Goal: Information Seeking & Learning: Learn about a topic

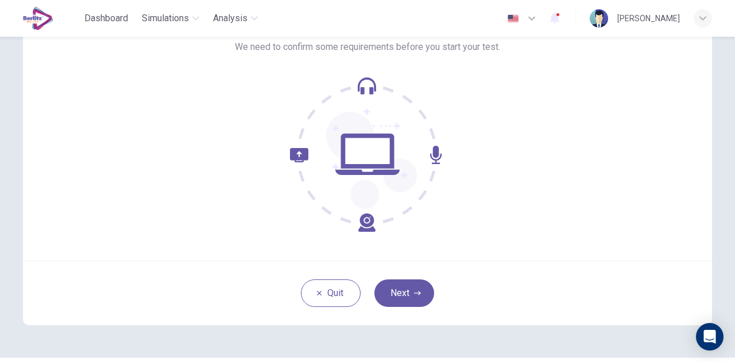
scroll to position [115, 0]
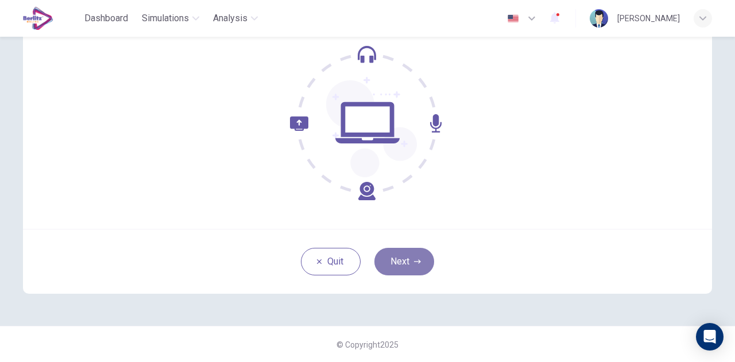
click at [410, 262] on button "Next" at bounding box center [404, 262] width 60 height 28
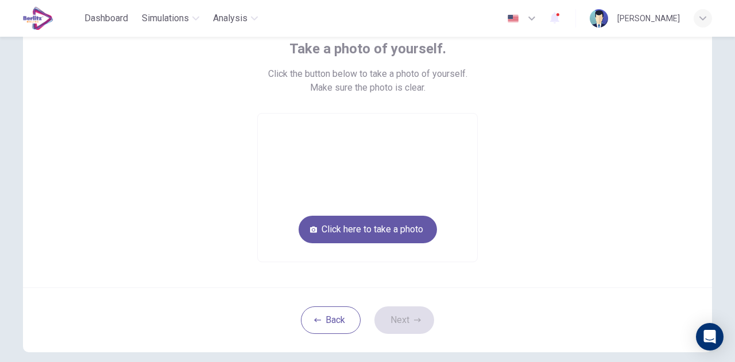
scroll to position [74, 0]
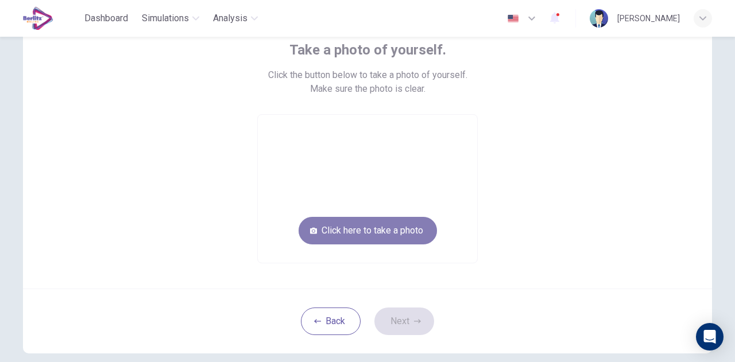
click at [388, 238] on button "Click here to take a photo" at bounding box center [368, 231] width 138 height 28
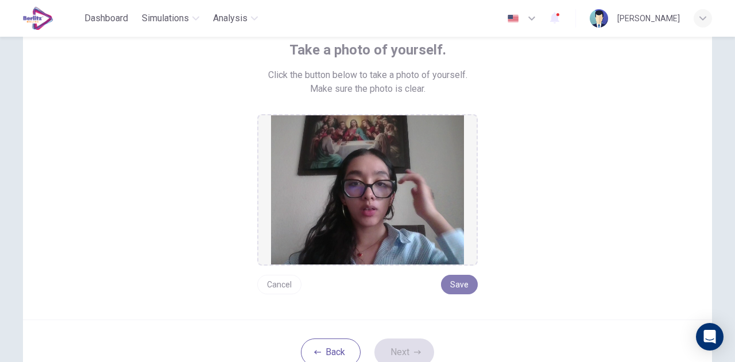
click at [449, 283] on button "Save" at bounding box center [459, 285] width 37 height 20
click at [462, 280] on button "Save" at bounding box center [459, 285] width 37 height 20
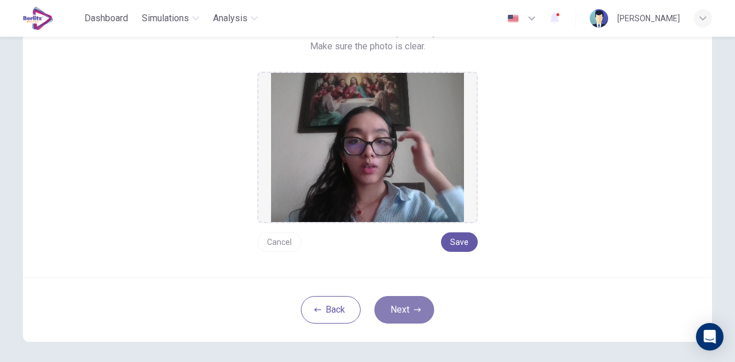
click at [416, 308] on icon "button" at bounding box center [417, 310] width 7 height 4
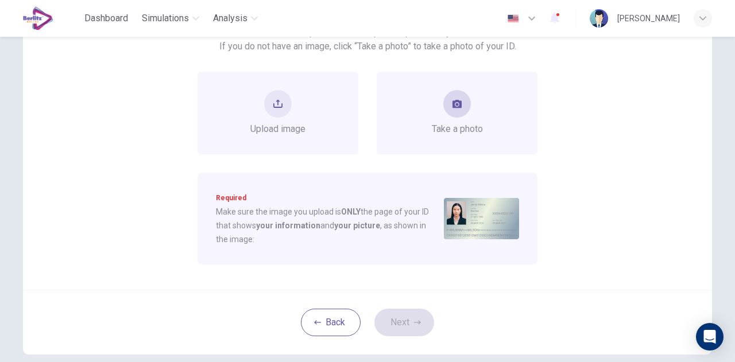
click at [469, 95] on div "Take a photo" at bounding box center [457, 113] width 51 height 46
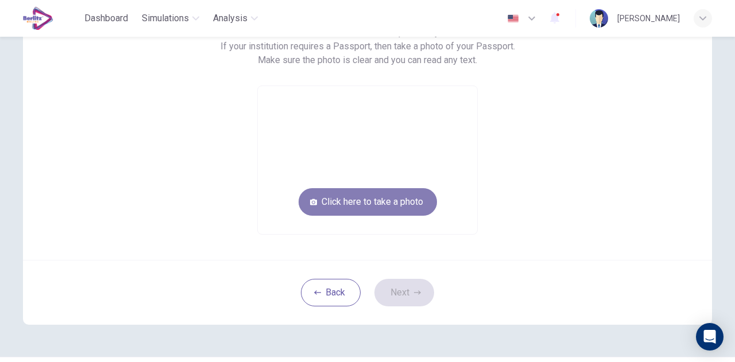
click at [404, 200] on button "Click here to take a photo" at bounding box center [368, 202] width 138 height 28
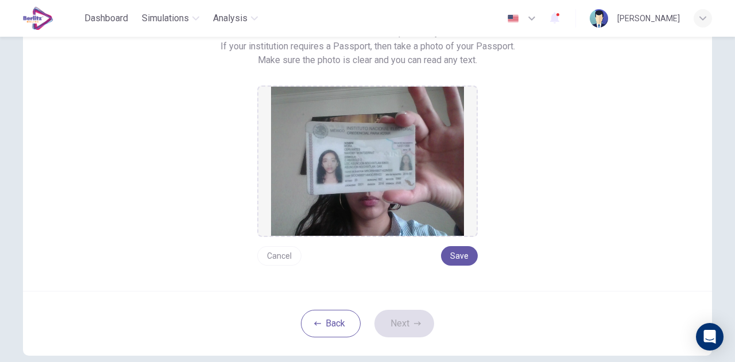
click at [478, 260] on div "Take a photo of your ID. Click the button below to take a photo of your ID. If …" at bounding box center [367, 132] width 519 height 268
click at [465, 260] on button "Save" at bounding box center [459, 256] width 37 height 20
click at [404, 318] on button "Next" at bounding box center [404, 324] width 60 height 28
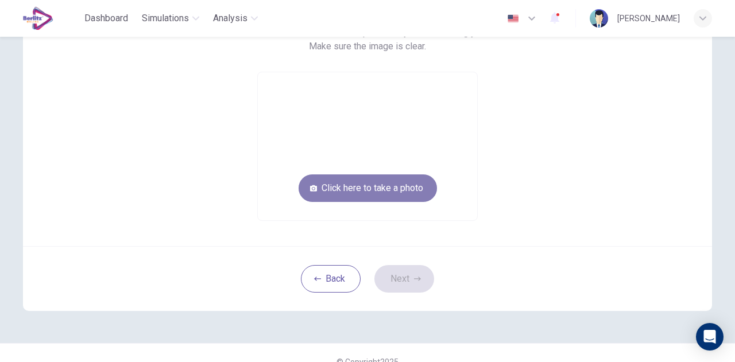
click at [397, 194] on button "Click here to take a photo" at bounding box center [368, 189] width 138 height 28
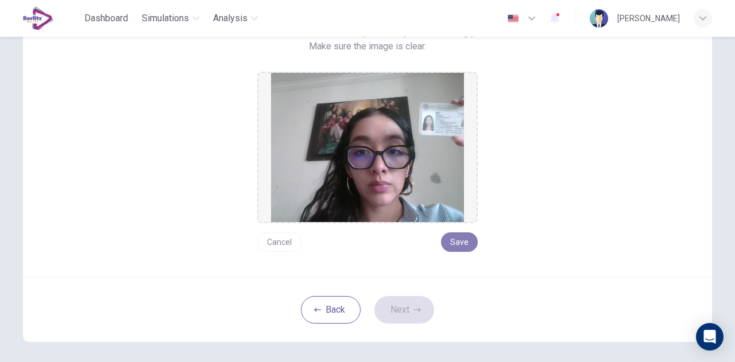
click at [455, 246] on button "Save" at bounding box center [459, 243] width 37 height 20
click at [408, 310] on button "Next" at bounding box center [404, 310] width 60 height 28
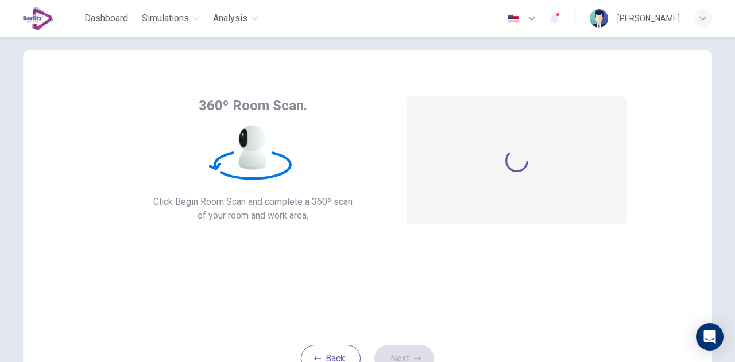
scroll to position [65, 0]
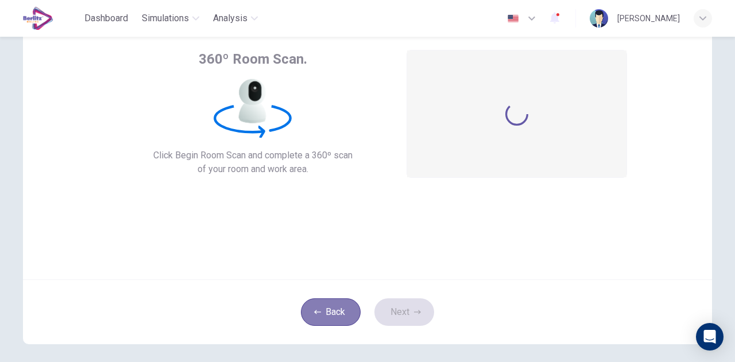
click at [323, 312] on button "Back" at bounding box center [331, 313] width 60 height 28
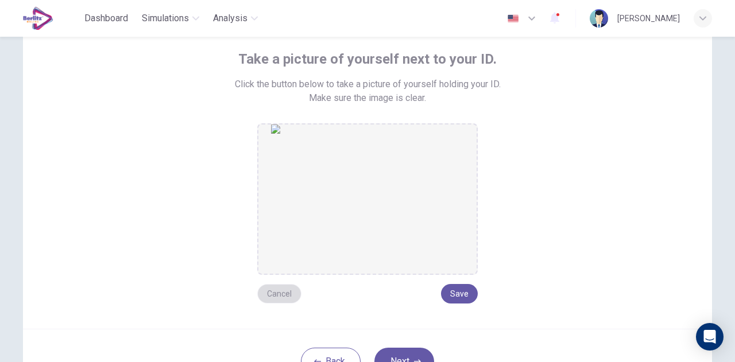
click at [274, 295] on button "Cancel" at bounding box center [279, 294] width 44 height 20
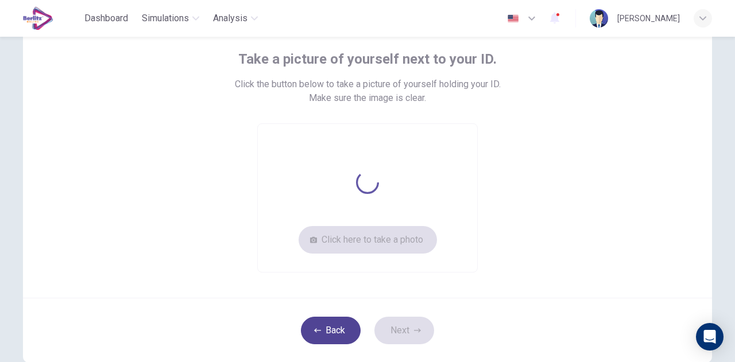
click at [321, 341] on button "Back" at bounding box center [331, 331] width 60 height 28
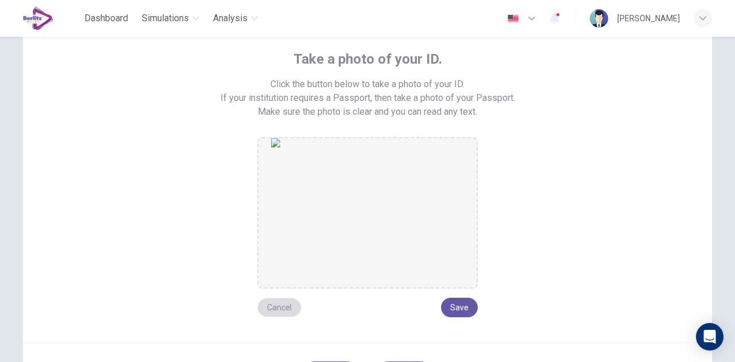
click at [271, 310] on button "Cancel" at bounding box center [279, 308] width 44 height 20
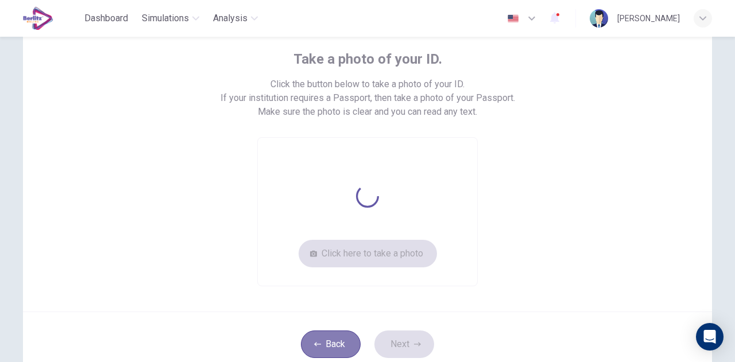
click at [307, 342] on button "Back" at bounding box center [331, 345] width 60 height 28
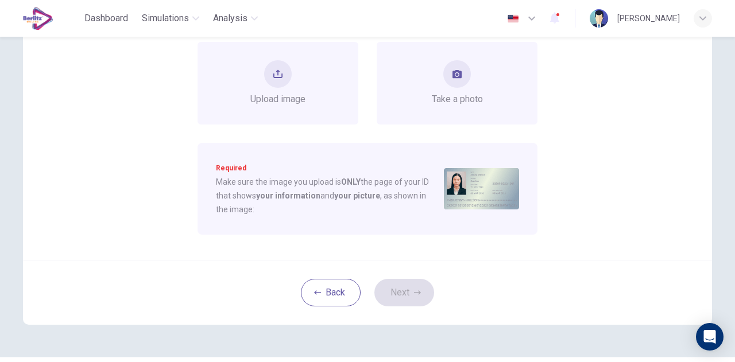
scroll to position [149, 0]
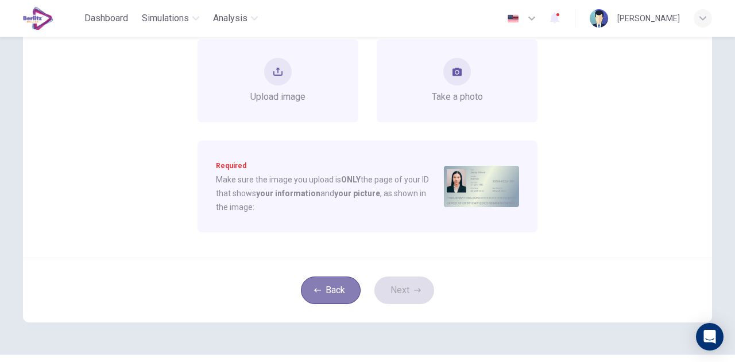
click at [312, 281] on button "Back" at bounding box center [331, 291] width 60 height 28
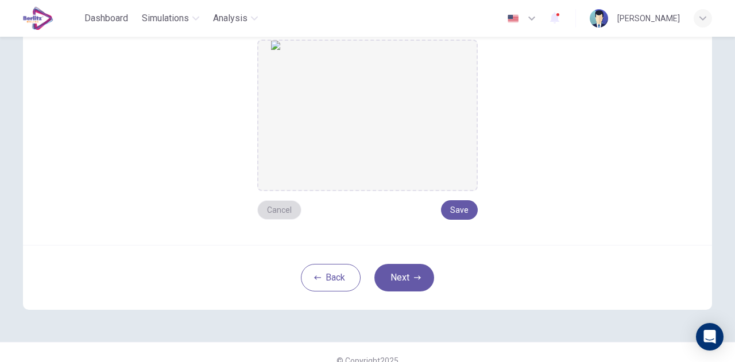
click at [262, 206] on button "Cancel" at bounding box center [279, 210] width 44 height 20
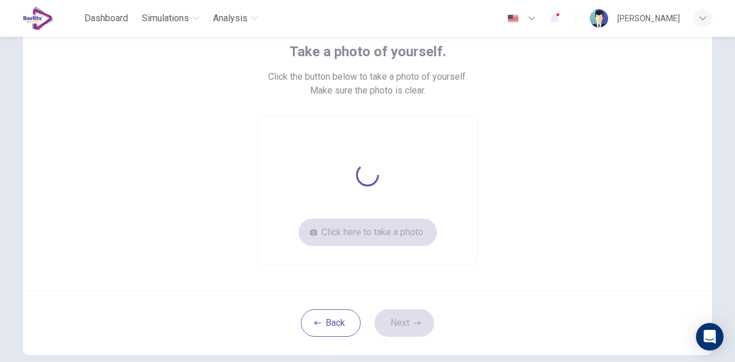
scroll to position [71, 0]
click at [399, 241] on div "Click here to take a photo" at bounding box center [367, 192] width 221 height 149
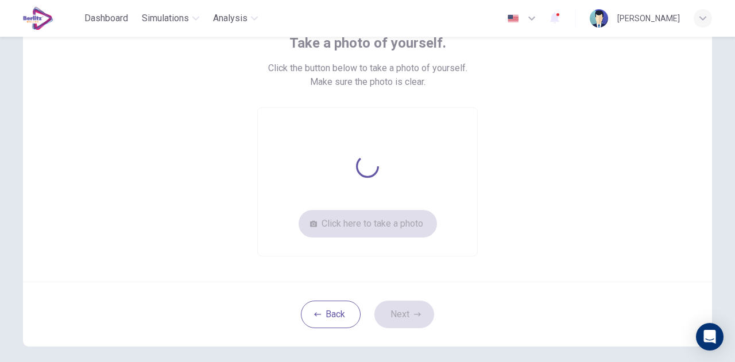
scroll to position [80, 0]
click at [326, 308] on button "Back" at bounding box center [331, 316] width 60 height 28
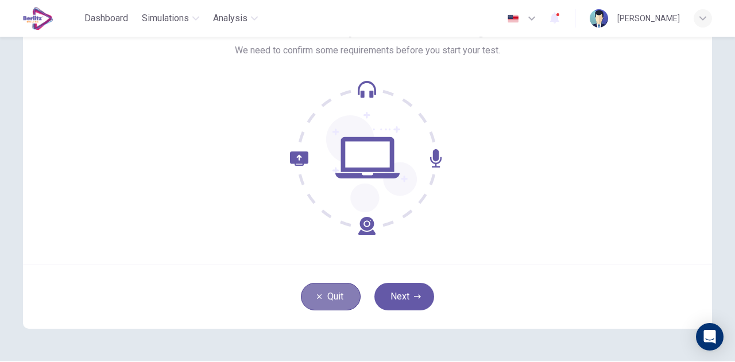
click at [327, 291] on button "Quit" at bounding box center [331, 297] width 60 height 28
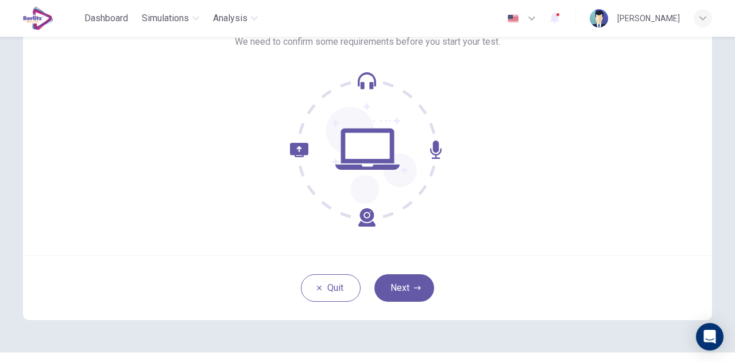
scroll to position [90, 0]
click at [420, 279] on button "Next" at bounding box center [404, 288] width 60 height 28
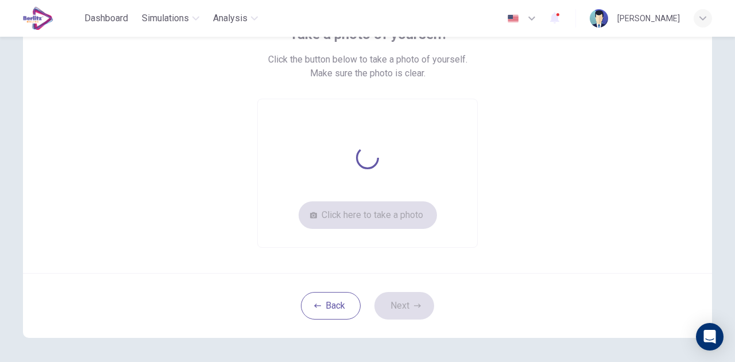
scroll to position [62, 0]
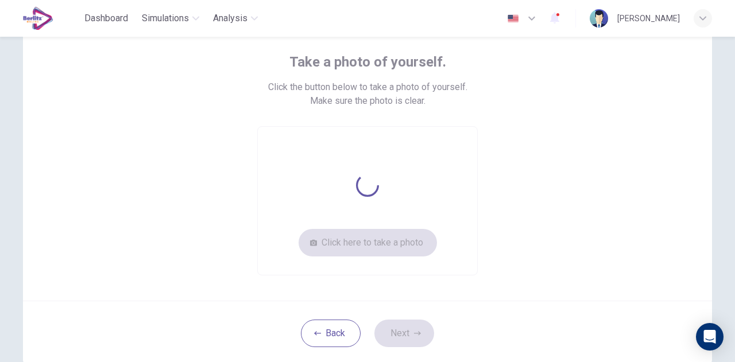
click at [486, 194] on div "Take a photo of yourself. Click the button below to take a photo of yourself. M…" at bounding box center [367, 164] width 519 height 223
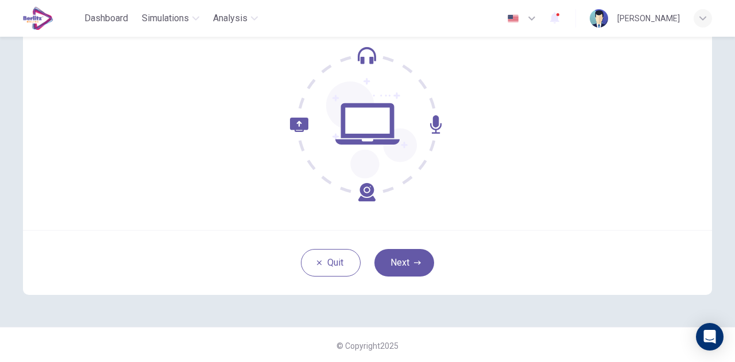
scroll to position [115, 0]
drag, startPoint x: 418, startPoint y: 254, endPoint x: 392, endPoint y: 257, distance: 26.0
click at [392, 257] on button "Next" at bounding box center [404, 263] width 60 height 28
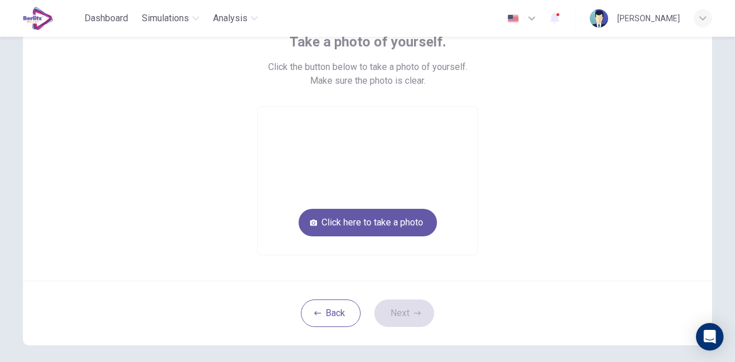
scroll to position [79, 0]
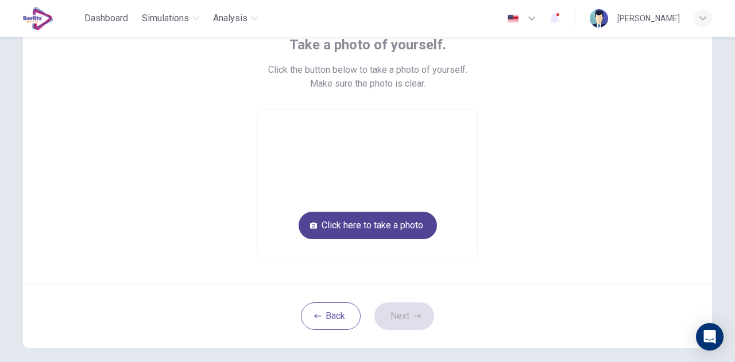
click at [359, 233] on button "Click here to take a photo" at bounding box center [368, 226] width 138 height 28
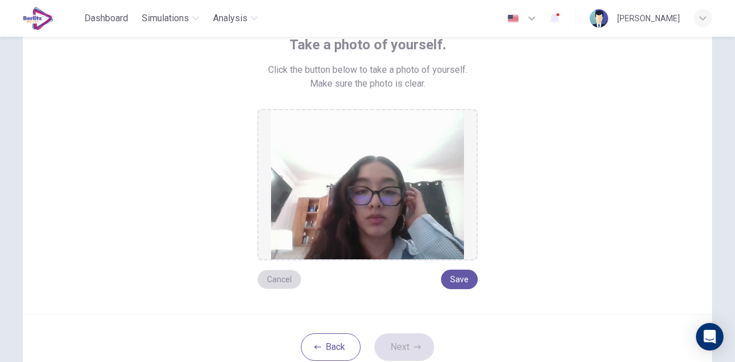
click at [284, 279] on button "Cancel" at bounding box center [279, 280] width 44 height 20
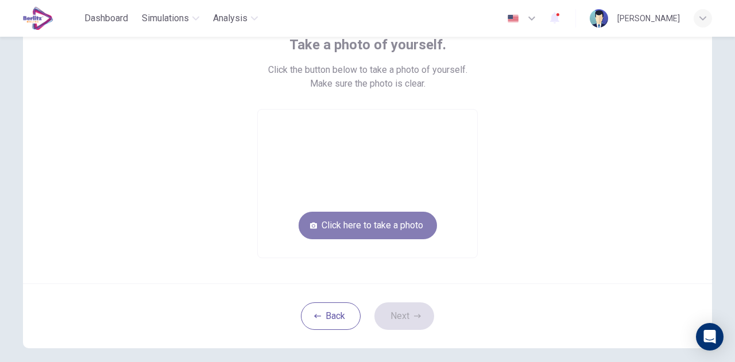
click at [373, 230] on button "Click here to take a photo" at bounding box center [368, 226] width 138 height 28
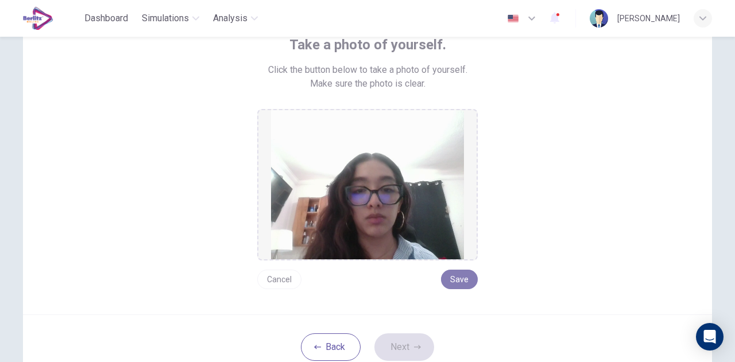
click at [466, 281] on button "Save" at bounding box center [459, 280] width 37 height 20
click at [416, 352] on button "Next" at bounding box center [404, 348] width 60 height 28
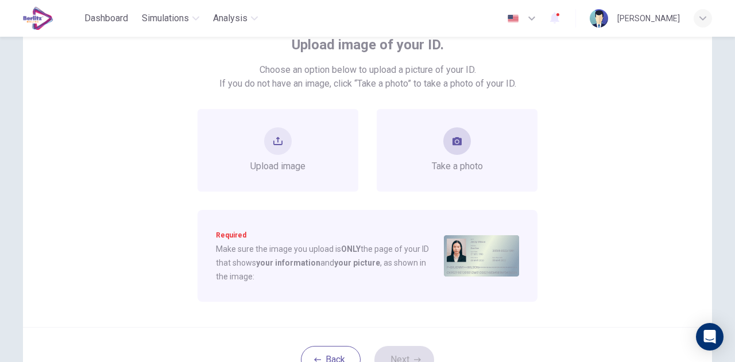
click at [449, 165] on span "Take a photo" at bounding box center [457, 167] width 51 height 14
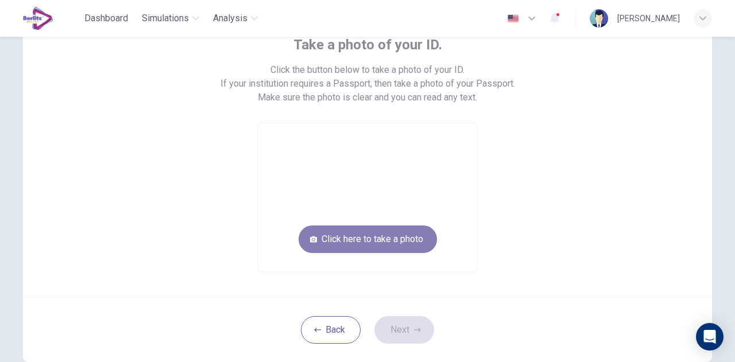
click at [385, 251] on button "Click here to take a photo" at bounding box center [368, 240] width 138 height 28
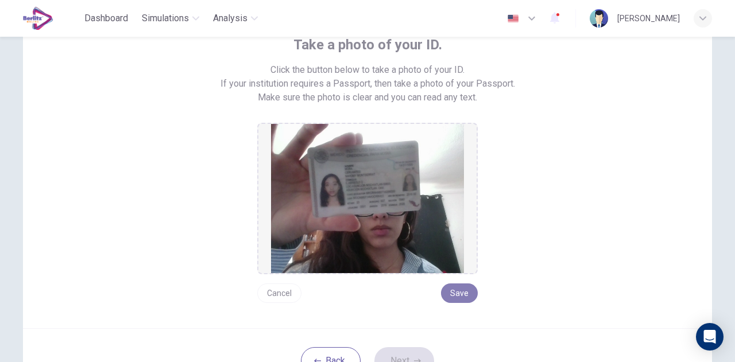
click at [463, 295] on button "Save" at bounding box center [459, 294] width 37 height 20
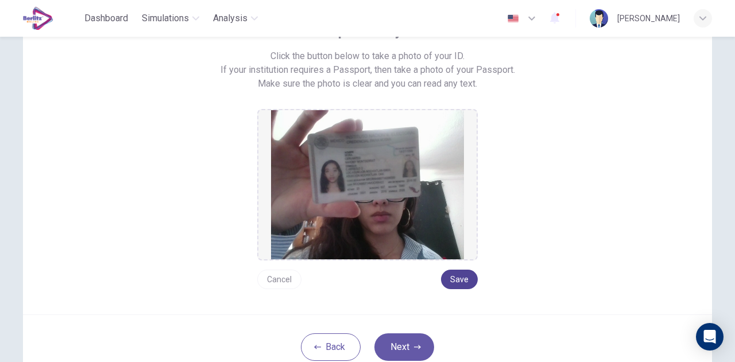
scroll to position [94, 0]
click at [418, 337] on button "Next" at bounding box center [404, 347] width 60 height 28
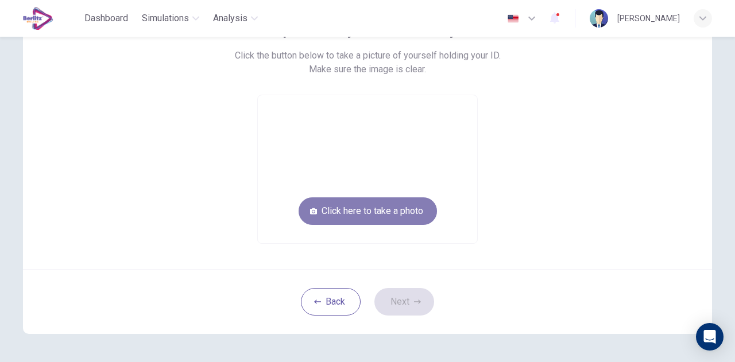
click at [380, 214] on button "Click here to take a photo" at bounding box center [368, 212] width 138 height 28
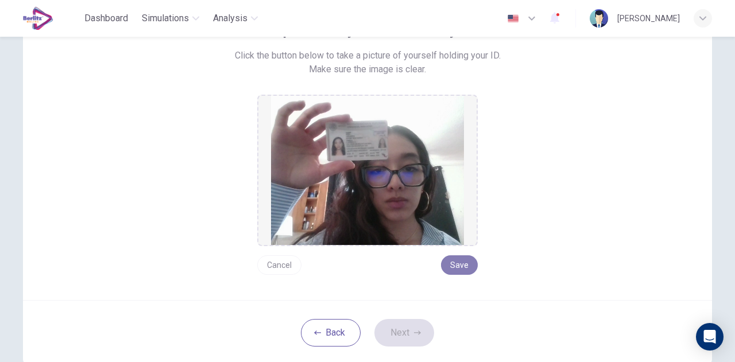
click at [472, 269] on button "Save" at bounding box center [459, 266] width 37 height 20
click at [411, 341] on button "Next" at bounding box center [404, 333] width 60 height 28
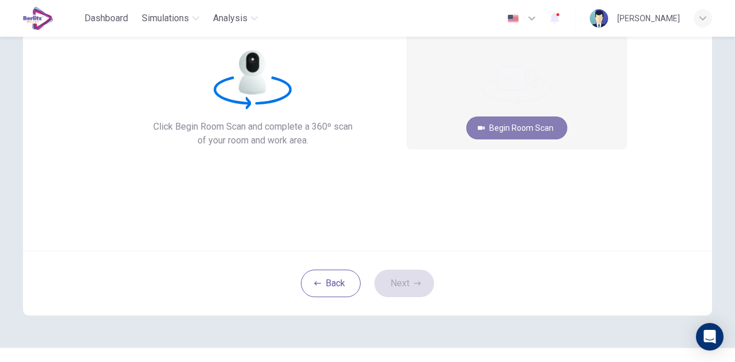
click at [529, 128] on button "Begin Room Scan" at bounding box center [516, 128] width 101 height 23
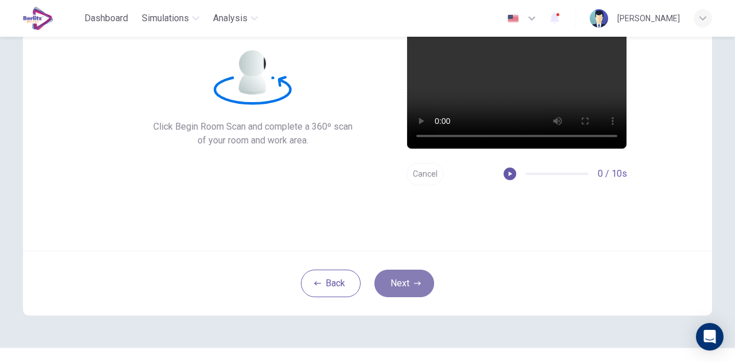
click at [407, 289] on button "Next" at bounding box center [404, 284] width 60 height 28
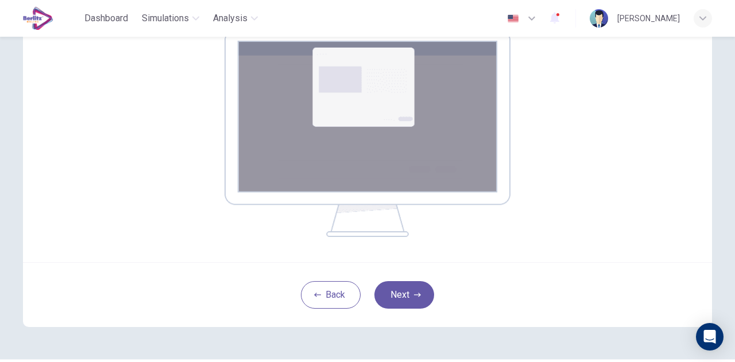
scroll to position [234, 0]
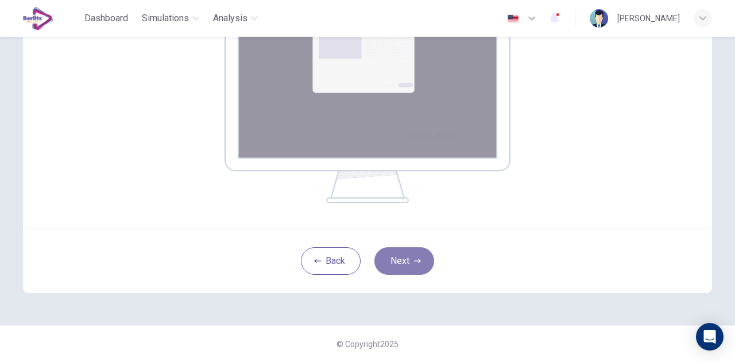
click at [378, 262] on button "Next" at bounding box center [404, 262] width 60 height 28
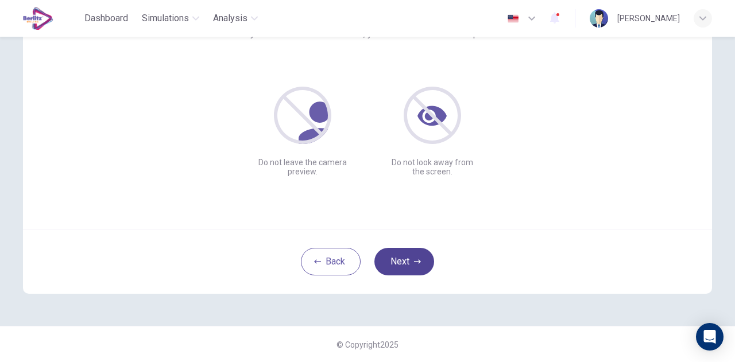
click at [406, 261] on button "Next" at bounding box center [404, 262] width 60 height 28
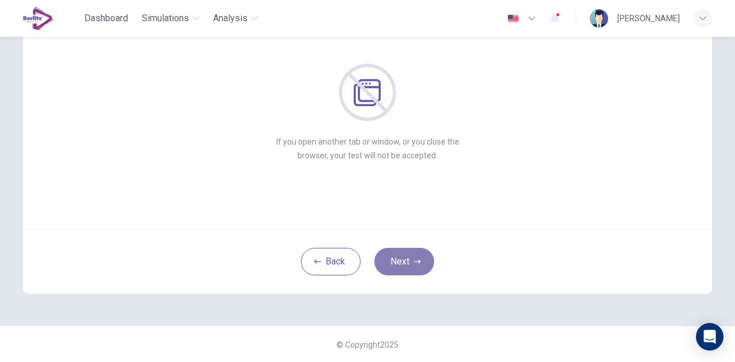
click at [406, 261] on button "Next" at bounding box center [404, 262] width 60 height 28
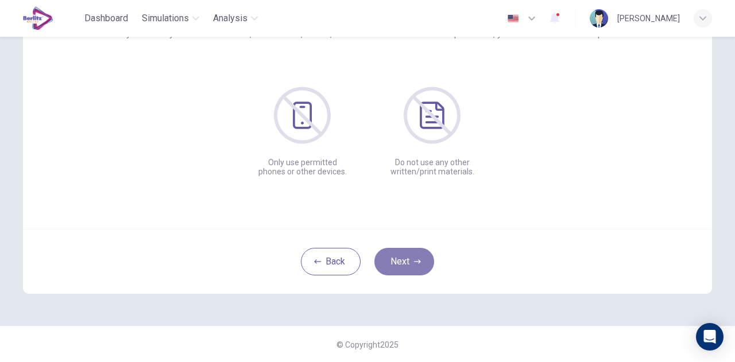
click at [406, 261] on button "Next" at bounding box center [404, 262] width 60 height 28
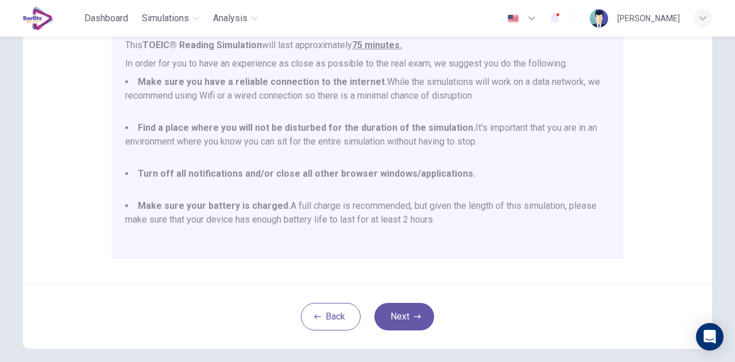
scroll to position [0, 0]
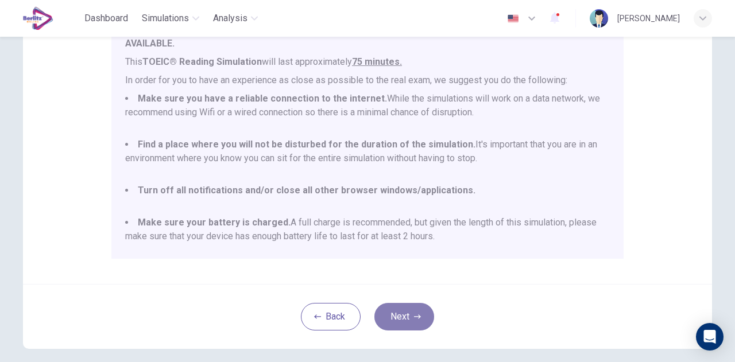
click at [411, 322] on button "Next" at bounding box center [404, 317] width 60 height 28
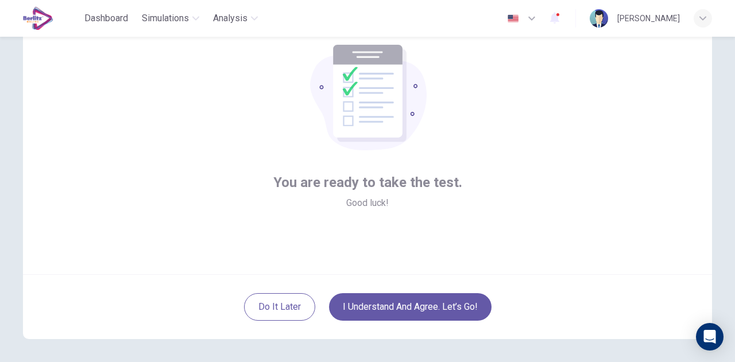
scroll to position [67, 0]
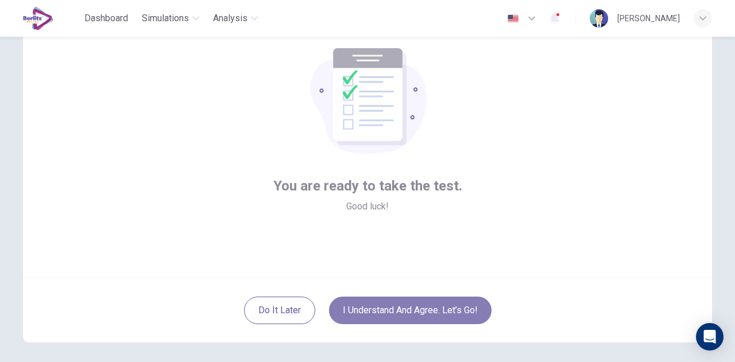
click at [450, 309] on button "I understand and agree. Let’s go!" at bounding box center [410, 311] width 163 height 28
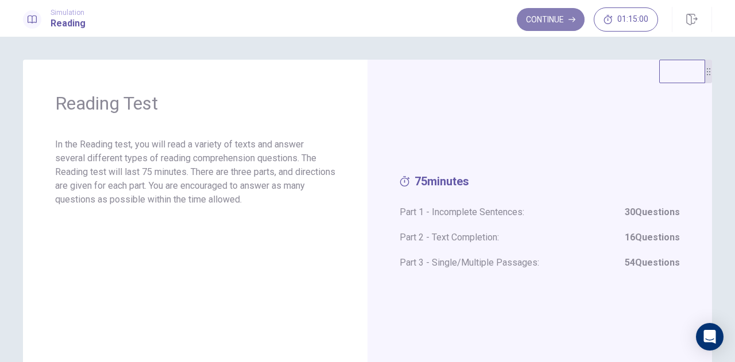
click at [573, 16] on icon "button" at bounding box center [572, 19] width 7 height 7
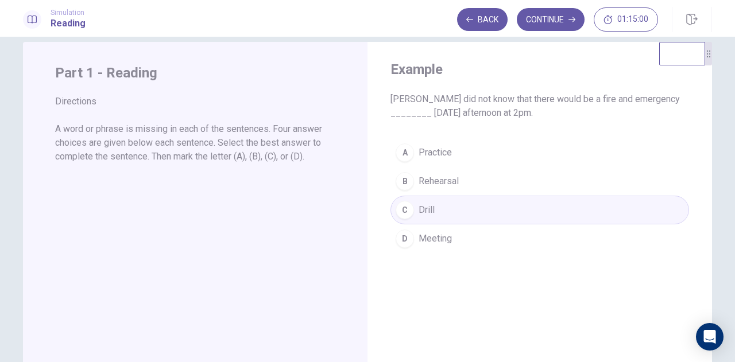
scroll to position [18, 0]
click at [568, 16] on button "Continue" at bounding box center [551, 19] width 68 height 23
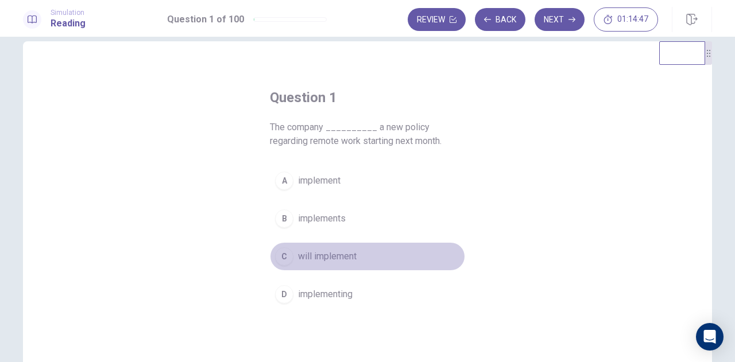
click at [326, 262] on span "will implement" at bounding box center [327, 257] width 59 height 14
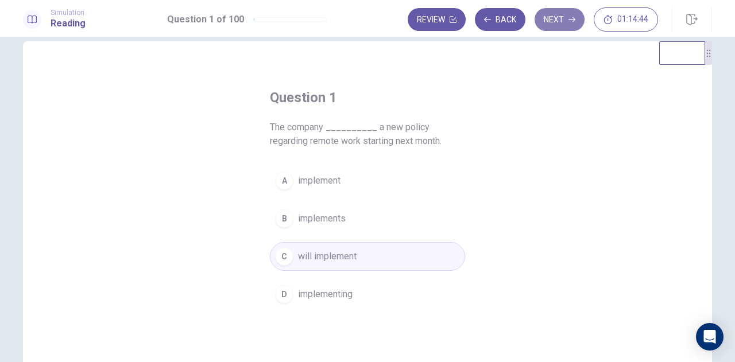
click at [571, 20] on icon "button" at bounding box center [572, 19] width 7 height 7
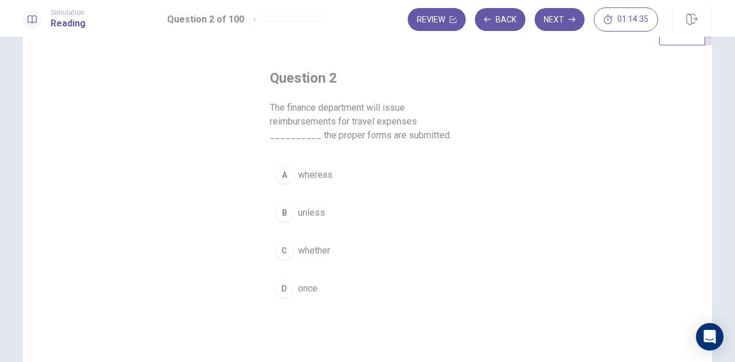
scroll to position [41, 0]
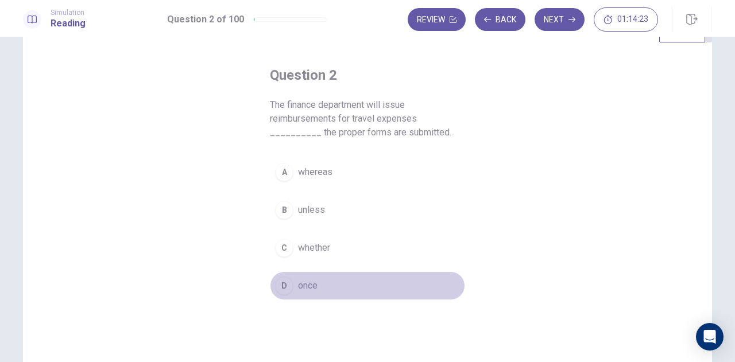
click at [321, 279] on button "D once" at bounding box center [367, 286] width 195 height 29
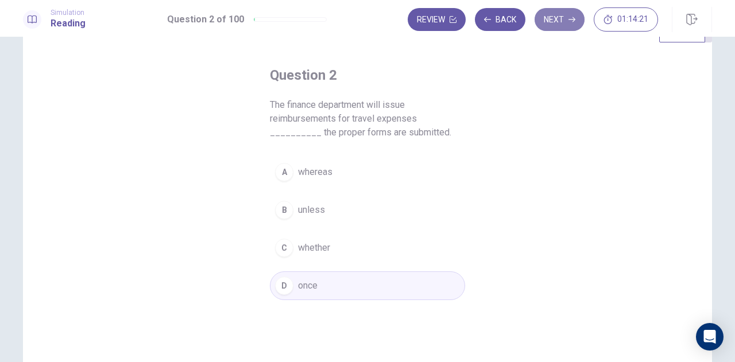
click at [576, 27] on button "Next" at bounding box center [560, 19] width 50 height 23
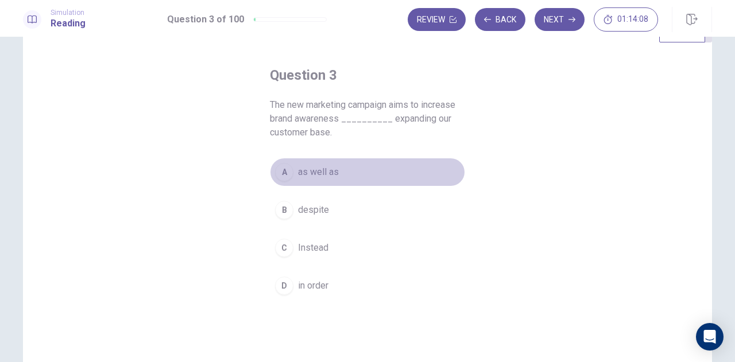
click at [331, 178] on span "as well as" at bounding box center [318, 172] width 41 height 14
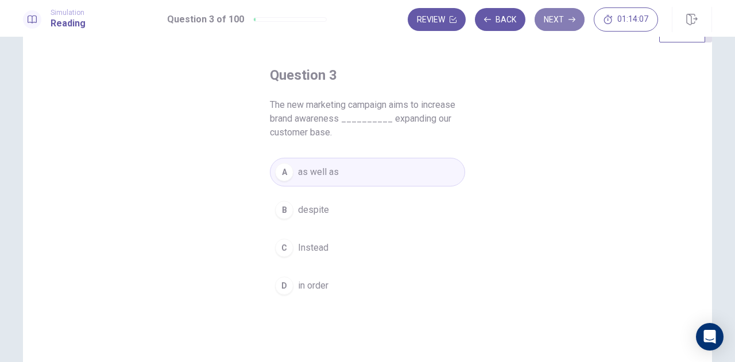
click at [562, 17] on button "Next" at bounding box center [560, 19] width 50 height 23
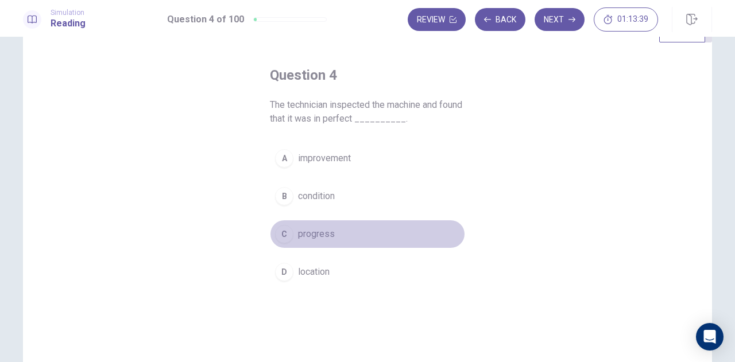
click at [331, 234] on button "C progress" at bounding box center [367, 234] width 195 height 29
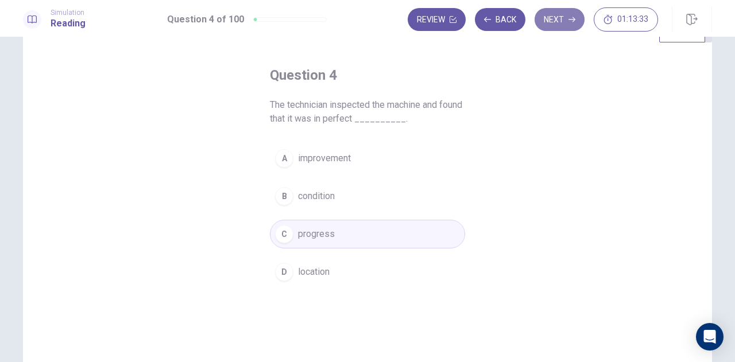
click at [556, 23] on button "Next" at bounding box center [560, 19] width 50 height 23
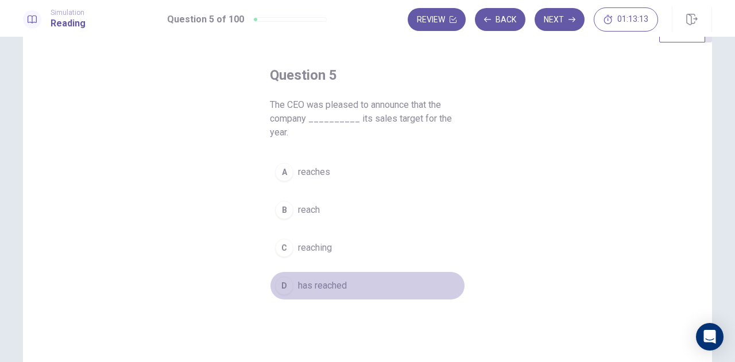
click at [319, 279] on span "has reached" at bounding box center [322, 286] width 49 height 14
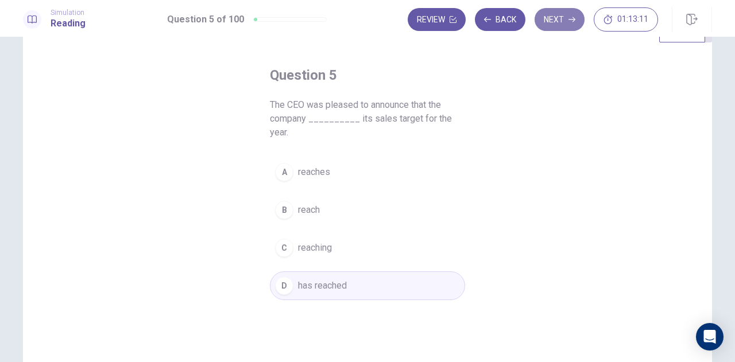
click at [573, 14] on button "Next" at bounding box center [560, 19] width 50 height 23
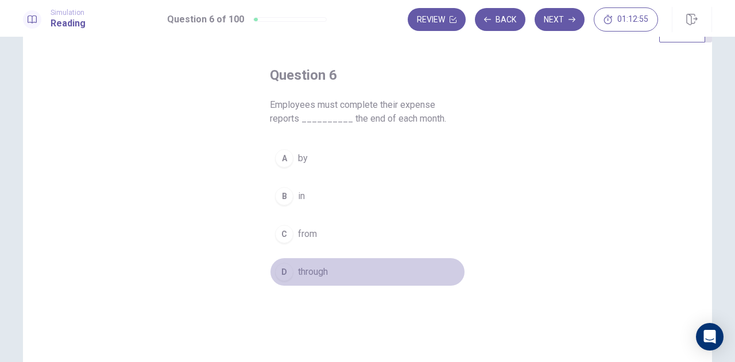
click at [318, 279] on button "D through" at bounding box center [367, 272] width 195 height 29
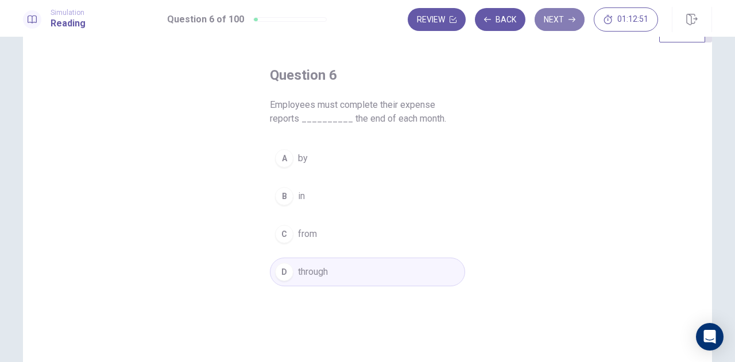
click at [569, 25] on button "Next" at bounding box center [560, 19] width 50 height 23
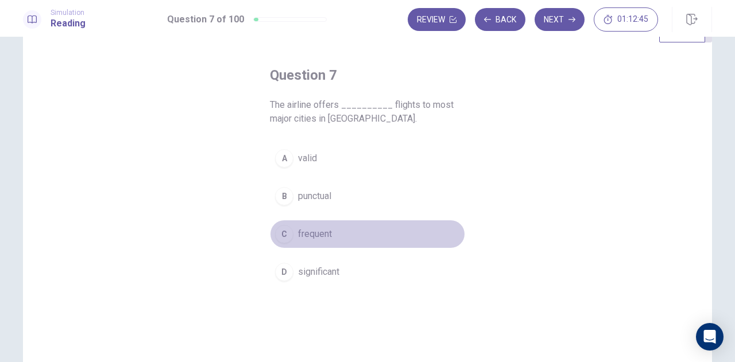
click at [331, 237] on button "C frequent" at bounding box center [367, 234] width 195 height 29
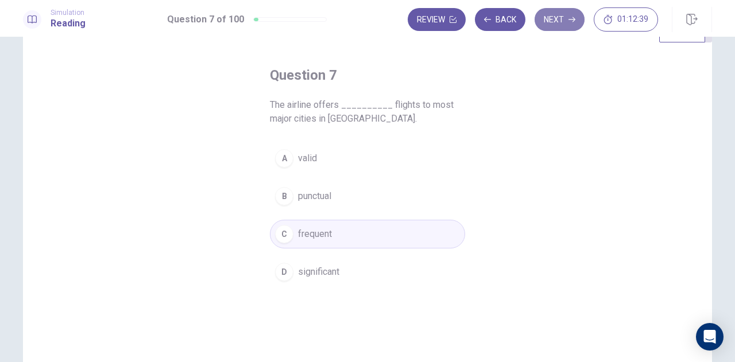
click at [547, 24] on button "Next" at bounding box center [560, 19] width 50 height 23
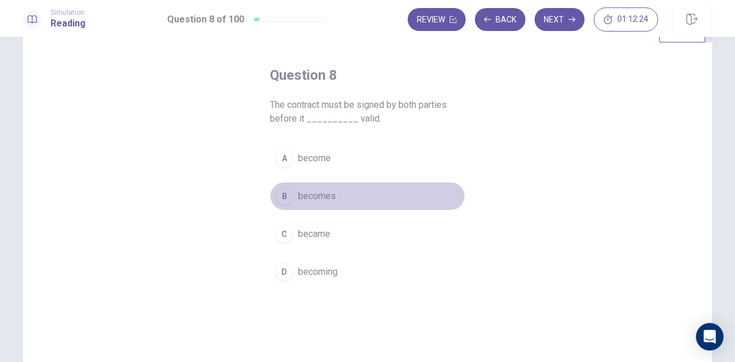
click at [328, 198] on span "becomes" at bounding box center [317, 197] width 38 height 14
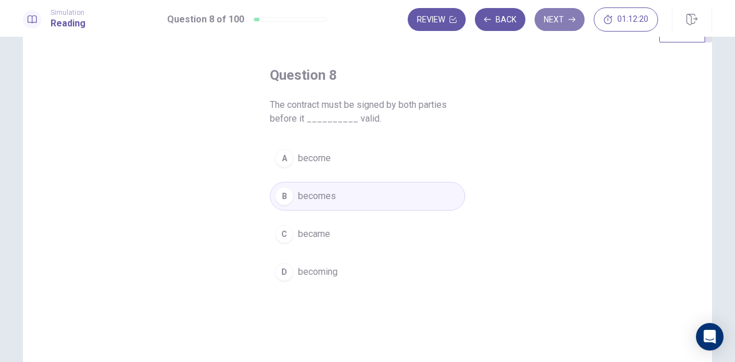
click at [560, 19] on button "Next" at bounding box center [560, 19] width 50 height 23
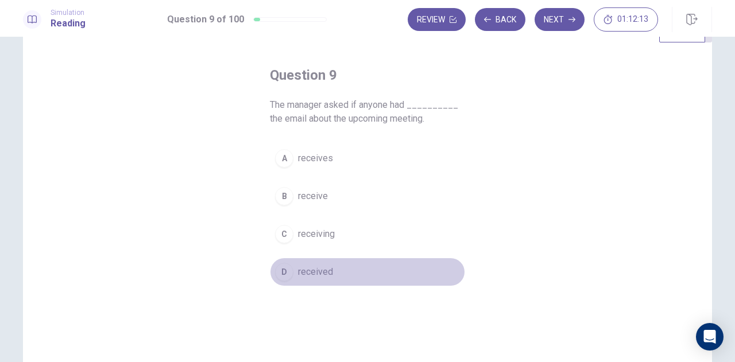
click at [325, 270] on span "received" at bounding box center [315, 272] width 35 height 14
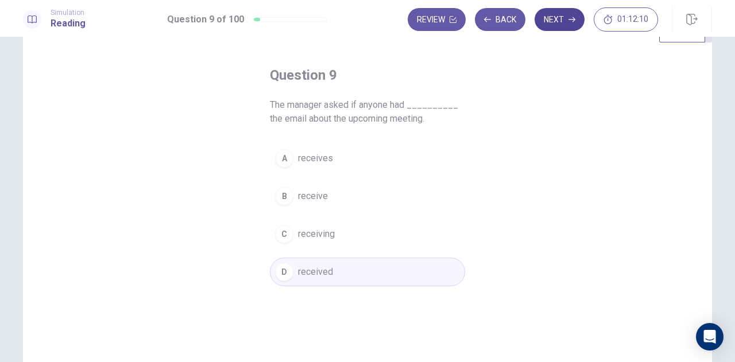
click at [562, 9] on button "Next" at bounding box center [560, 19] width 50 height 23
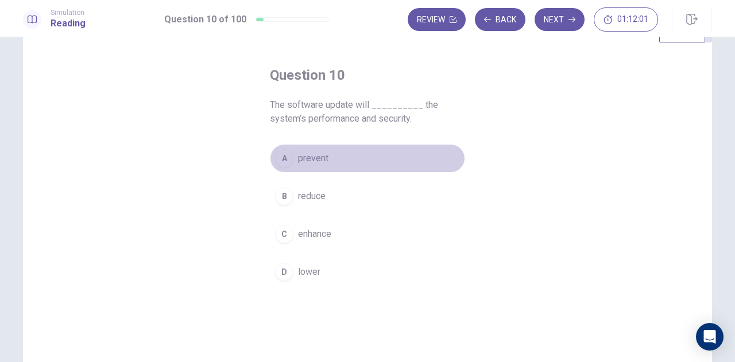
click at [352, 165] on button "A prevent" at bounding box center [367, 158] width 195 height 29
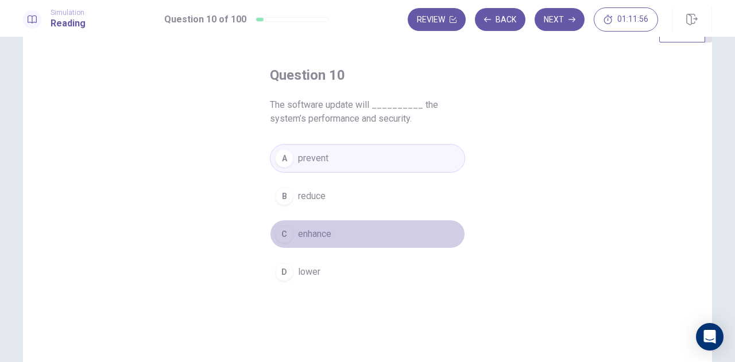
click at [342, 246] on button "C enhance" at bounding box center [367, 234] width 195 height 29
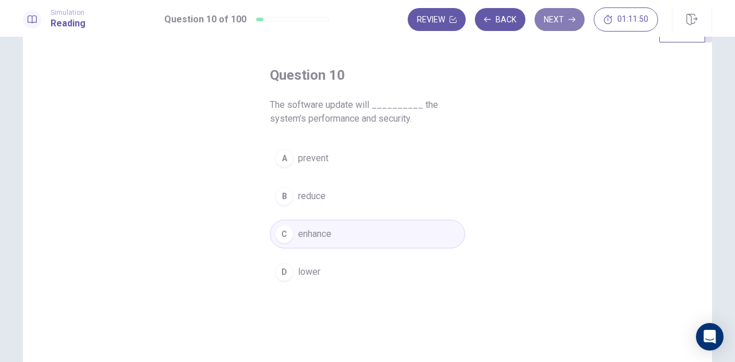
click at [552, 25] on button "Next" at bounding box center [560, 19] width 50 height 23
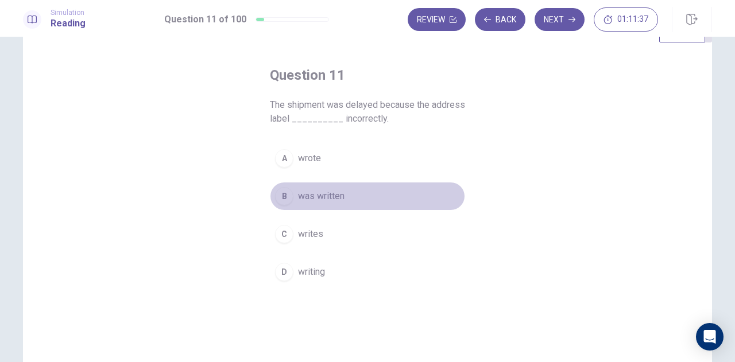
click at [341, 196] on span "was written" at bounding box center [321, 197] width 47 height 14
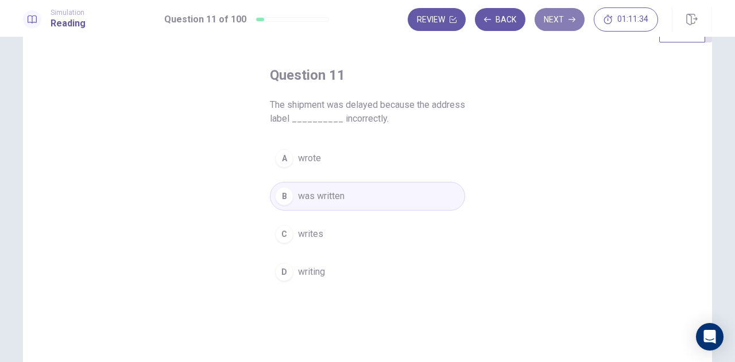
click at [558, 27] on button "Next" at bounding box center [560, 19] width 50 height 23
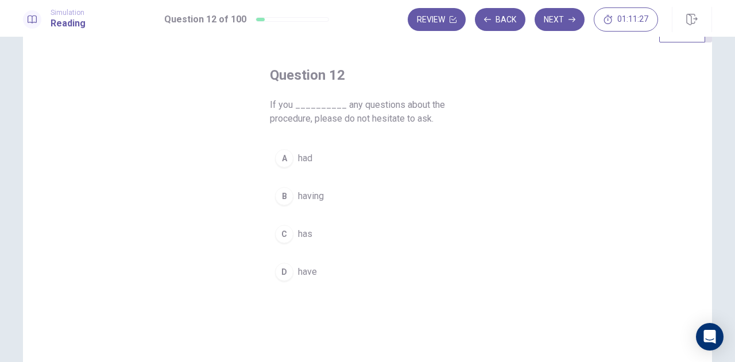
click at [333, 229] on button "C has" at bounding box center [367, 234] width 195 height 29
click at [395, 265] on button "D have" at bounding box center [367, 272] width 195 height 29
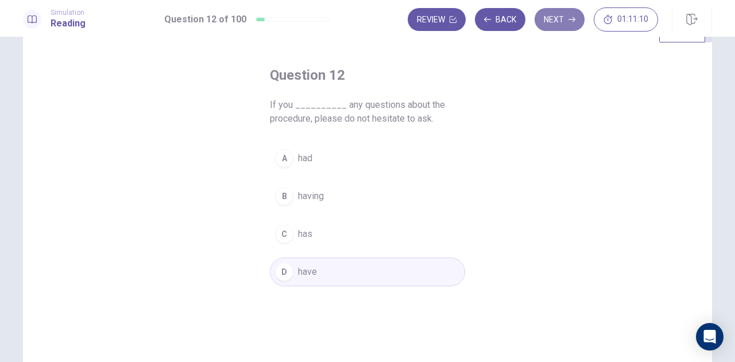
click at [558, 24] on button "Next" at bounding box center [560, 19] width 50 height 23
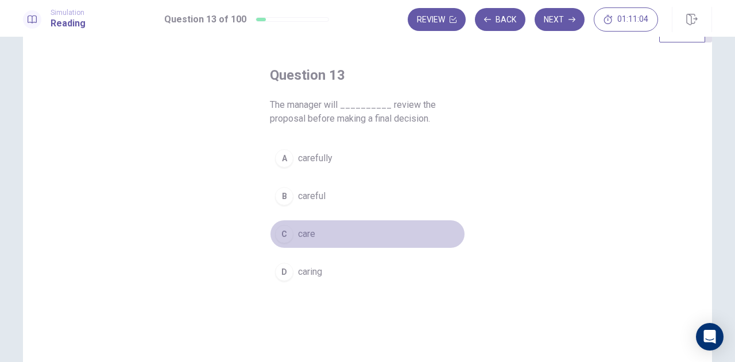
click at [322, 236] on button "C care" at bounding box center [367, 234] width 195 height 29
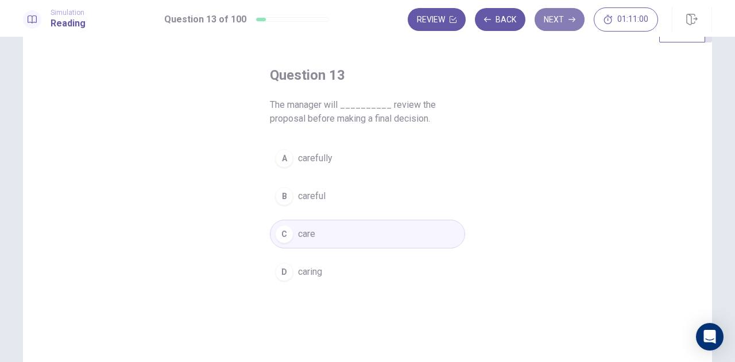
click at [563, 21] on button "Next" at bounding box center [560, 19] width 50 height 23
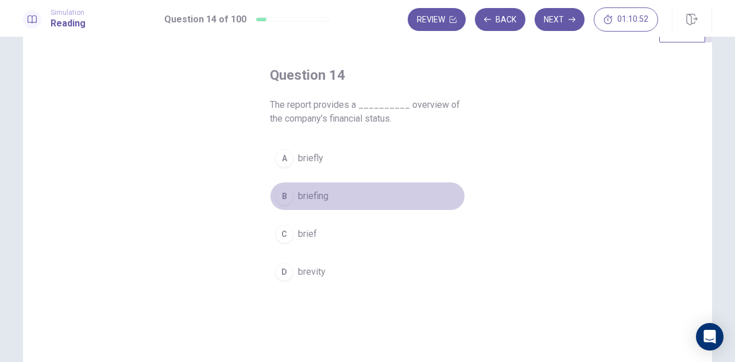
click at [331, 193] on button "B briefing" at bounding box center [367, 196] width 195 height 29
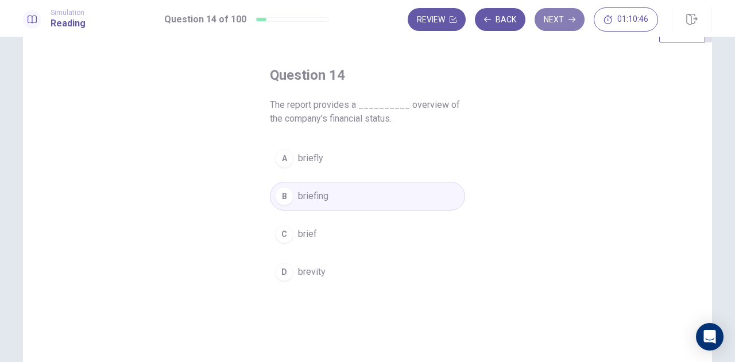
click at [576, 18] on button "Next" at bounding box center [560, 19] width 50 height 23
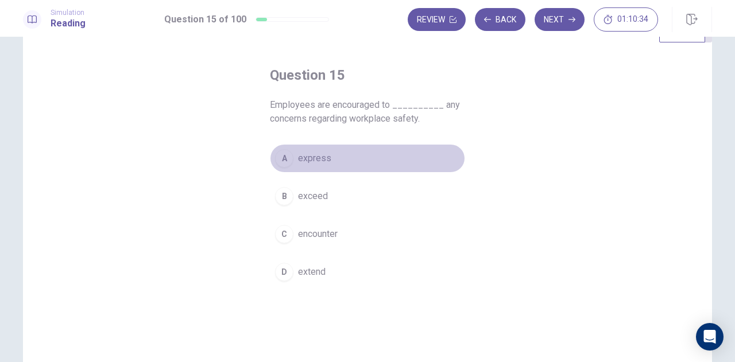
click at [314, 163] on span "express" at bounding box center [314, 159] width 33 height 14
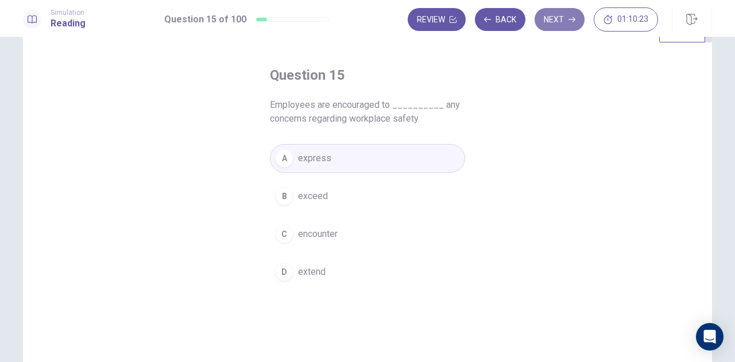
click at [560, 24] on button "Next" at bounding box center [560, 19] width 50 height 23
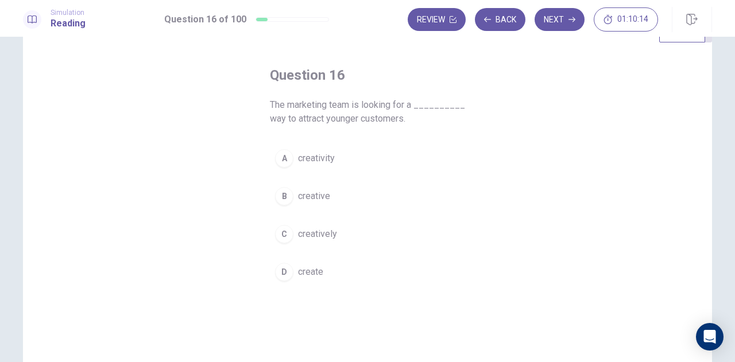
click at [350, 207] on button "B creative" at bounding box center [367, 196] width 195 height 29
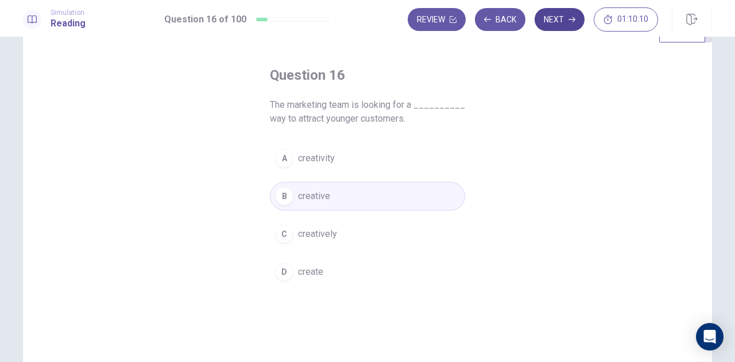
click at [568, 17] on button "Next" at bounding box center [560, 19] width 50 height 23
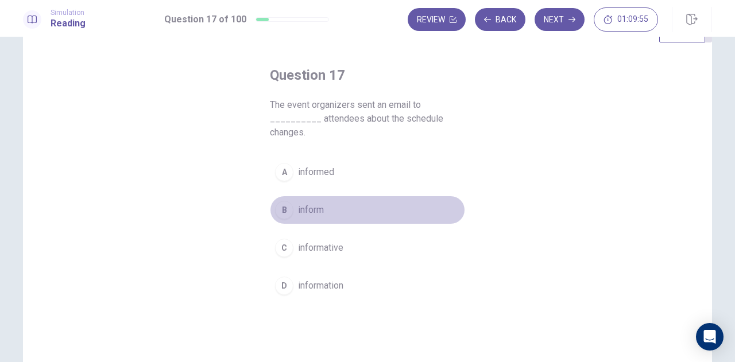
click at [327, 211] on button "B inform" at bounding box center [367, 210] width 195 height 29
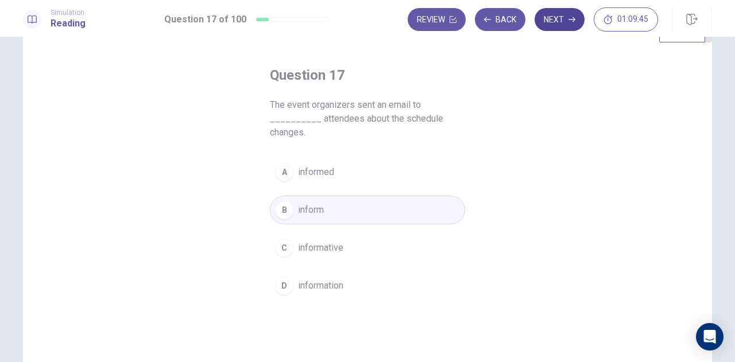
click at [547, 21] on button "Next" at bounding box center [560, 19] width 50 height 23
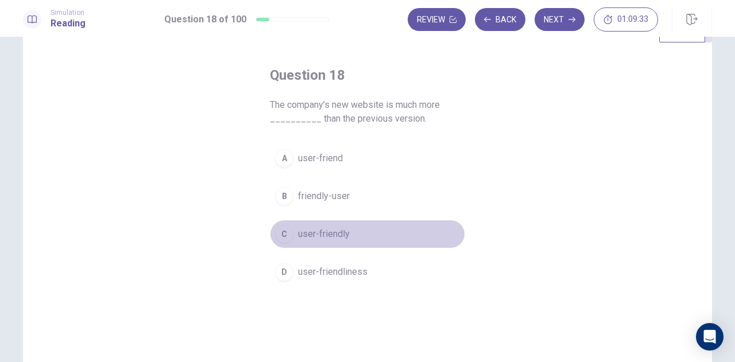
click at [355, 240] on button "C user-friendly" at bounding box center [367, 234] width 195 height 29
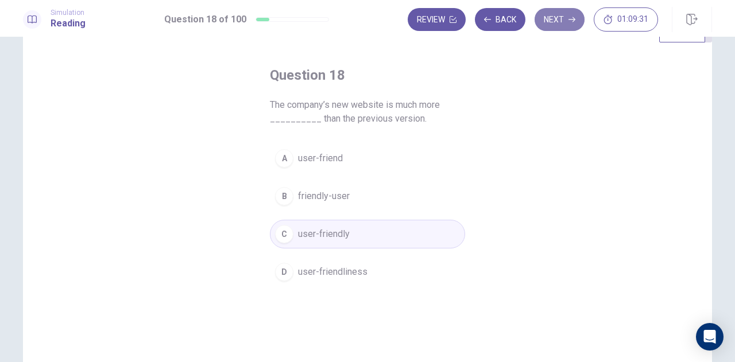
click at [558, 20] on button "Next" at bounding box center [560, 19] width 50 height 23
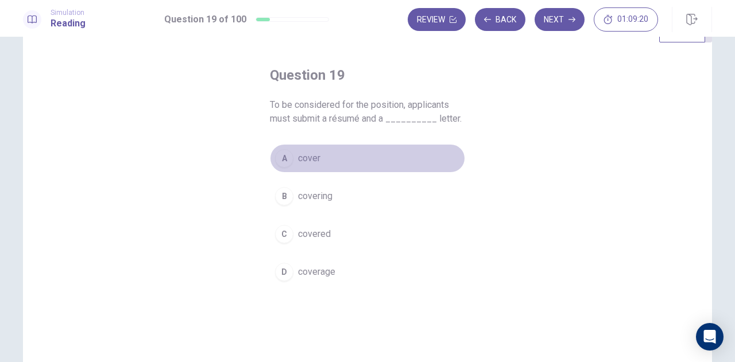
click at [319, 155] on button "A cover" at bounding box center [367, 158] width 195 height 29
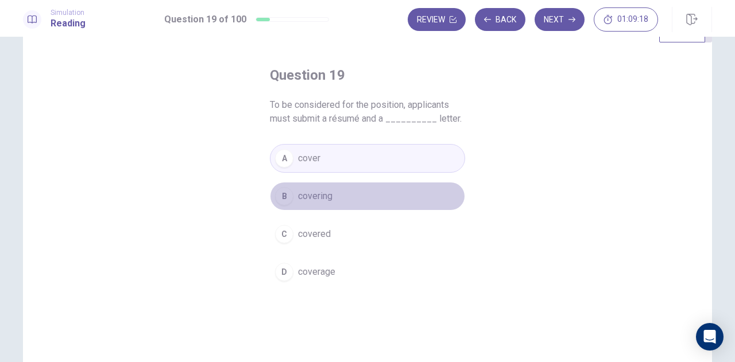
click at [383, 195] on button "B covering" at bounding box center [367, 196] width 195 height 29
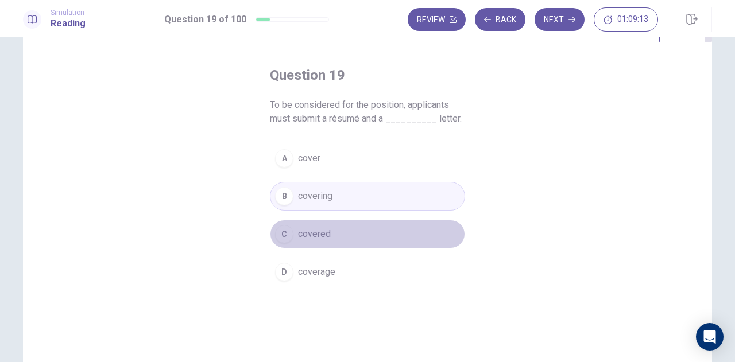
click at [372, 235] on button "C covered" at bounding box center [367, 234] width 195 height 29
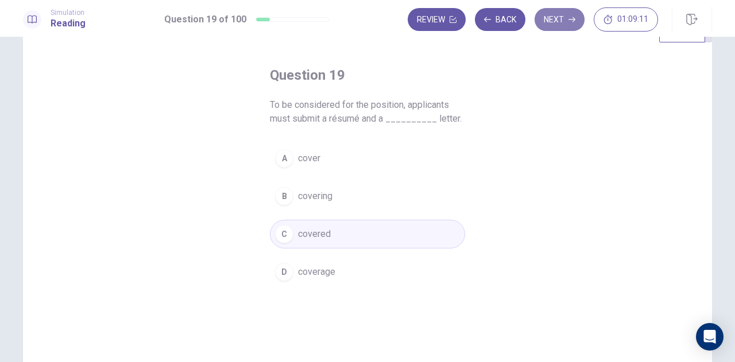
click at [553, 25] on button "Next" at bounding box center [560, 19] width 50 height 23
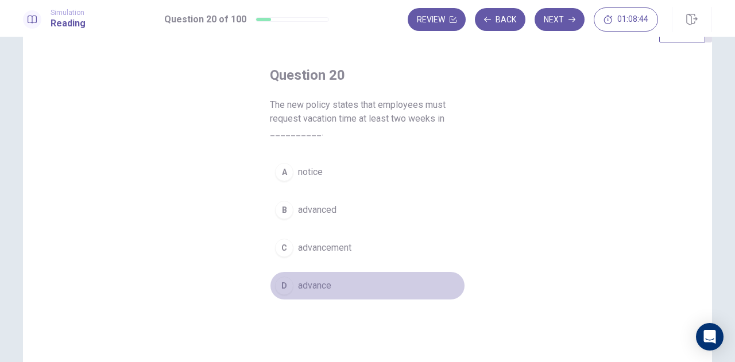
click at [322, 286] on span "advance" at bounding box center [314, 286] width 33 height 14
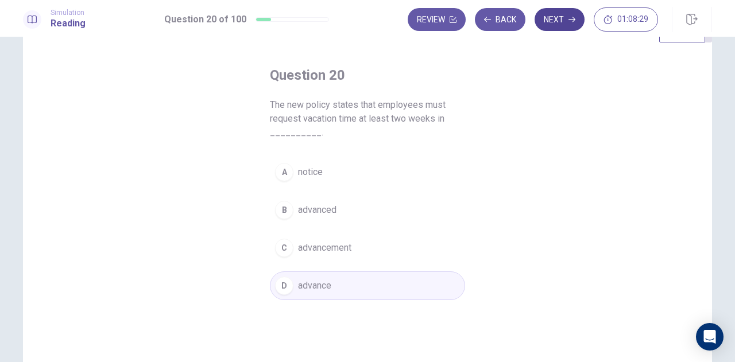
click at [556, 26] on button "Next" at bounding box center [560, 19] width 50 height 23
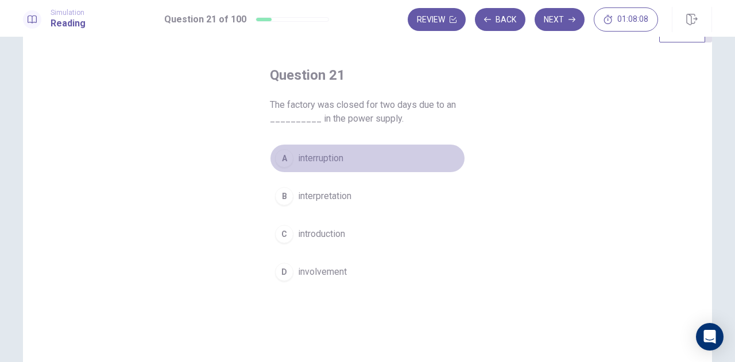
click at [341, 160] on span "interruption" at bounding box center [320, 159] width 45 height 14
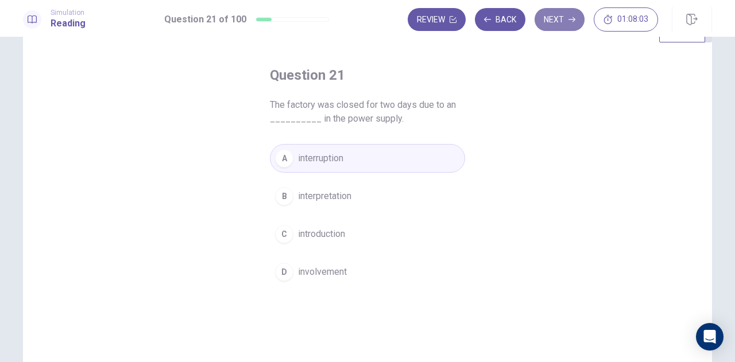
click at [563, 18] on button "Next" at bounding box center [560, 19] width 50 height 23
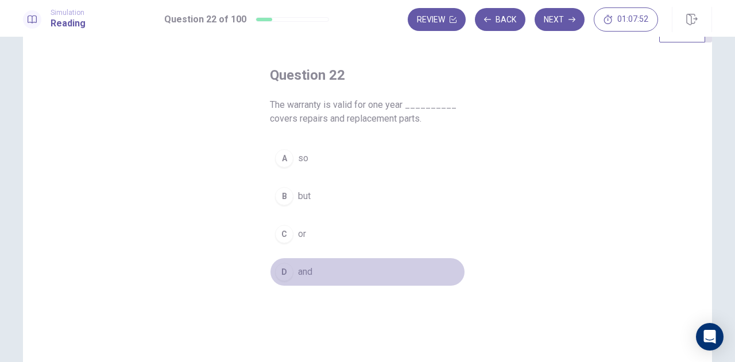
click at [327, 274] on button "D and" at bounding box center [367, 272] width 195 height 29
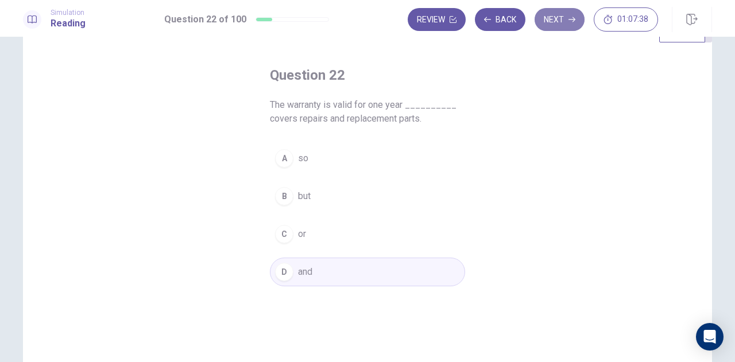
click at [550, 19] on button "Next" at bounding box center [560, 19] width 50 height 23
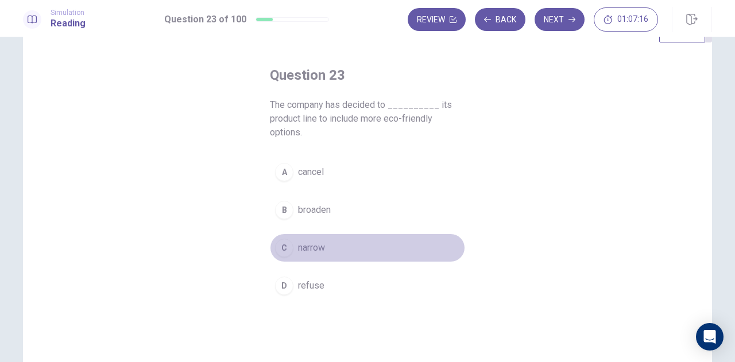
click at [329, 253] on button "C narrow" at bounding box center [367, 248] width 195 height 29
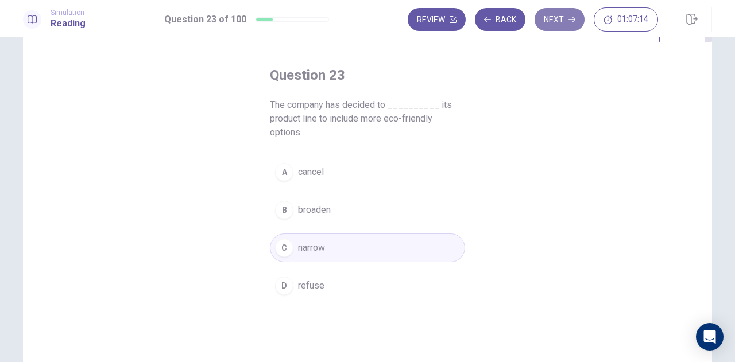
click at [561, 21] on button "Next" at bounding box center [560, 19] width 50 height 23
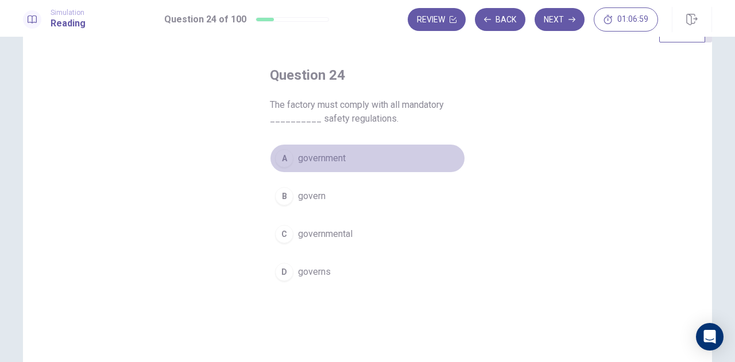
click at [348, 165] on button "A government" at bounding box center [367, 158] width 195 height 29
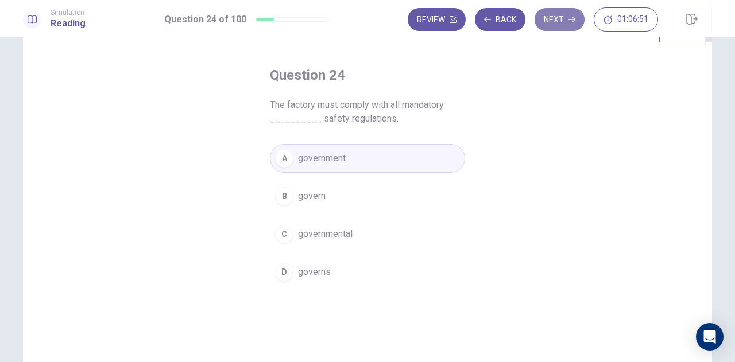
click at [554, 25] on button "Next" at bounding box center [560, 19] width 50 height 23
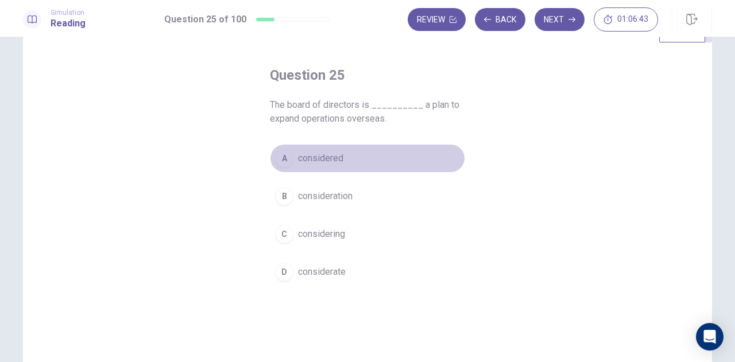
click at [339, 161] on span "considered" at bounding box center [320, 159] width 45 height 14
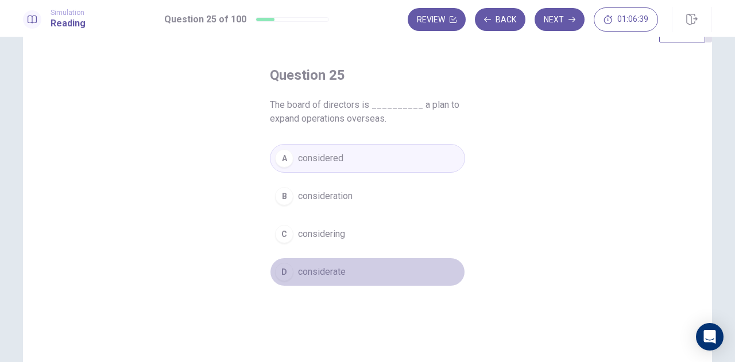
click at [341, 279] on button "D considerate" at bounding box center [367, 272] width 195 height 29
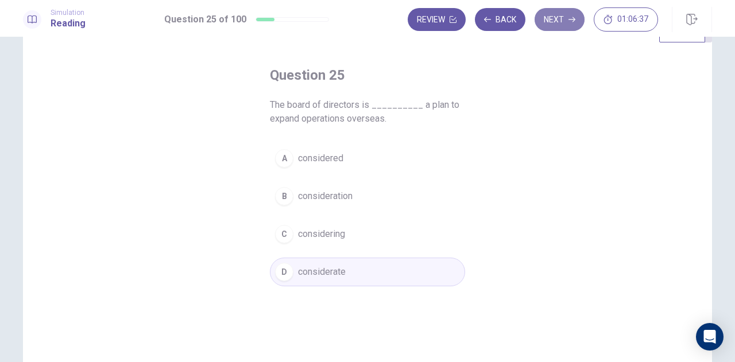
click at [563, 18] on button "Next" at bounding box center [560, 19] width 50 height 23
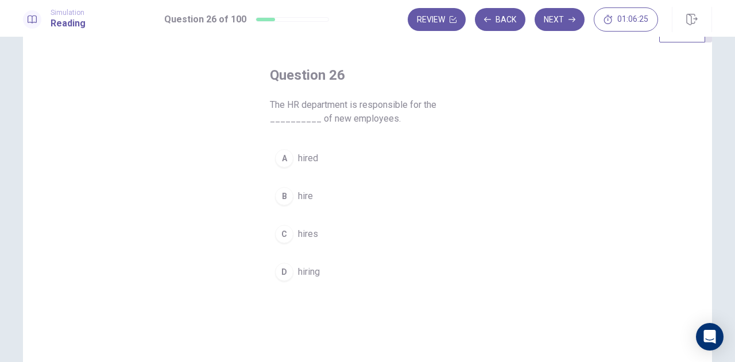
click at [329, 195] on button "B hire" at bounding box center [367, 196] width 195 height 29
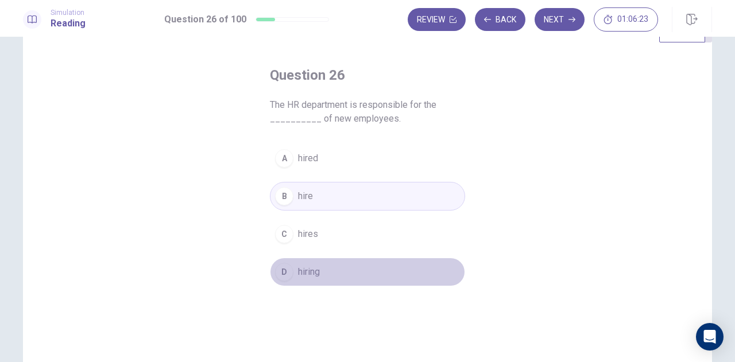
click at [329, 271] on button "D hiring" at bounding box center [367, 272] width 195 height 29
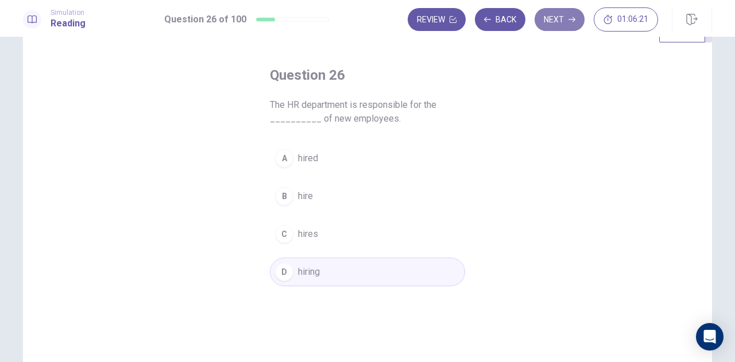
click at [549, 24] on button "Next" at bounding box center [560, 19] width 50 height 23
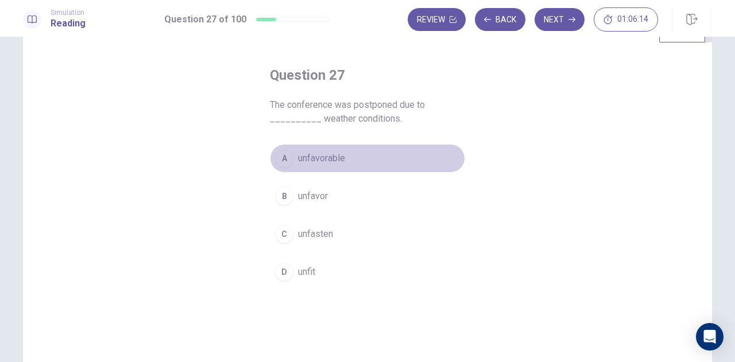
click at [357, 163] on button "A unfavorable" at bounding box center [367, 158] width 195 height 29
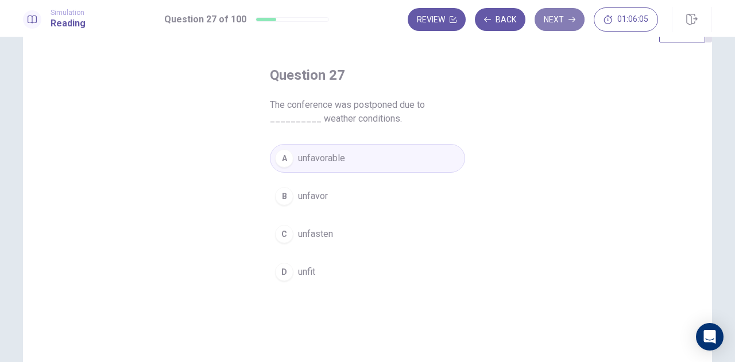
click at [554, 27] on button "Next" at bounding box center [560, 19] width 50 height 23
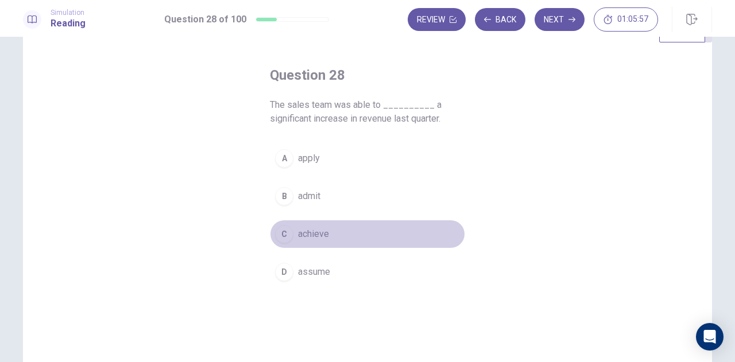
click at [331, 235] on button "C achieve" at bounding box center [367, 234] width 195 height 29
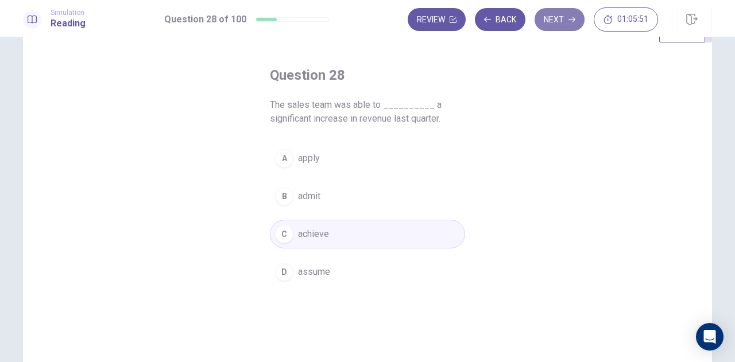
click at [548, 26] on button "Next" at bounding box center [560, 19] width 50 height 23
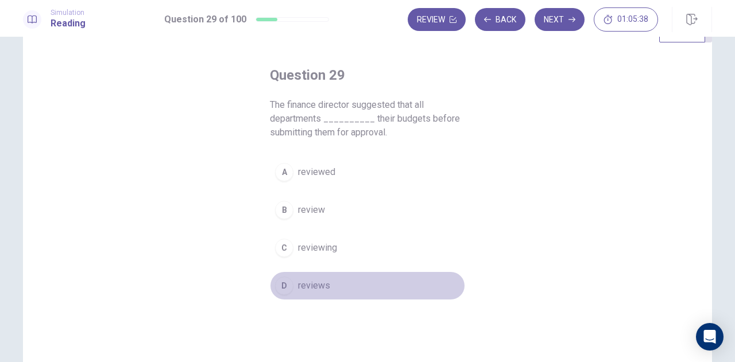
click at [327, 289] on button "D reviews" at bounding box center [367, 286] width 195 height 29
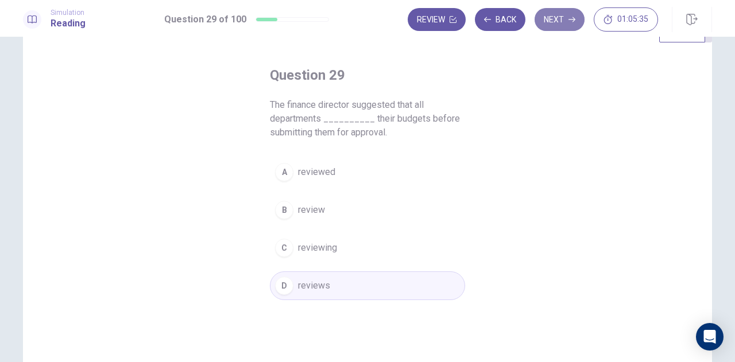
click at [567, 22] on button "Next" at bounding box center [560, 19] width 50 height 23
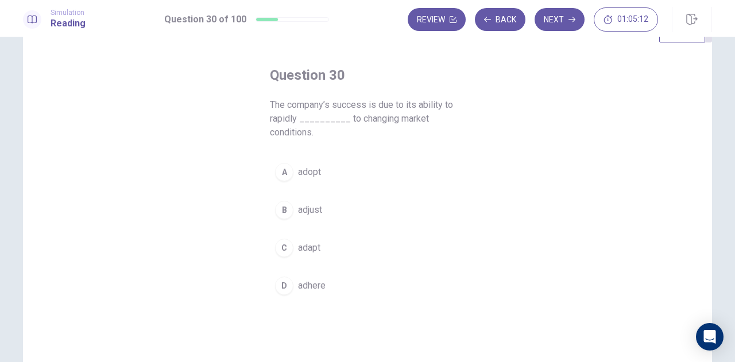
click at [314, 296] on button "D adhere" at bounding box center [367, 286] width 195 height 29
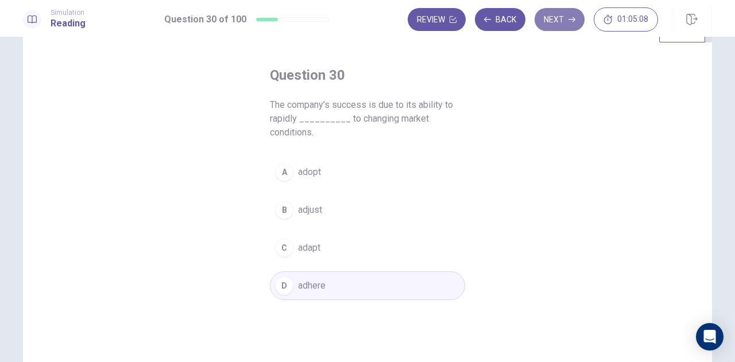
click at [575, 21] on icon "button" at bounding box center [572, 19] width 7 height 7
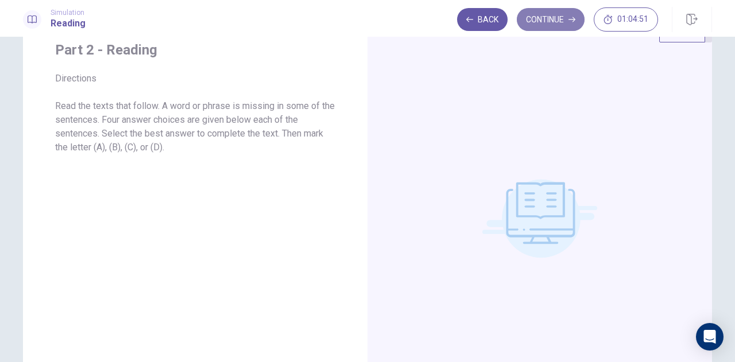
click at [556, 21] on button "Continue" at bounding box center [551, 19] width 68 height 23
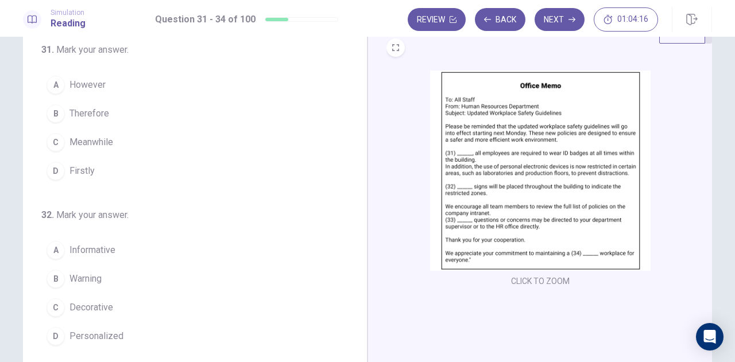
scroll to position [43, 0]
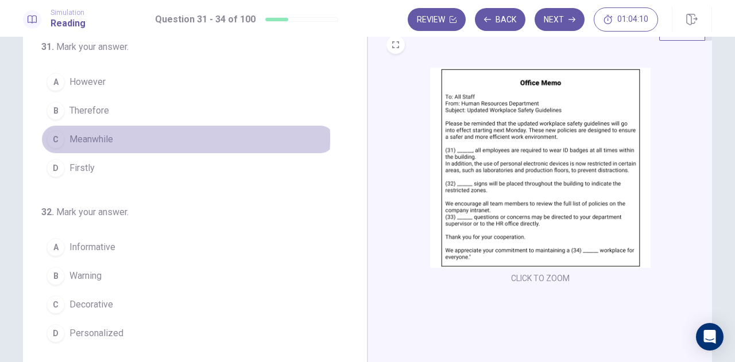
click at [94, 137] on span "Meanwhile" at bounding box center [91, 140] width 44 height 14
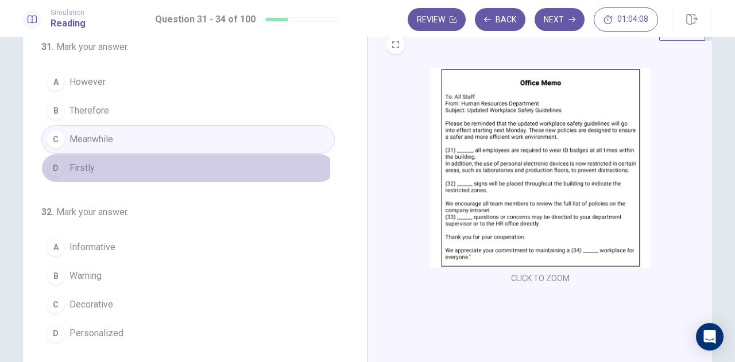
click at [94, 168] on button "D Firstly" at bounding box center [188, 168] width 294 height 29
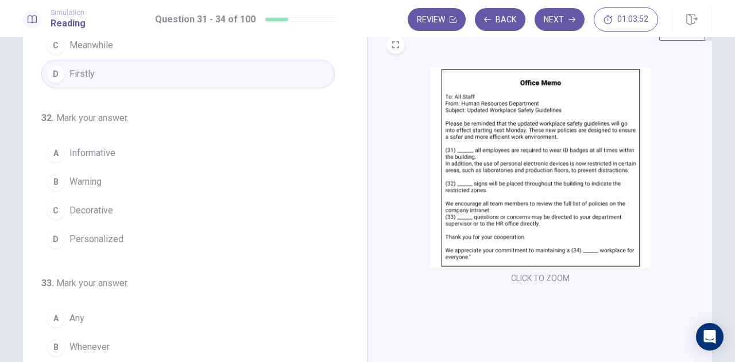
scroll to position [95, 0]
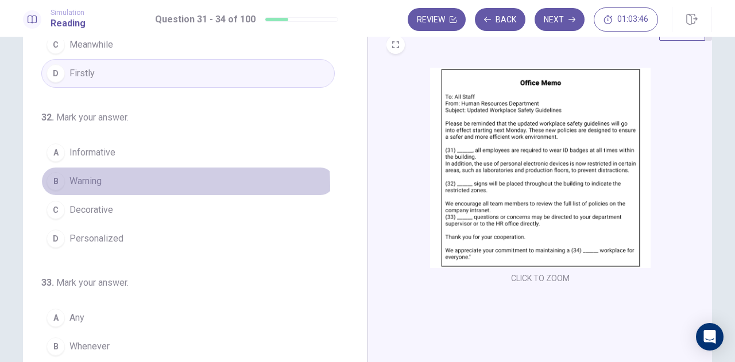
click at [117, 184] on button "B Warning" at bounding box center [188, 181] width 294 height 29
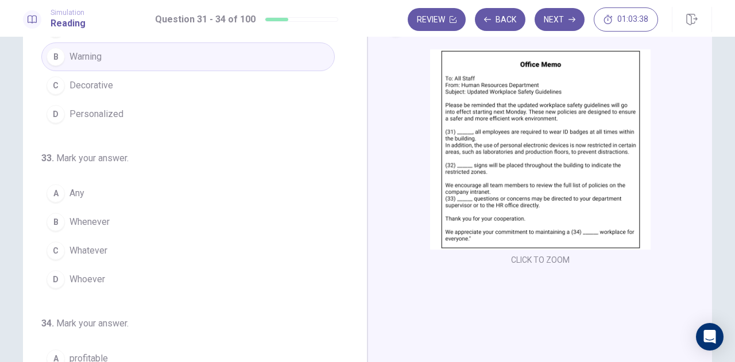
scroll to position [61, 0]
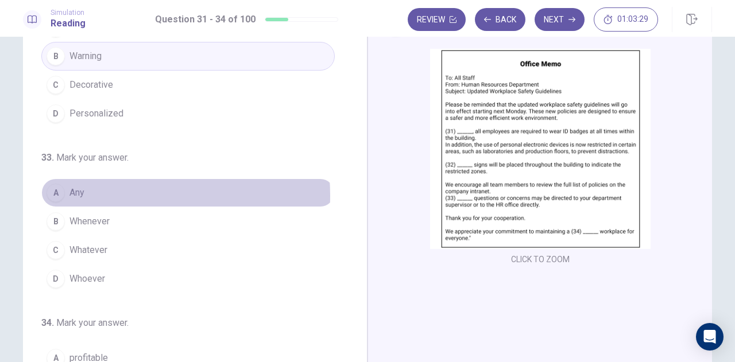
click at [96, 192] on button "A Any" at bounding box center [188, 193] width 294 height 29
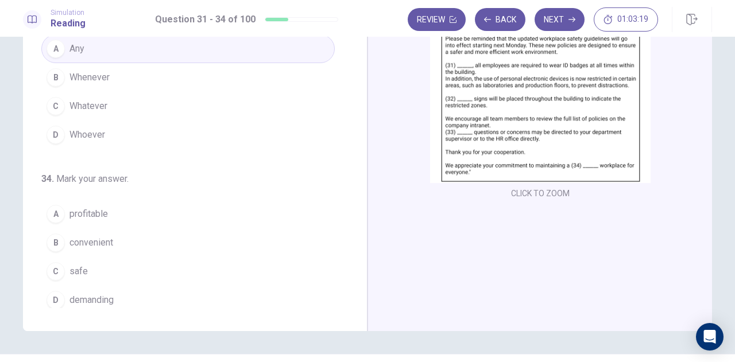
scroll to position [134, 0]
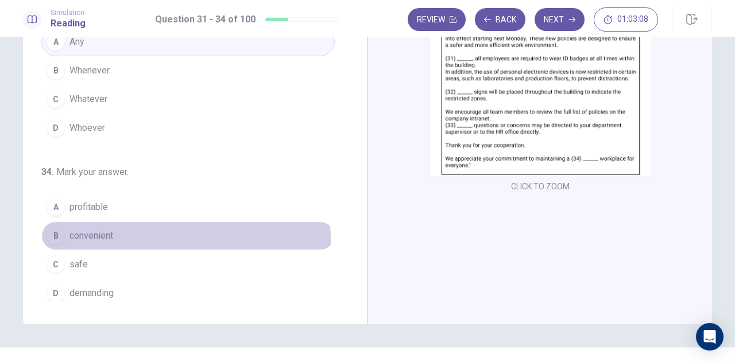
click at [110, 236] on span "convenient" at bounding box center [91, 236] width 44 height 14
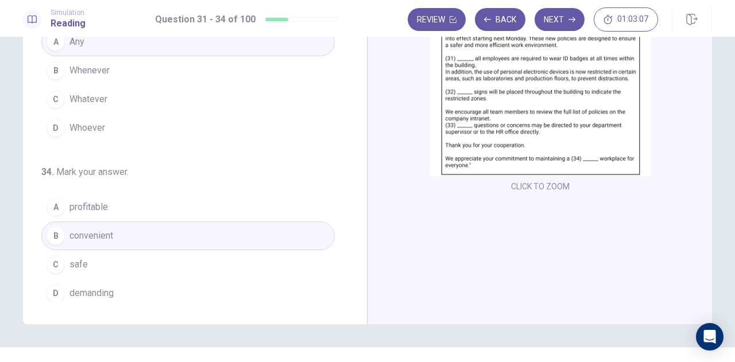
scroll to position [156, 0]
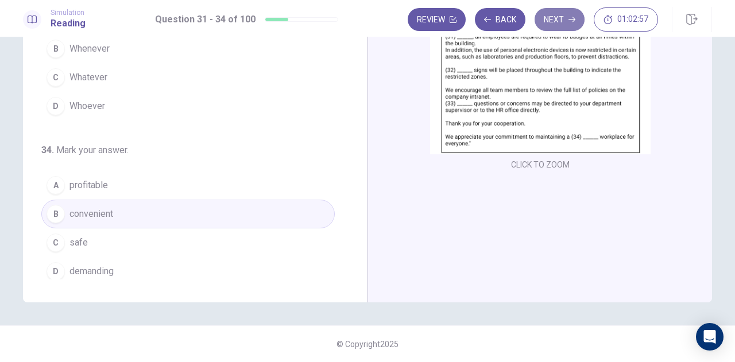
click at [567, 18] on button "Next" at bounding box center [560, 19] width 50 height 23
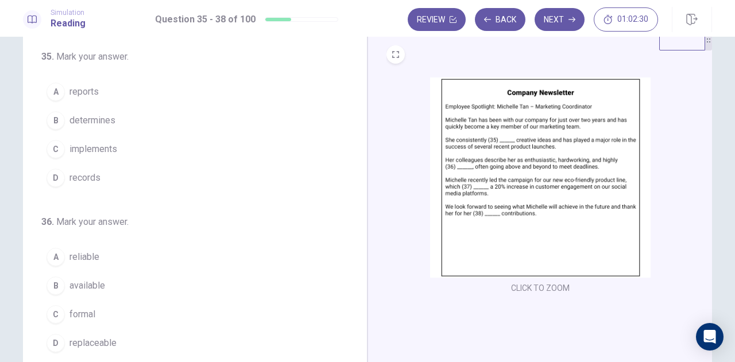
scroll to position [32, 0]
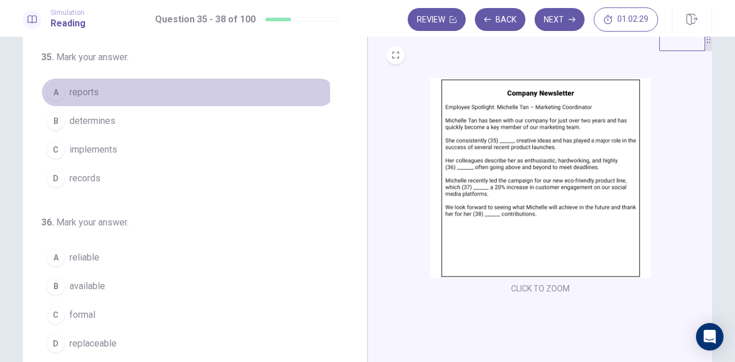
click at [126, 94] on button "A reports" at bounding box center [188, 92] width 294 height 29
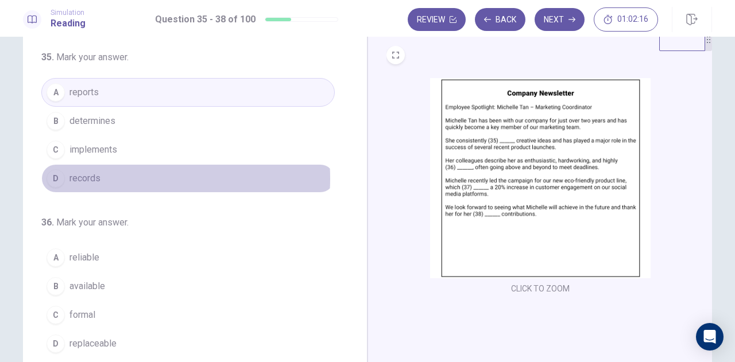
click at [123, 177] on button "D records" at bounding box center [188, 178] width 294 height 29
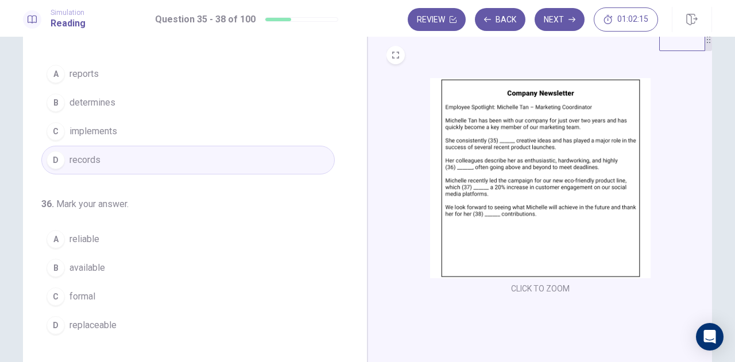
scroll to position [20, 0]
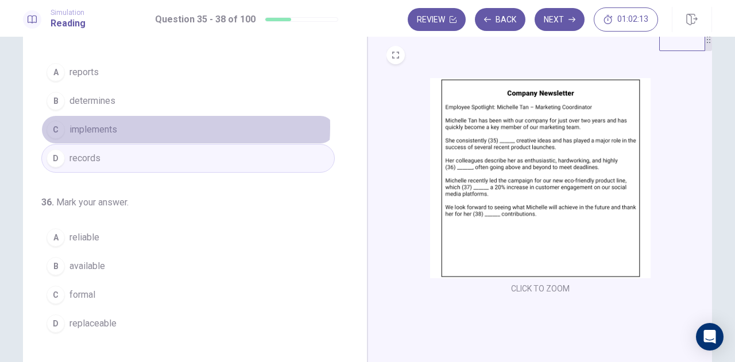
click at [142, 126] on button "C implements" at bounding box center [188, 129] width 294 height 29
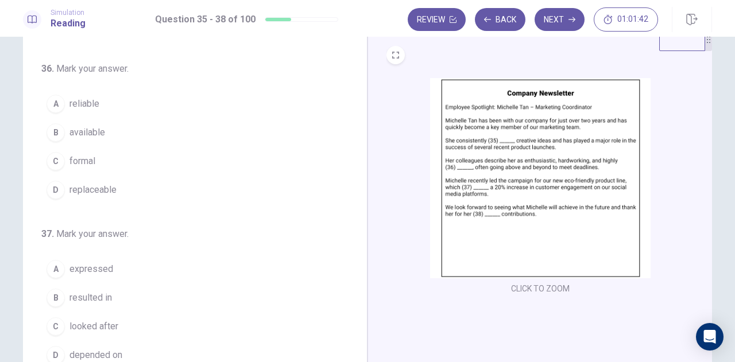
scroll to position [163, 0]
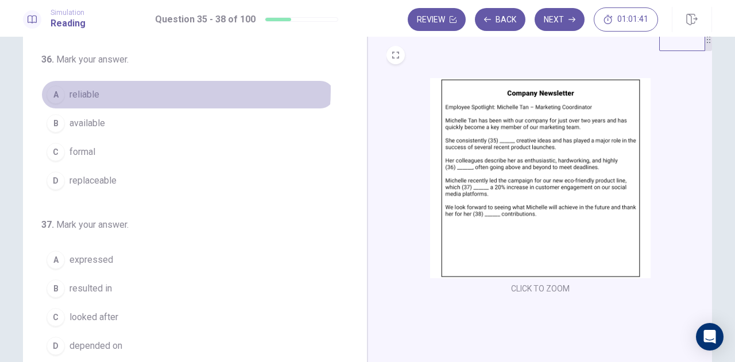
click at [122, 88] on button "A reliable" at bounding box center [188, 94] width 294 height 29
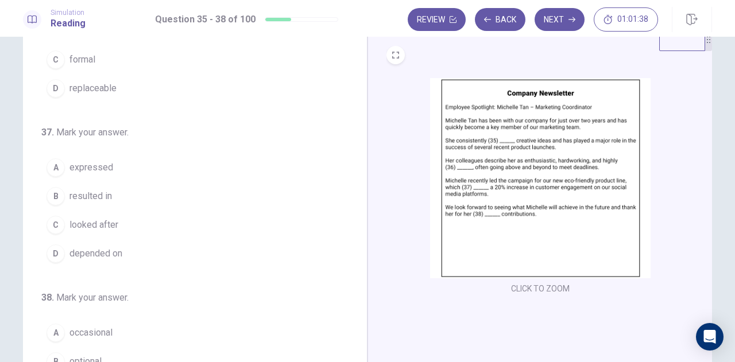
scroll to position [279, 0]
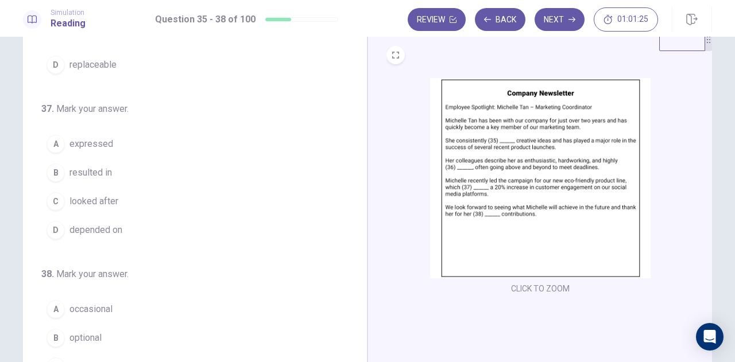
click at [107, 229] on span "depended on" at bounding box center [95, 230] width 53 height 14
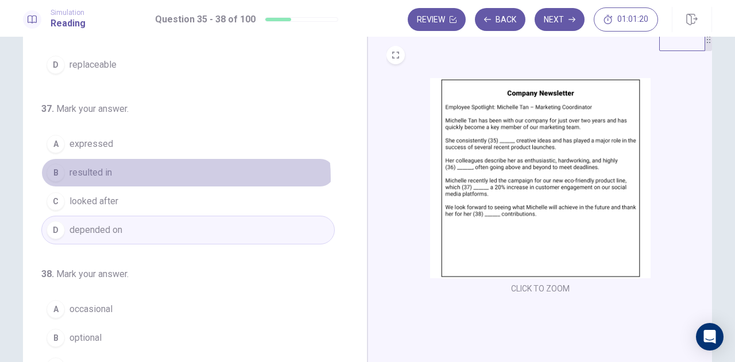
click at [141, 175] on button "B resulted in" at bounding box center [188, 173] width 294 height 29
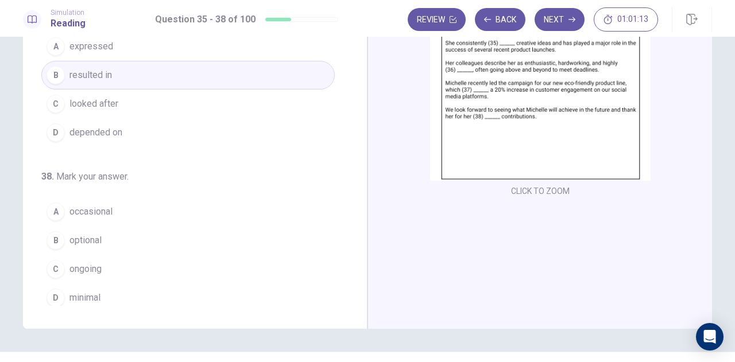
scroll to position [130, 0]
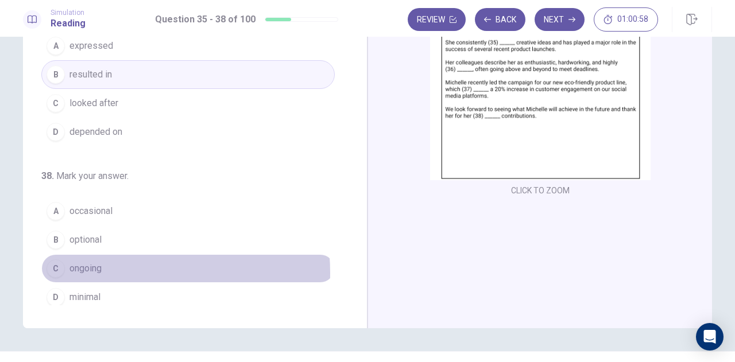
click at [95, 268] on span "ongoing" at bounding box center [85, 269] width 32 height 14
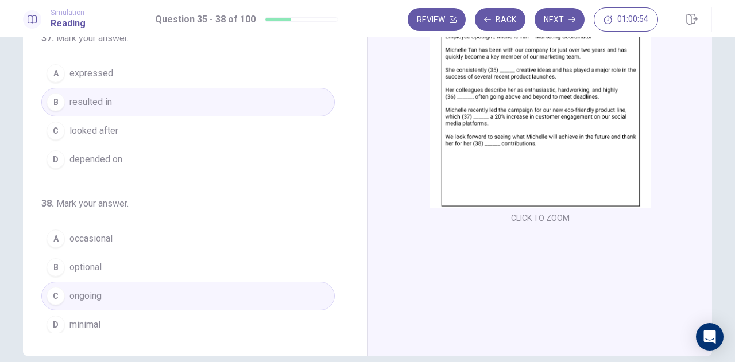
scroll to position [102, 0]
click at [559, 12] on button "Next" at bounding box center [560, 19] width 50 height 23
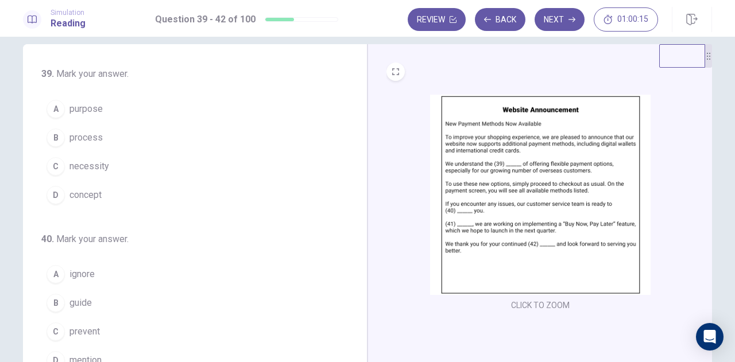
scroll to position [13, 0]
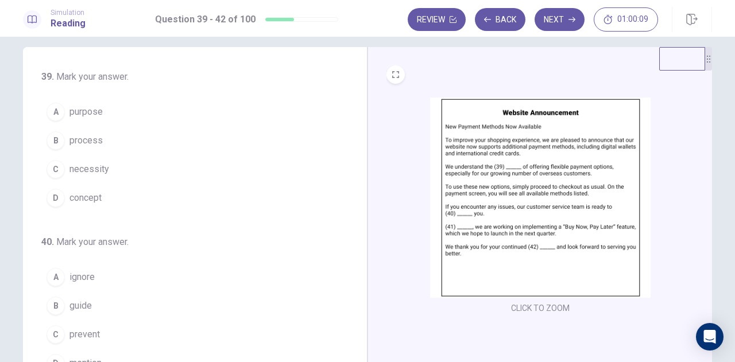
click at [99, 176] on button "C necessity" at bounding box center [188, 169] width 294 height 29
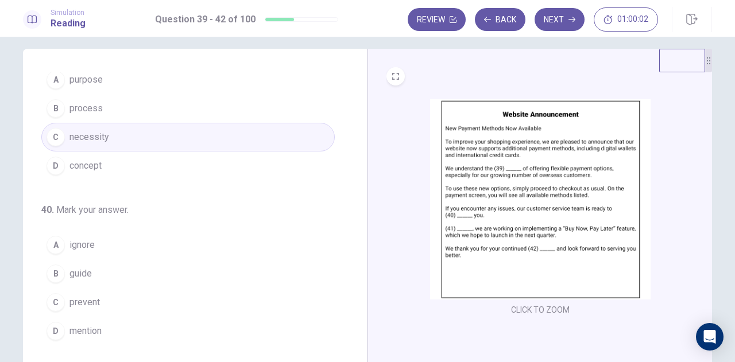
scroll to position [8, 0]
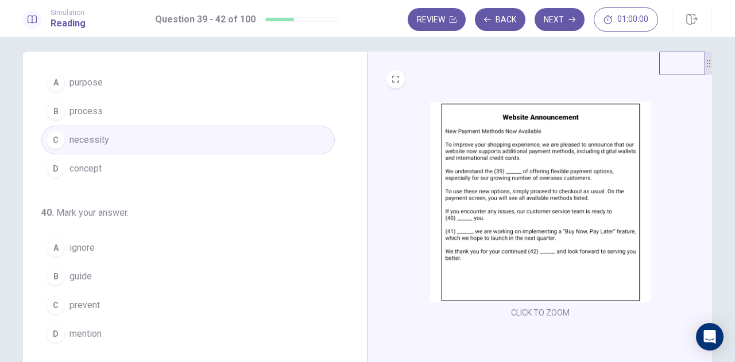
click at [157, 86] on button "A purpose" at bounding box center [188, 82] width 294 height 29
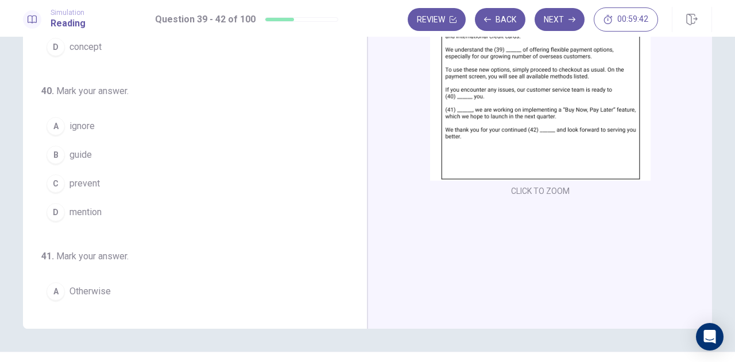
scroll to position [133, 0]
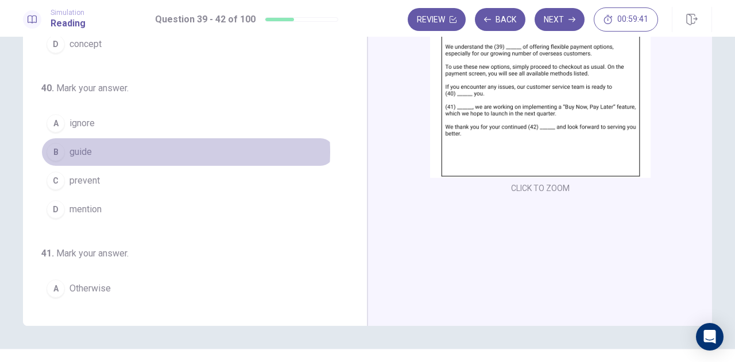
click at [156, 150] on button "B guide" at bounding box center [188, 152] width 294 height 29
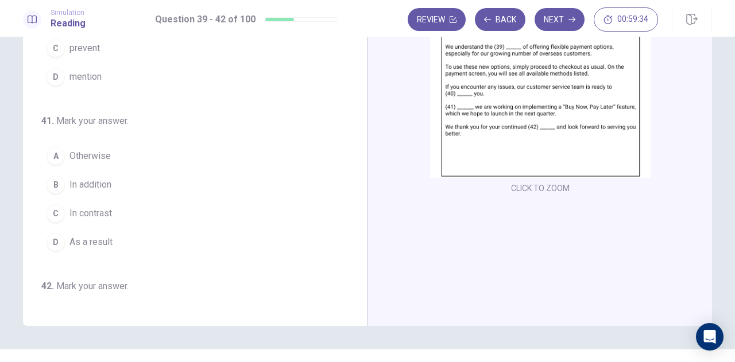
scroll to position [166, 0]
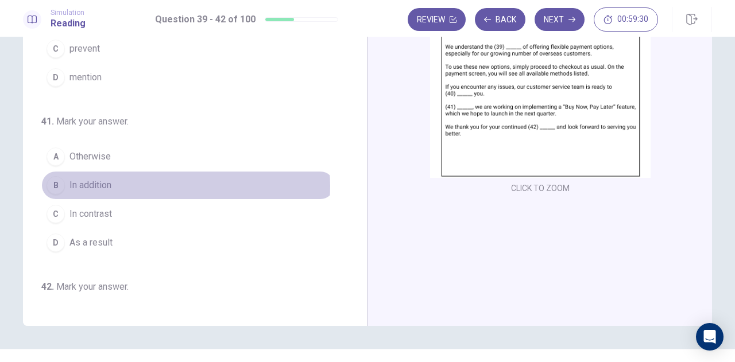
click at [169, 182] on button "B In addition" at bounding box center [188, 185] width 294 height 29
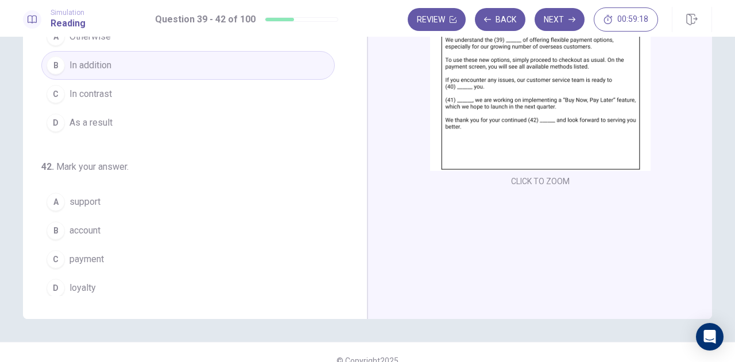
scroll to position [140, 0]
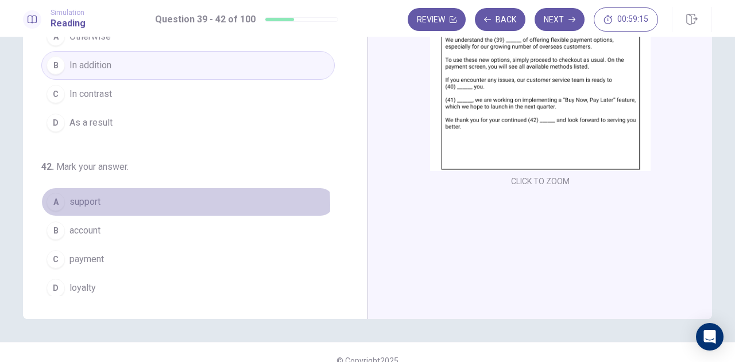
click at [104, 200] on button "A support" at bounding box center [188, 202] width 294 height 29
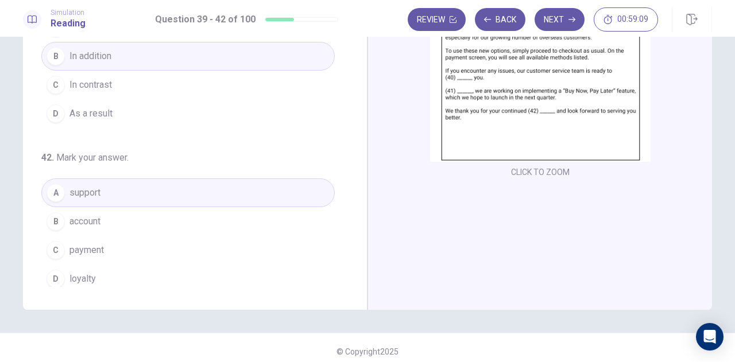
scroll to position [156, 0]
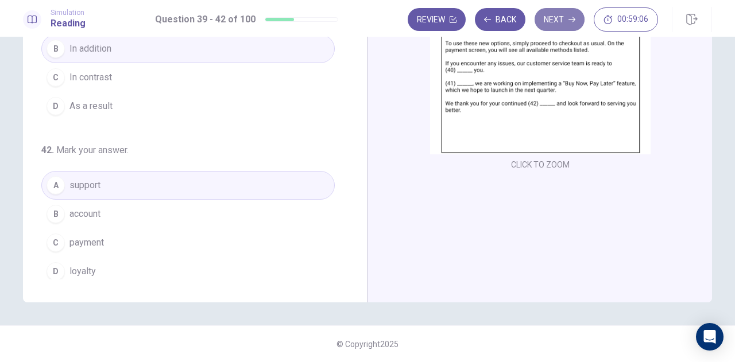
click at [561, 13] on button "Next" at bounding box center [560, 19] width 50 height 23
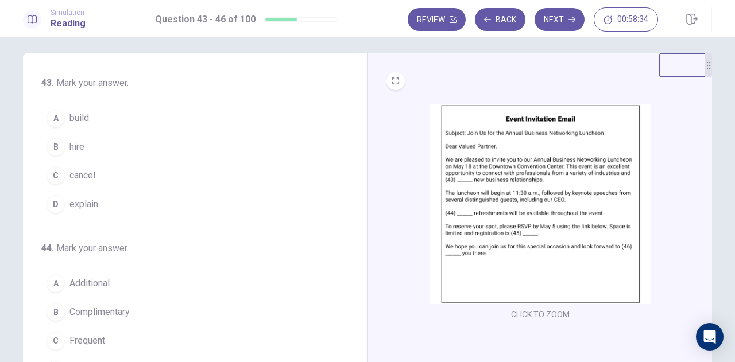
scroll to position [5, 0]
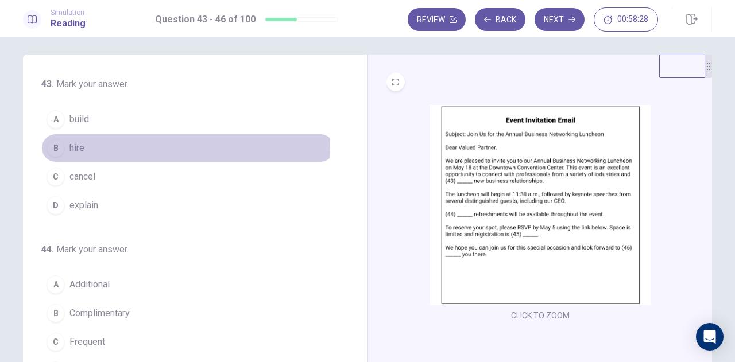
click at [100, 143] on button "B hire" at bounding box center [188, 148] width 294 height 29
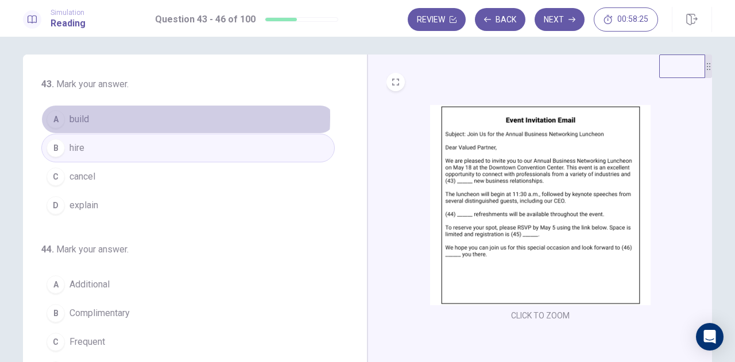
click at [117, 117] on button "A build" at bounding box center [188, 119] width 294 height 29
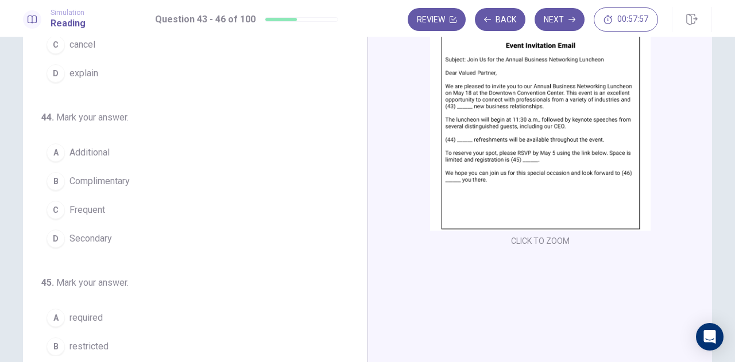
scroll to position [58, 0]
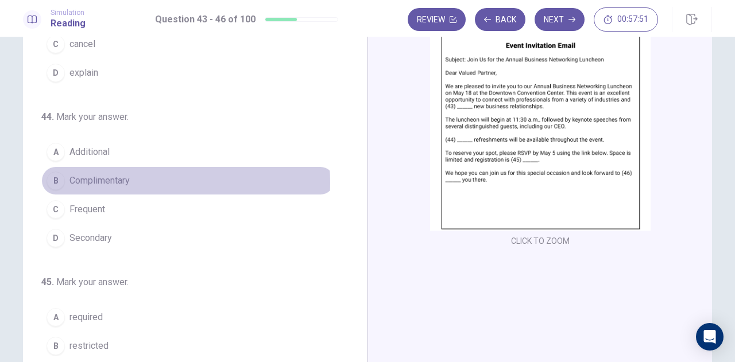
click at [129, 180] on button "B Complimentary" at bounding box center [188, 181] width 294 height 29
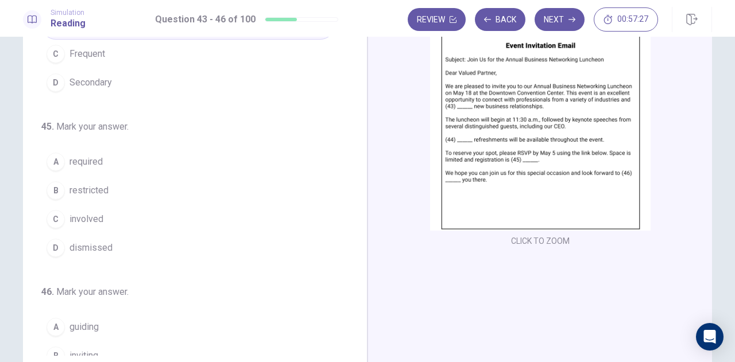
scroll to position [232, 0]
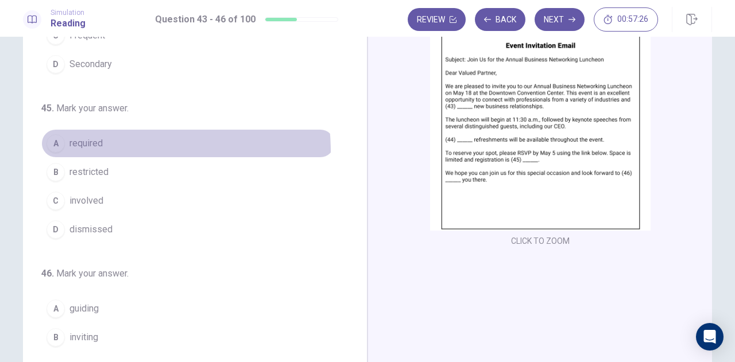
click at [114, 148] on button "A required" at bounding box center [188, 143] width 294 height 29
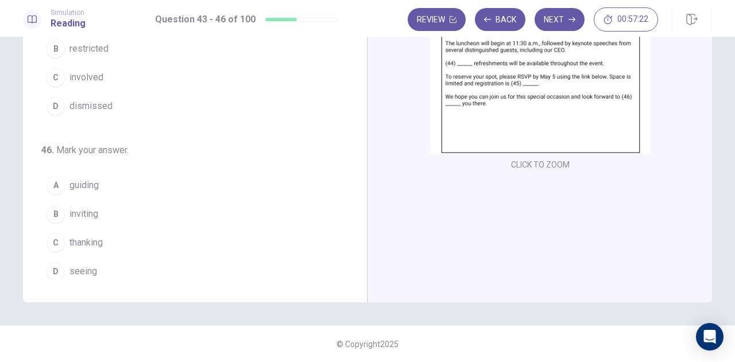
scroll to position [156, 0]
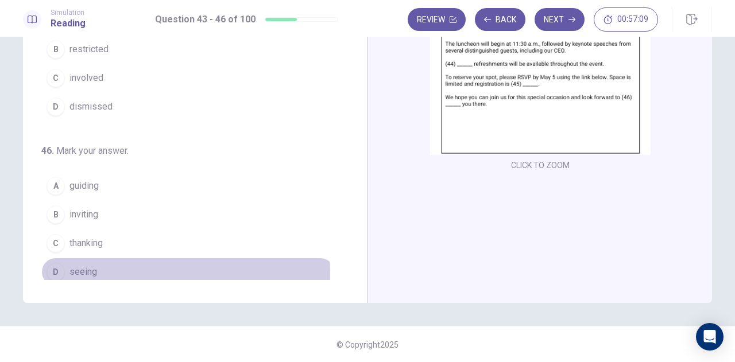
click at [90, 268] on span "seeing" at bounding box center [83, 272] width 28 height 14
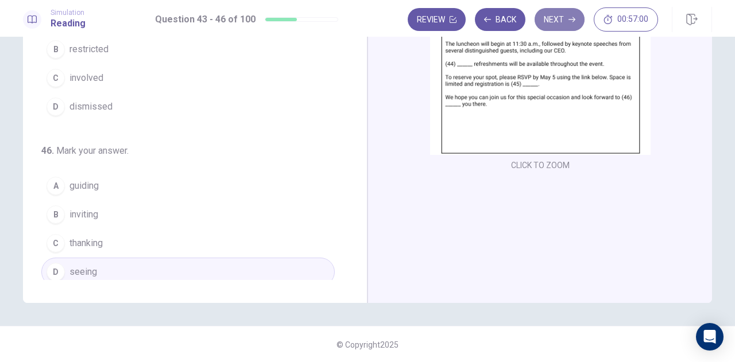
click at [553, 14] on button "Next" at bounding box center [560, 19] width 50 height 23
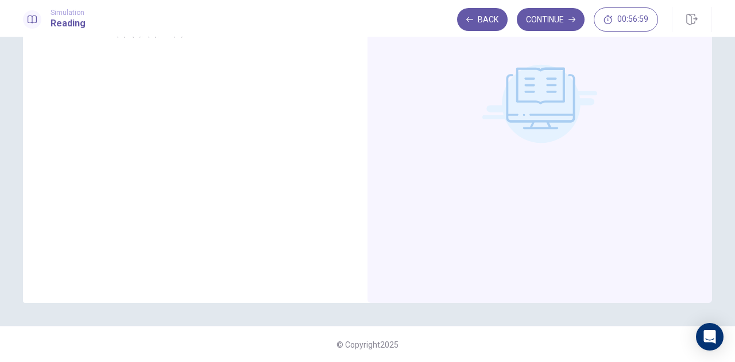
scroll to position [0, 0]
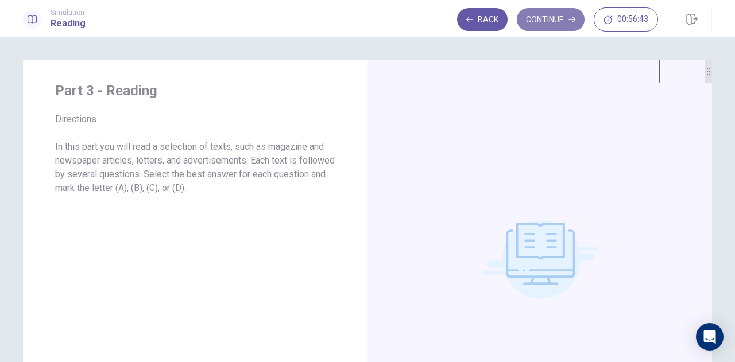
click at [552, 29] on button "Continue" at bounding box center [551, 19] width 68 height 23
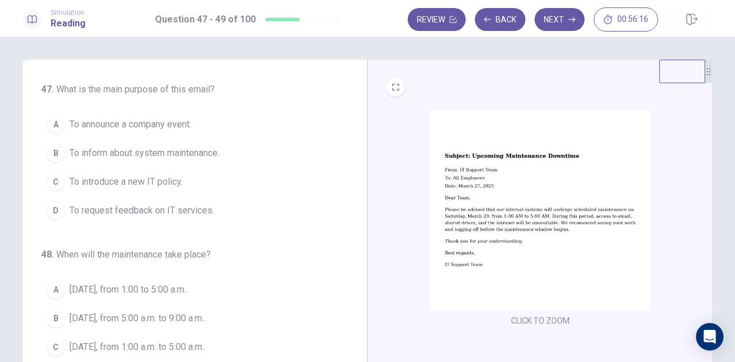
scroll to position [1, 0]
click at [190, 149] on span "To inform about system maintenance." at bounding box center [144, 153] width 150 height 14
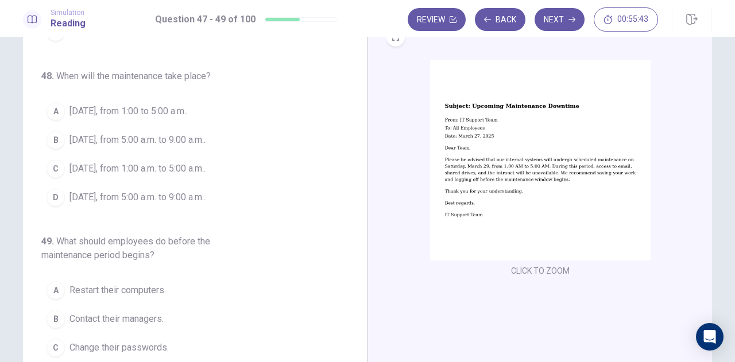
scroll to position [49, 0]
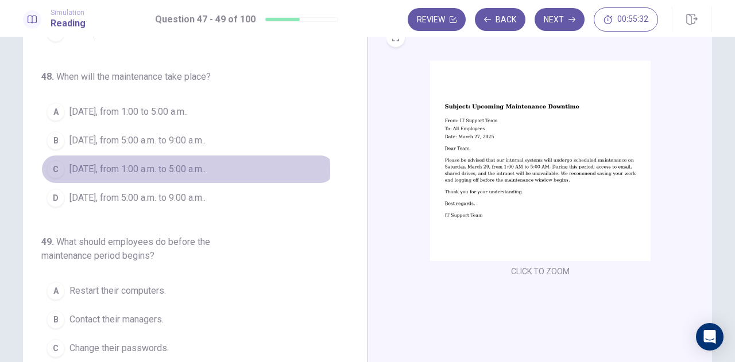
click at [173, 167] on span "March 29, from 1:00 a.m. to 5:00 a.m.." at bounding box center [137, 170] width 136 height 14
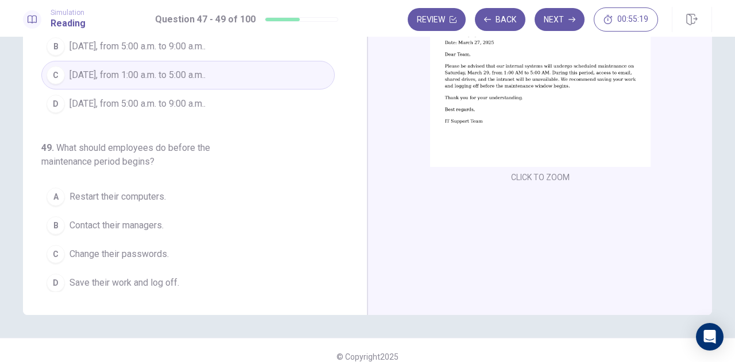
scroll to position [144, 0]
click at [141, 281] on span "Save their work and log off." at bounding box center [124, 283] width 110 height 14
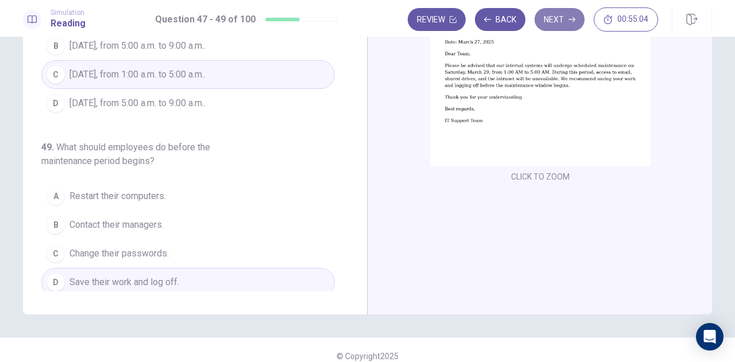
click at [555, 28] on button "Next" at bounding box center [560, 19] width 50 height 23
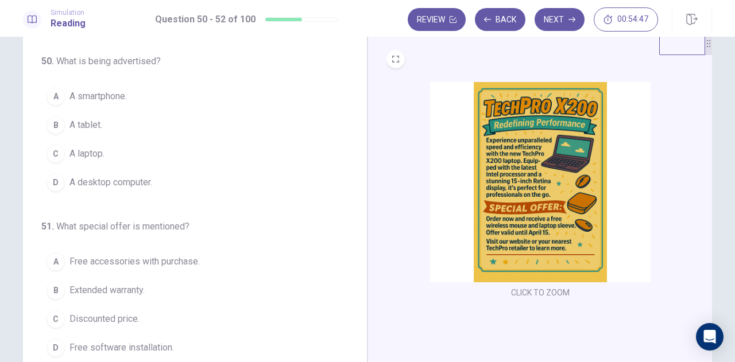
scroll to position [29, 0]
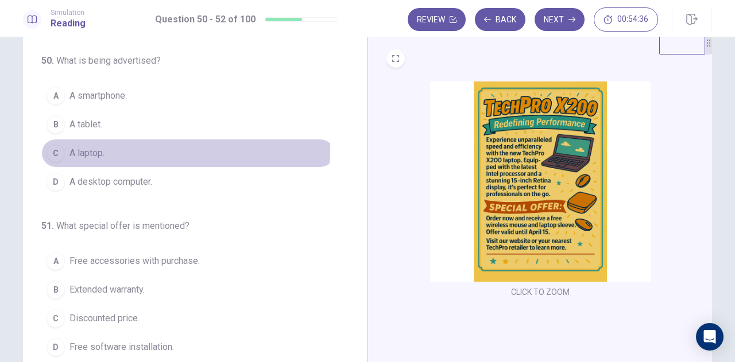
click at [97, 149] on span "A laptop." at bounding box center [86, 153] width 35 height 14
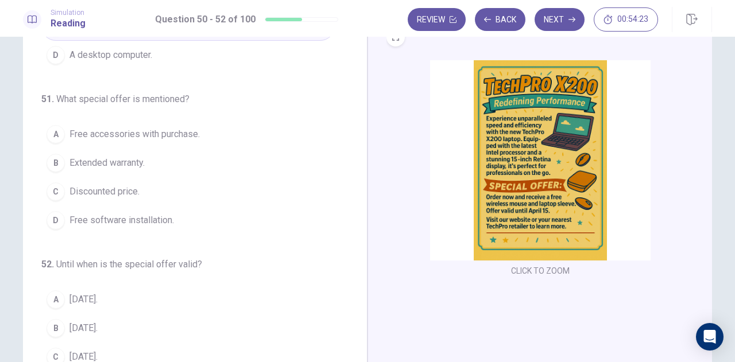
scroll to position [115, 0]
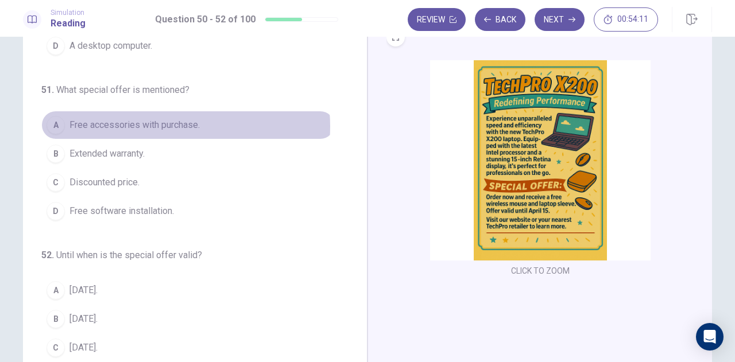
click at [166, 124] on span "Free accessories with purchase." at bounding box center [134, 125] width 130 height 14
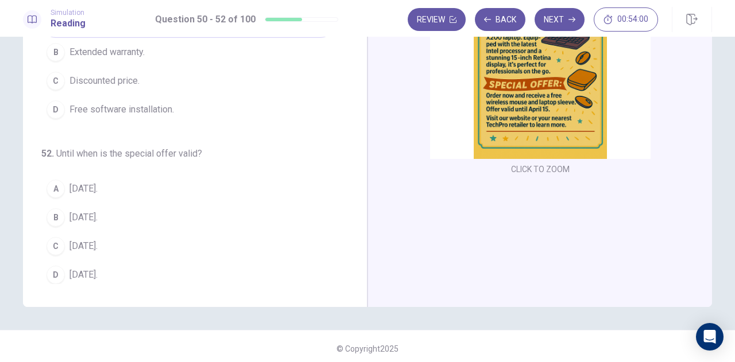
scroll to position [156, 0]
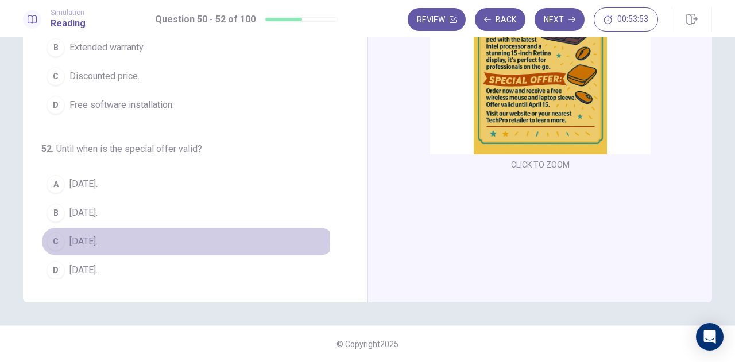
click at [87, 236] on span "April 15." at bounding box center [83, 242] width 28 height 14
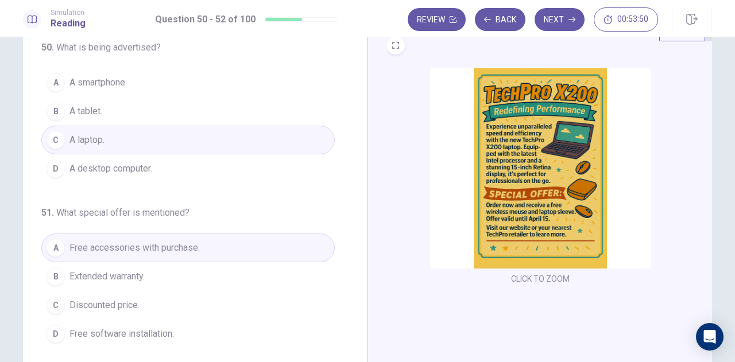
scroll to position [0, 0]
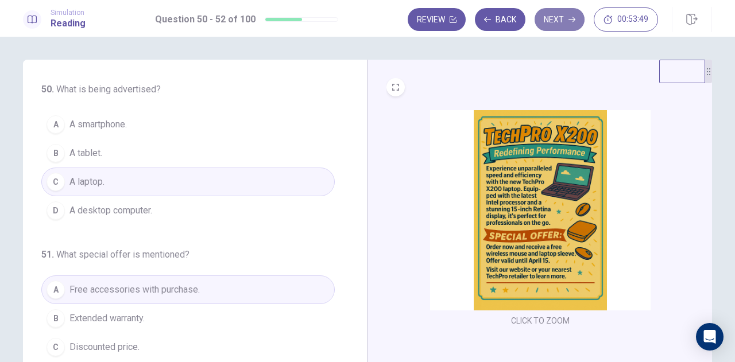
click at [563, 18] on button "Next" at bounding box center [560, 19] width 50 height 23
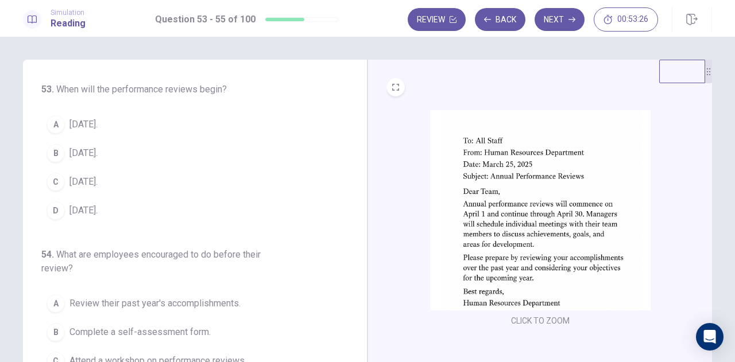
click at [76, 128] on span "April 1." at bounding box center [83, 125] width 28 height 14
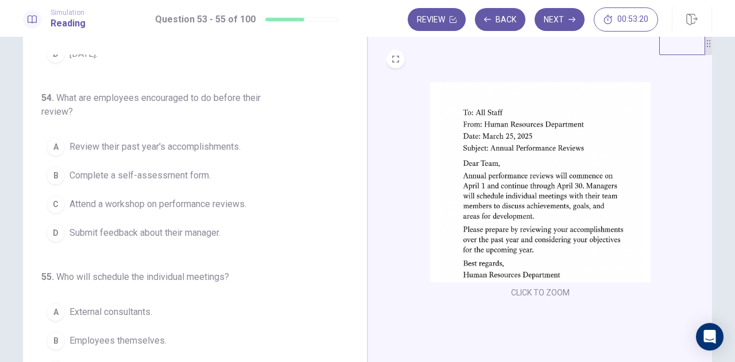
scroll to position [31, 0]
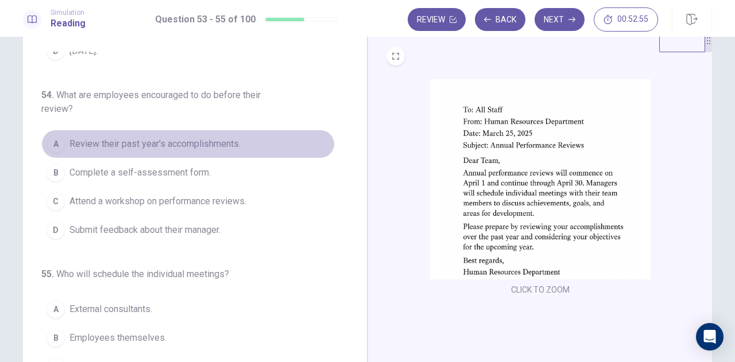
click at [186, 144] on span "Review their past year's accomplishments." at bounding box center [154, 144] width 171 height 14
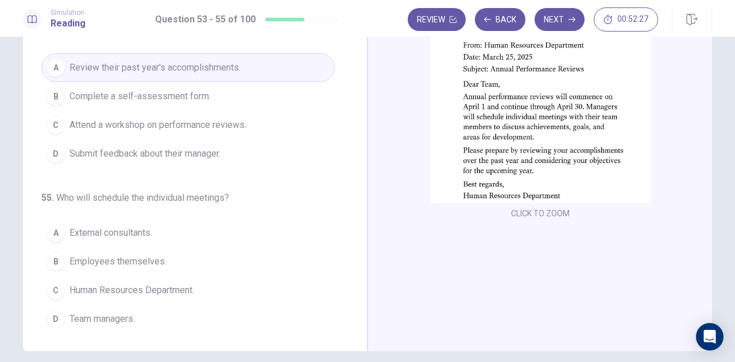
scroll to position [107, 0]
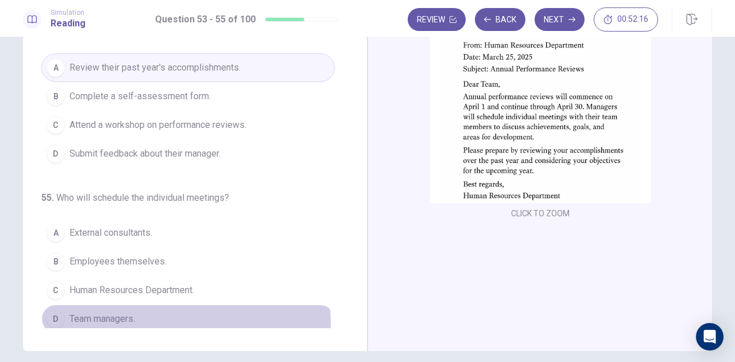
click at [101, 320] on span "Team managers." at bounding box center [101, 319] width 65 height 14
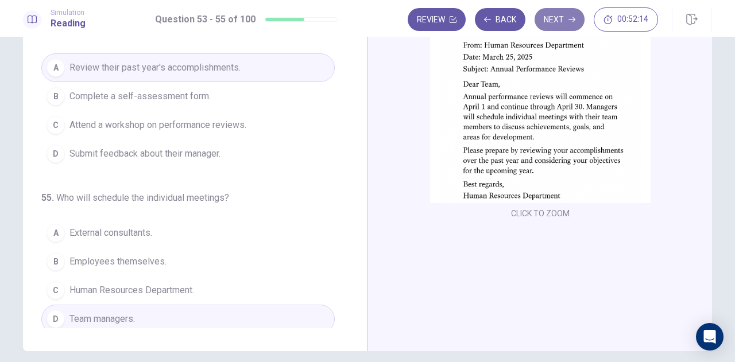
click at [551, 25] on button "Next" at bounding box center [560, 19] width 50 height 23
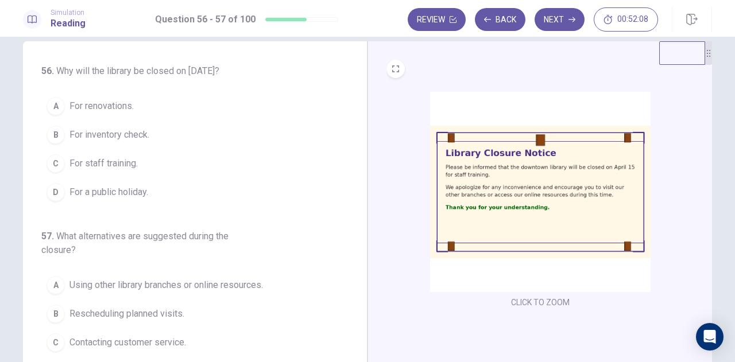
scroll to position [0, 0]
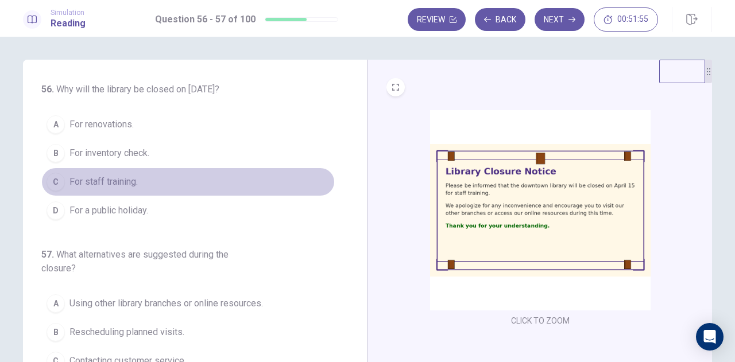
click at [117, 181] on span "For staff training." at bounding box center [103, 182] width 68 height 14
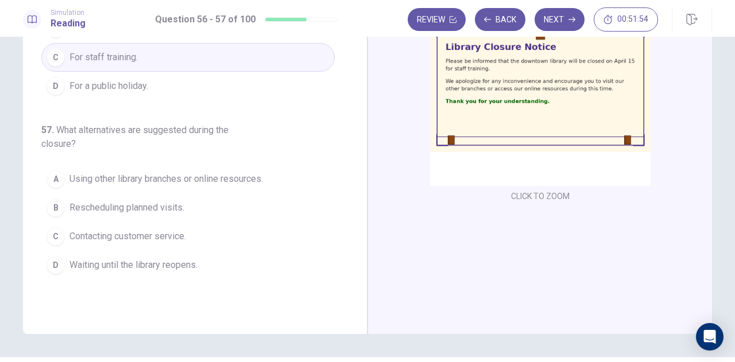
scroll to position [125, 0]
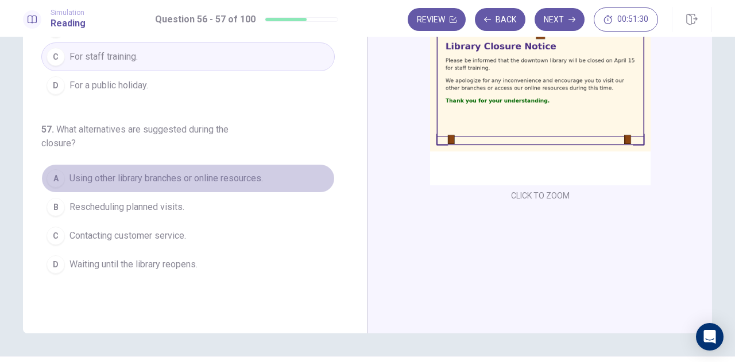
click at [182, 183] on span "Using other library branches or online resources." at bounding box center [166, 179] width 194 height 14
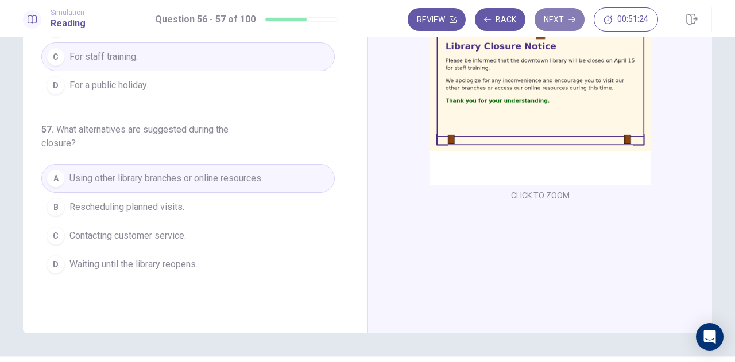
click at [573, 16] on icon "button" at bounding box center [572, 19] width 7 height 7
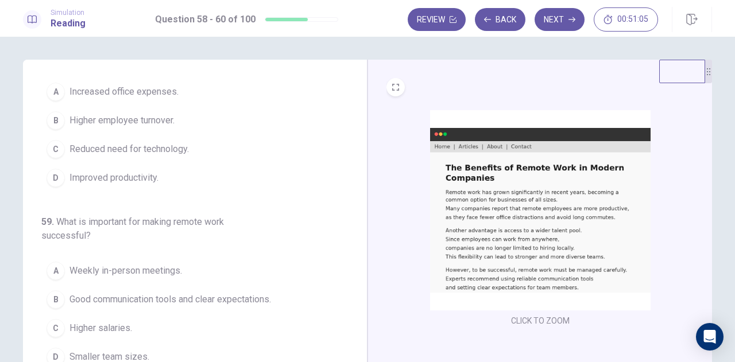
scroll to position [46, 0]
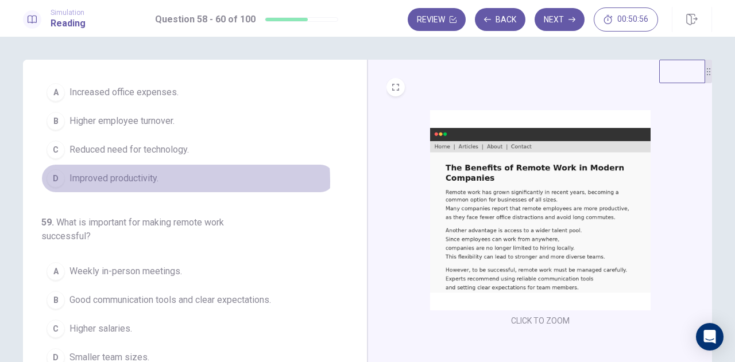
click at [145, 180] on span "Improved productivity." at bounding box center [113, 179] width 89 height 14
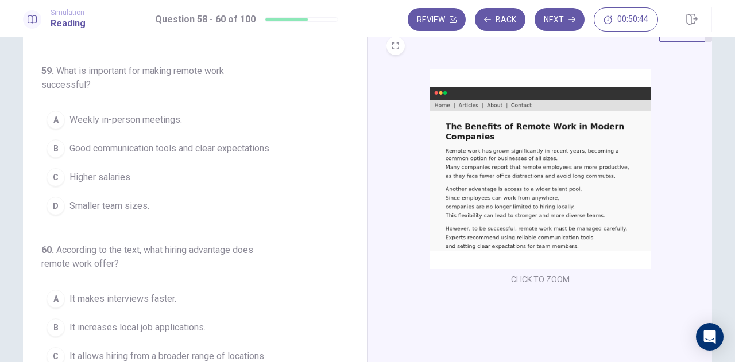
scroll to position [42, 0]
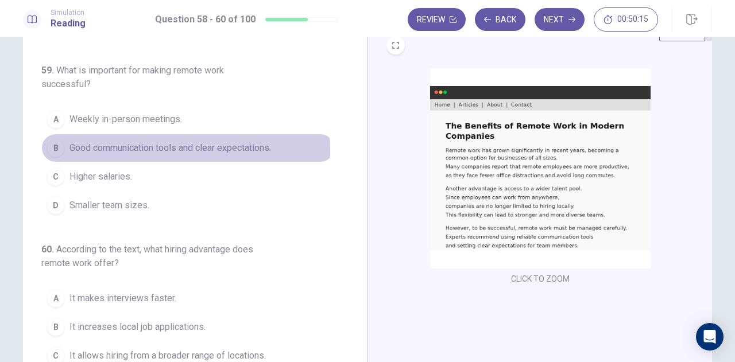
click at [156, 147] on span "Good communication tools and clear expectations." at bounding box center [170, 148] width 202 height 14
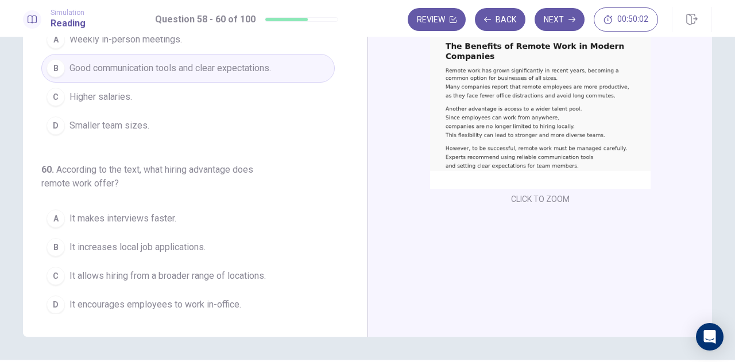
scroll to position [119, 0]
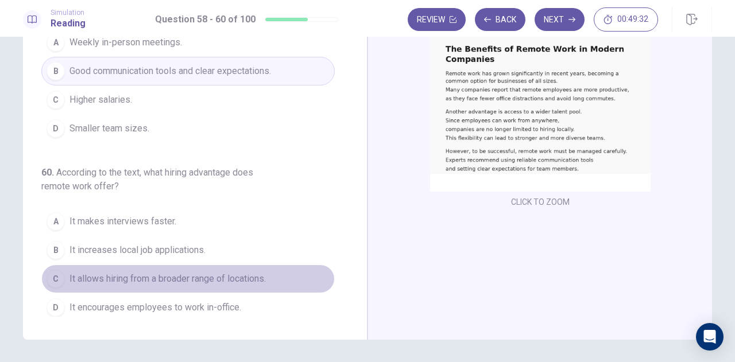
click at [196, 281] on span "It allows hiring from a broader range of locations." at bounding box center [167, 279] width 196 height 14
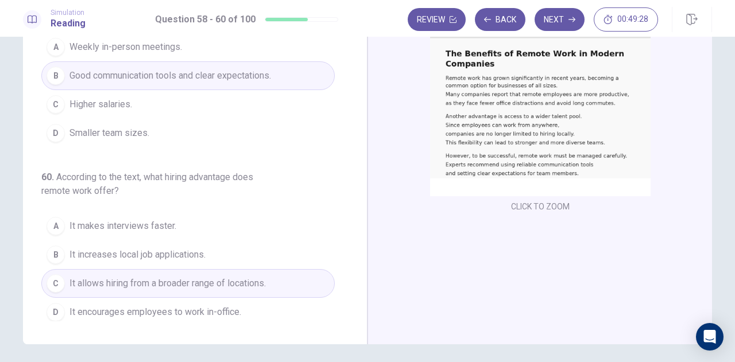
scroll to position [114, 0]
click at [558, 25] on button "Next" at bounding box center [560, 19] width 50 height 23
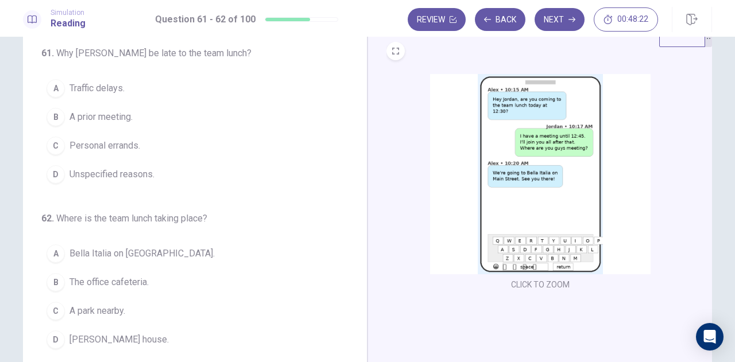
scroll to position [37, 0]
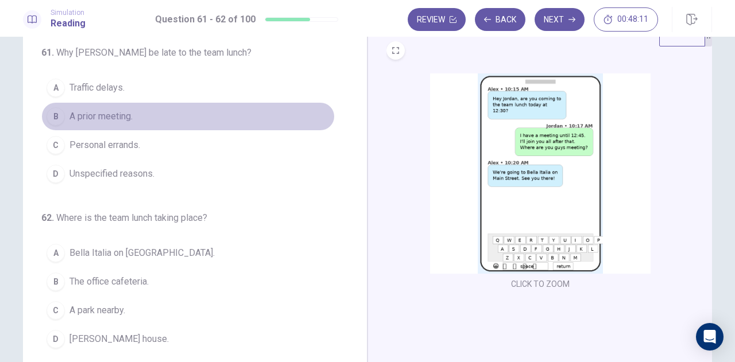
click at [117, 119] on span "A prior meeting." at bounding box center [100, 117] width 63 height 14
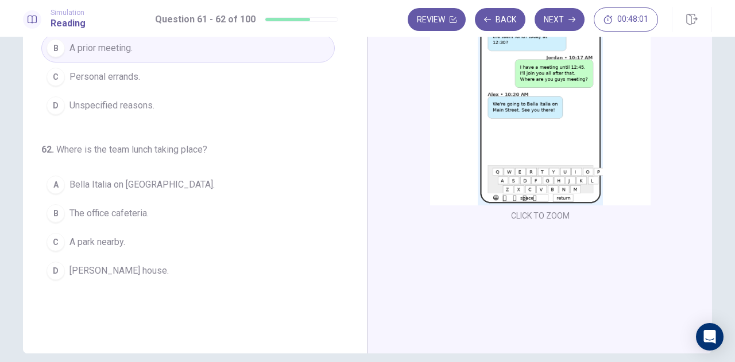
scroll to position [106, 0]
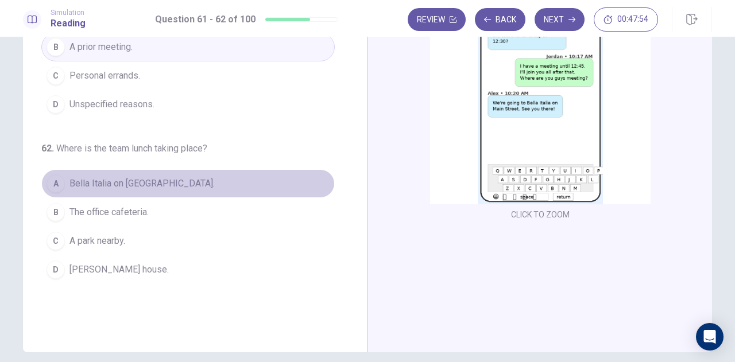
click at [140, 180] on span "Bella Italia on Main Street." at bounding box center [141, 184] width 145 height 14
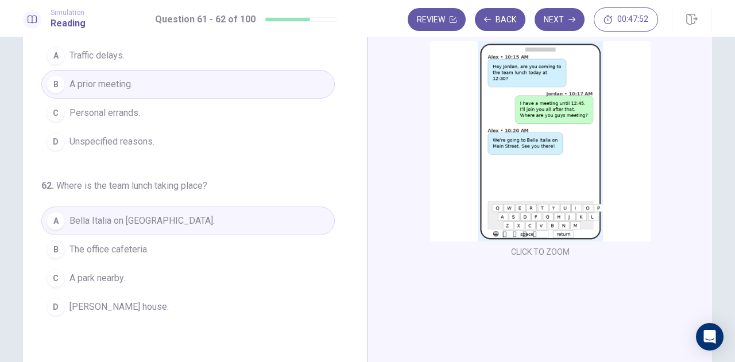
scroll to position [68, 0]
click at [553, 17] on button "Next" at bounding box center [560, 19] width 50 height 23
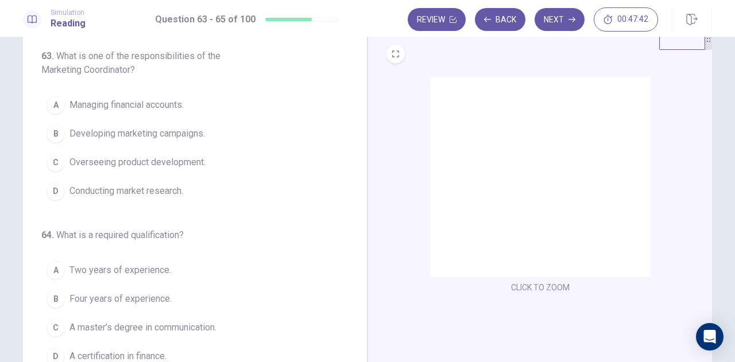
scroll to position [28, 0]
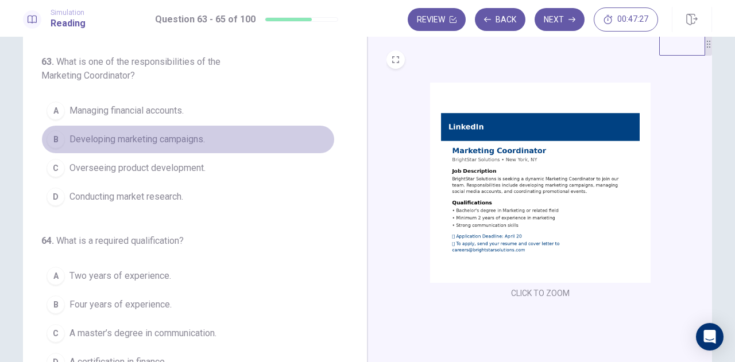
click at [186, 138] on span "Developing marketing campaigns." at bounding box center [137, 140] width 136 height 14
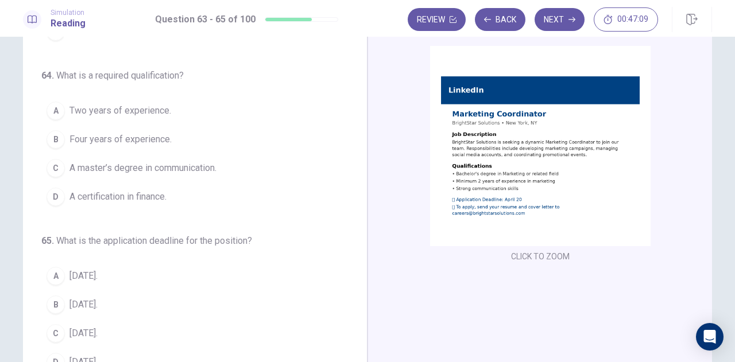
scroll to position [64, 0]
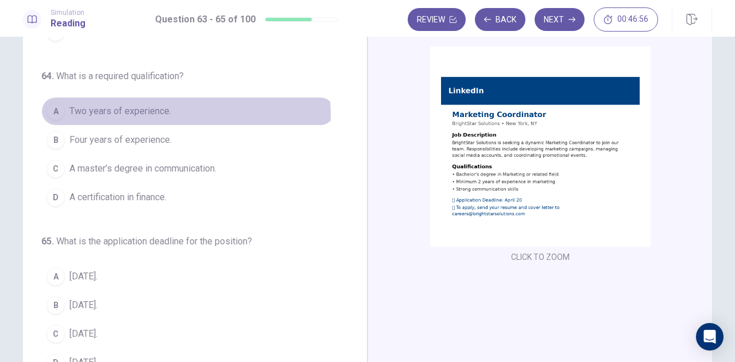
click at [141, 113] on span "Two years of experience." at bounding box center [120, 112] width 102 height 14
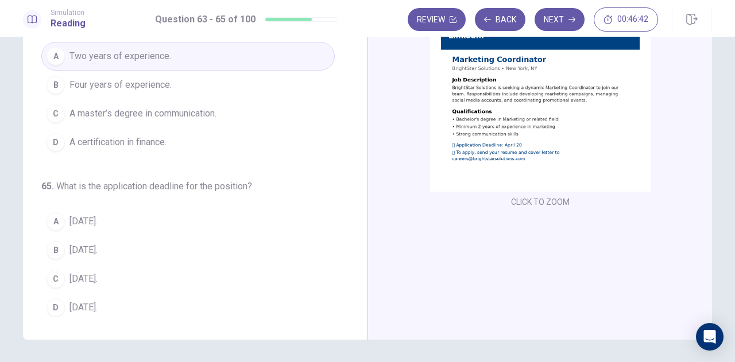
scroll to position [117, 0]
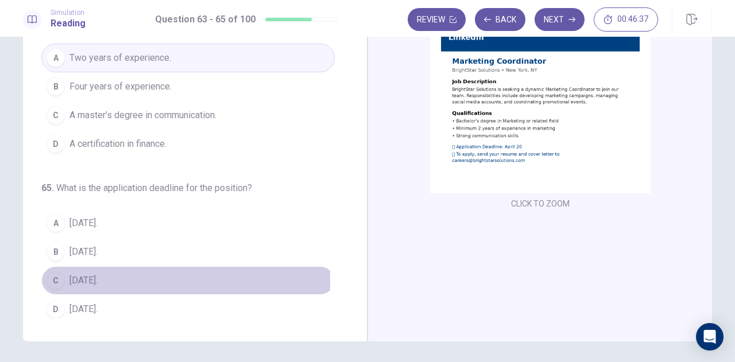
click at [78, 277] on span "April 20." at bounding box center [83, 281] width 28 height 14
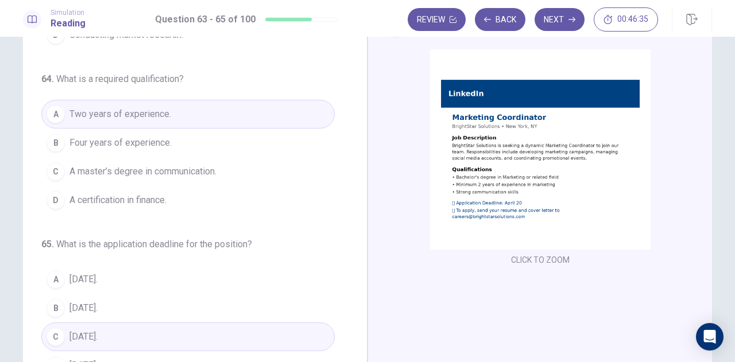
scroll to position [47, 0]
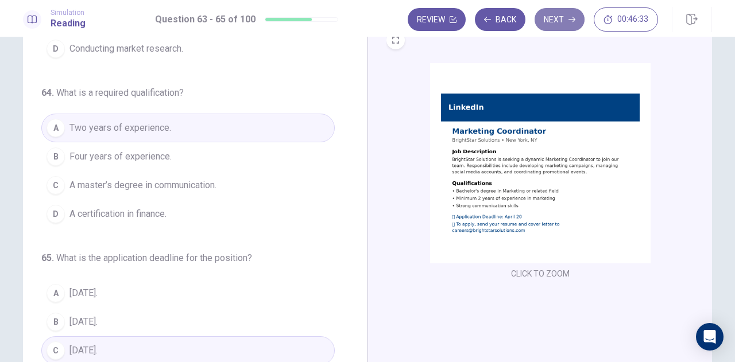
click at [571, 16] on icon "button" at bounding box center [572, 19] width 7 height 7
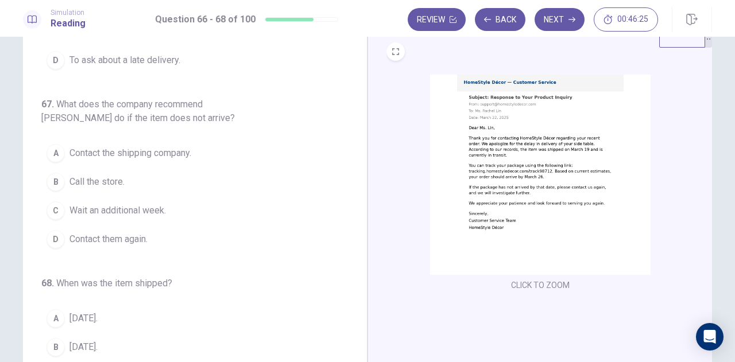
scroll to position [36, 0]
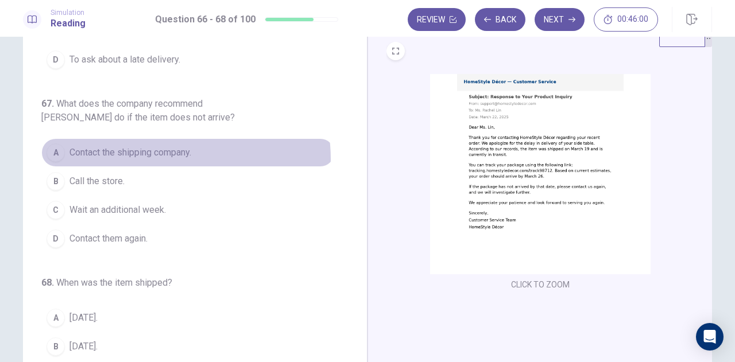
click at [161, 157] on span "Contact the shipping company." at bounding box center [130, 153] width 122 height 14
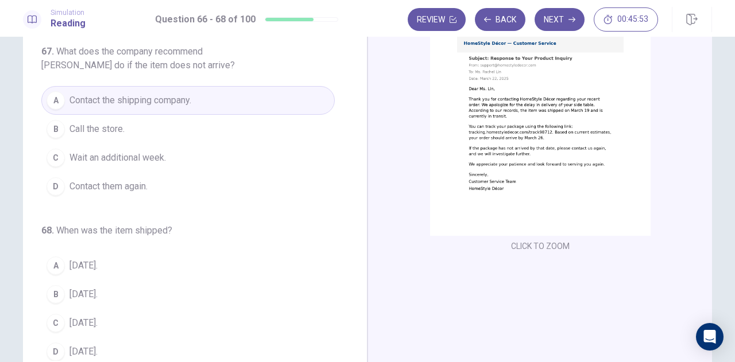
scroll to position [74, 0]
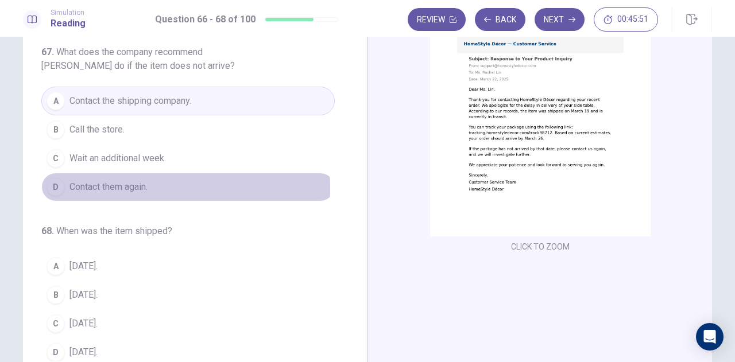
click at [136, 185] on span "Contact them again." at bounding box center [108, 187] width 78 height 14
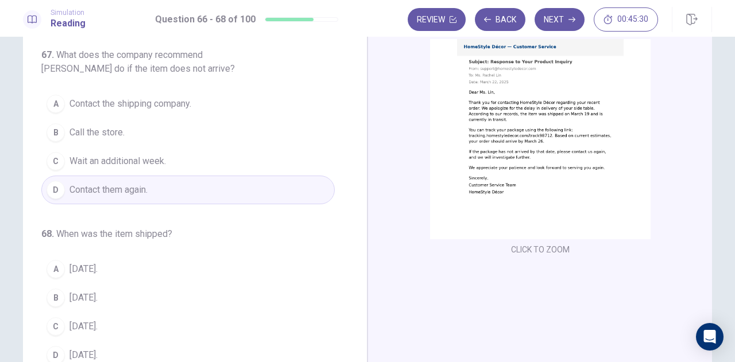
scroll to position [71, 0]
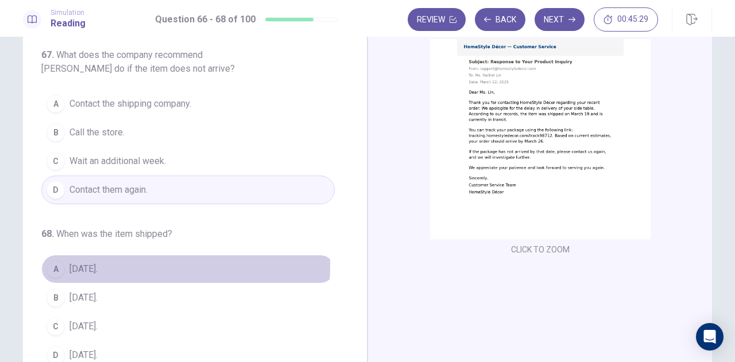
click at [75, 262] on span "March 22." at bounding box center [83, 269] width 28 height 14
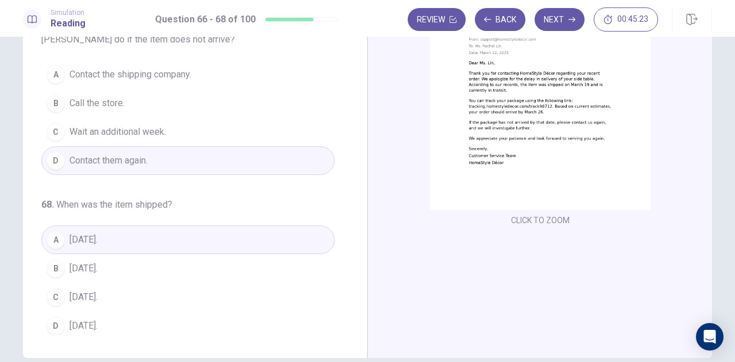
scroll to position [103, 0]
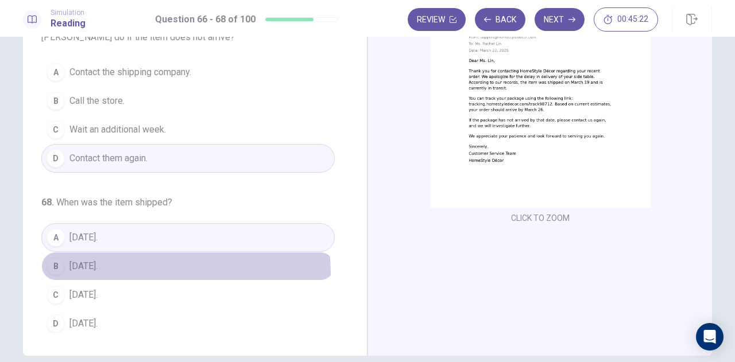
click at [111, 271] on button "B March 19." at bounding box center [188, 266] width 294 height 29
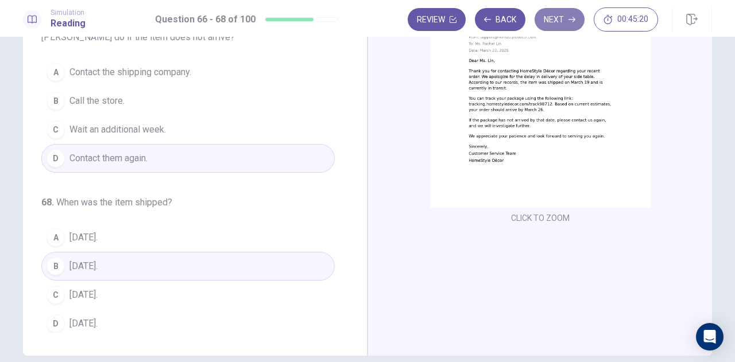
click at [569, 20] on button "Next" at bounding box center [560, 19] width 50 height 23
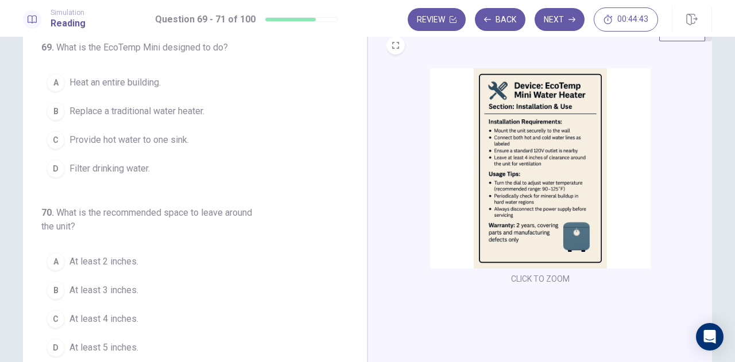
scroll to position [42, 0]
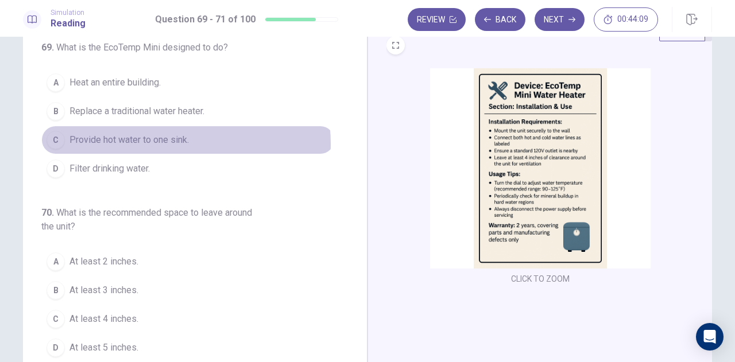
click at [160, 143] on span "Provide hot water to one sink." at bounding box center [128, 140] width 119 height 14
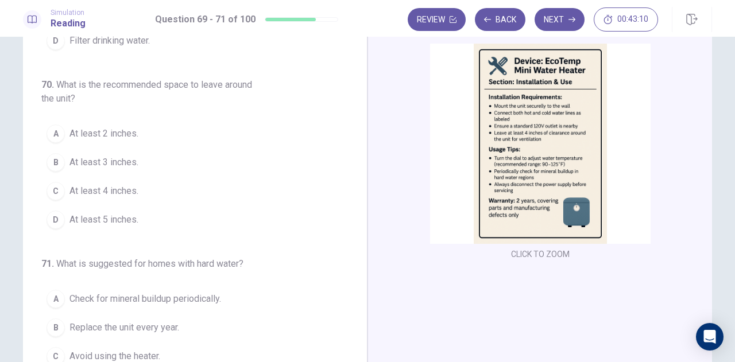
scroll to position [104, 0]
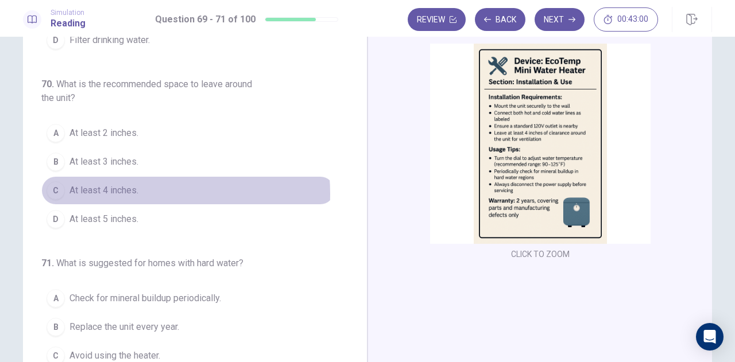
click at [122, 191] on span "At least 4 inches." at bounding box center [103, 191] width 69 height 14
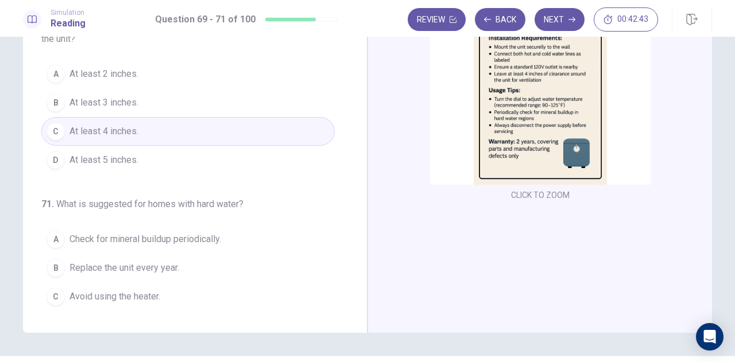
scroll to position [125, 0]
click at [128, 242] on span "Check for mineral buildup periodically." at bounding box center [145, 240] width 152 height 14
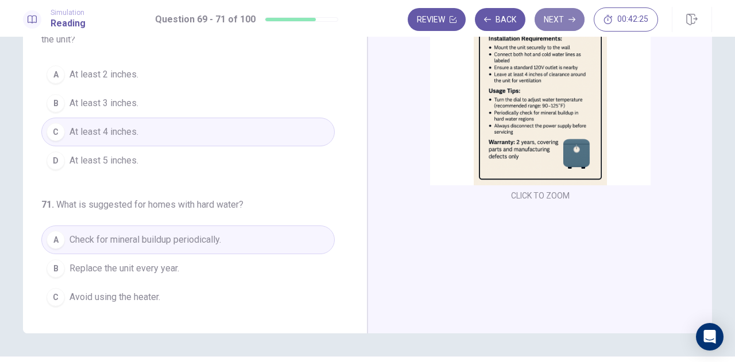
click at [558, 20] on button "Next" at bounding box center [560, 19] width 50 height 23
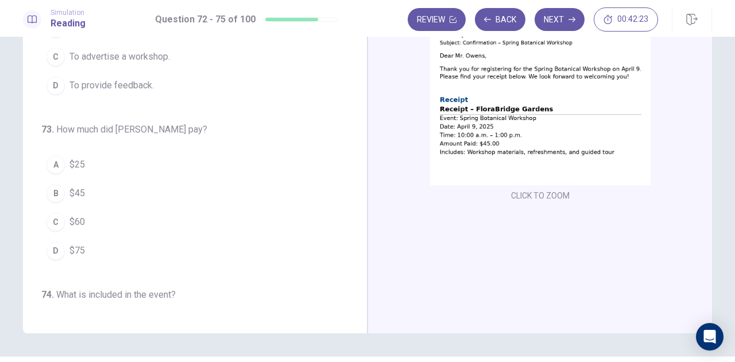
scroll to position [0, 0]
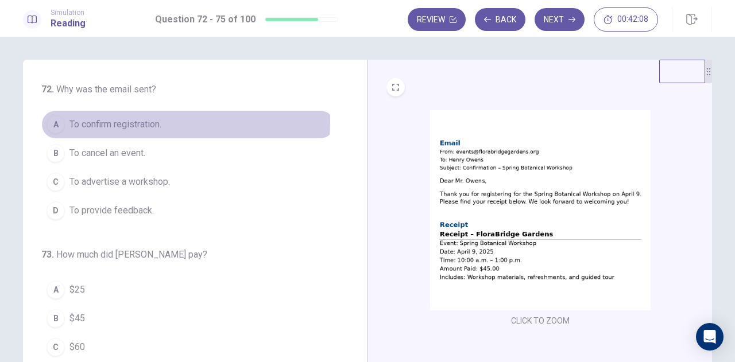
click at [143, 122] on span "To confirm registration." at bounding box center [115, 125] width 92 height 14
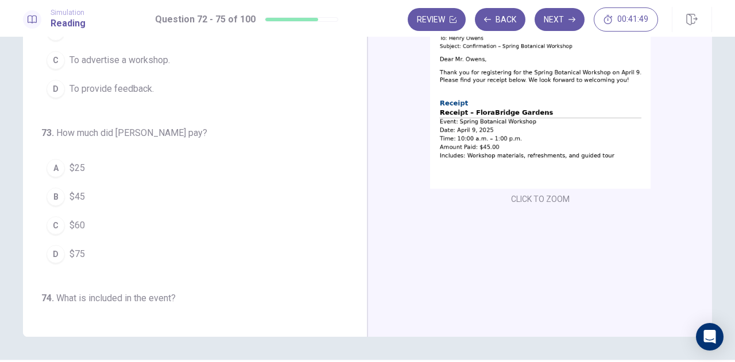
scroll to position [121, 0]
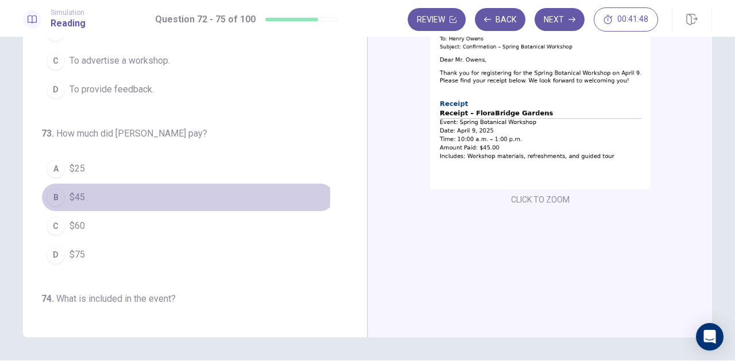
click at [76, 194] on span "$45" at bounding box center [77, 198] width 16 height 14
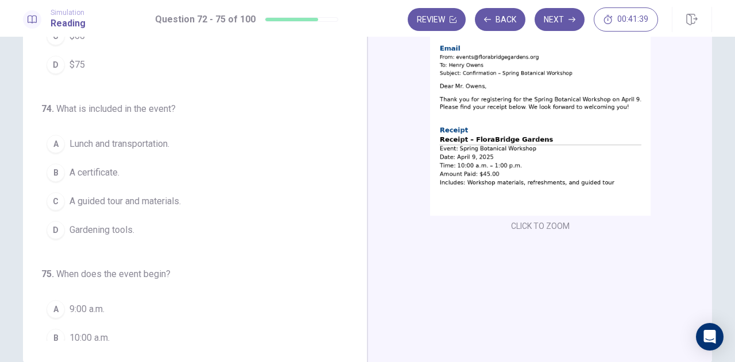
scroll to position [94, 0]
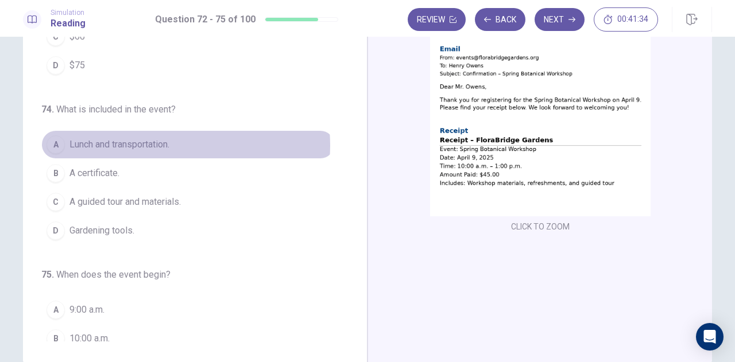
click at [164, 142] on span "Lunch and transportation." at bounding box center [119, 145] width 100 height 14
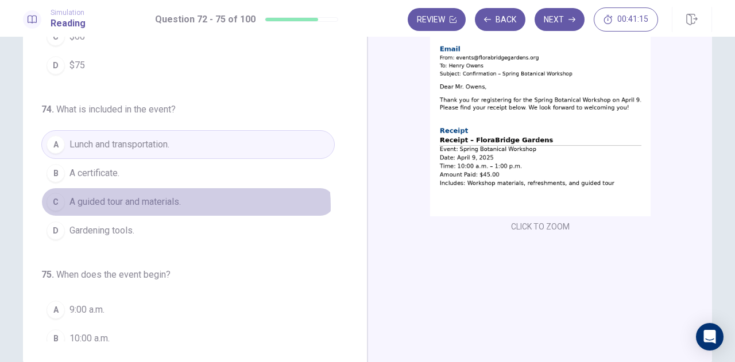
click at [164, 203] on span "A guided tour and materials." at bounding box center [124, 202] width 111 height 14
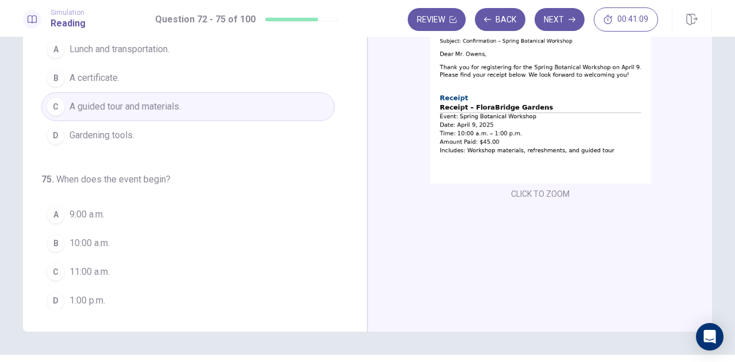
scroll to position [126, 0]
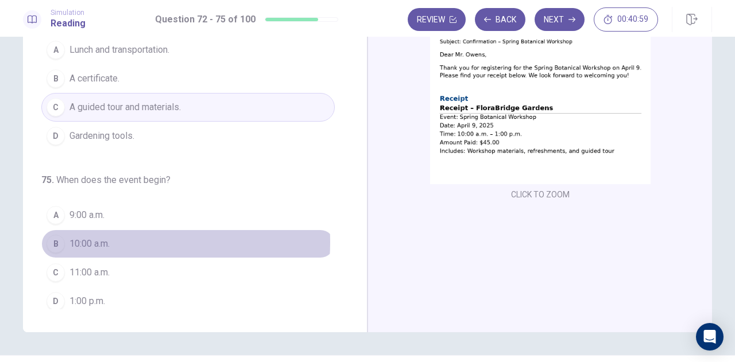
click at [91, 237] on span "10:00 a.m." at bounding box center [89, 244] width 40 height 14
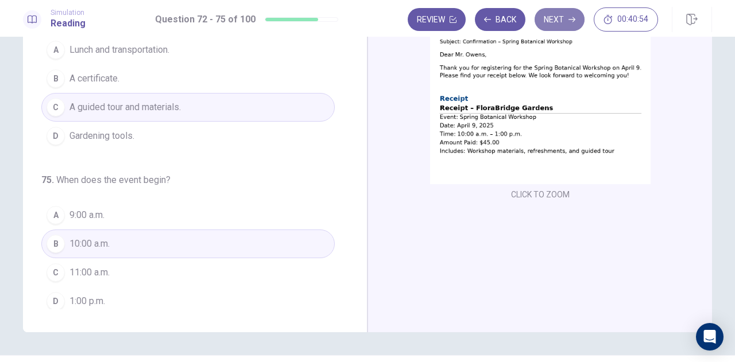
click at [564, 17] on button "Next" at bounding box center [560, 19] width 50 height 23
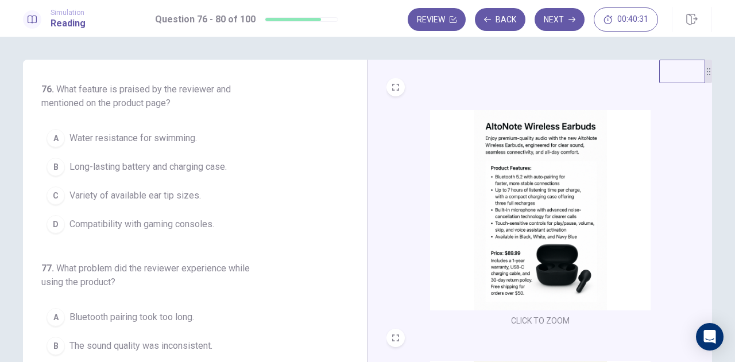
scroll to position [1, 0]
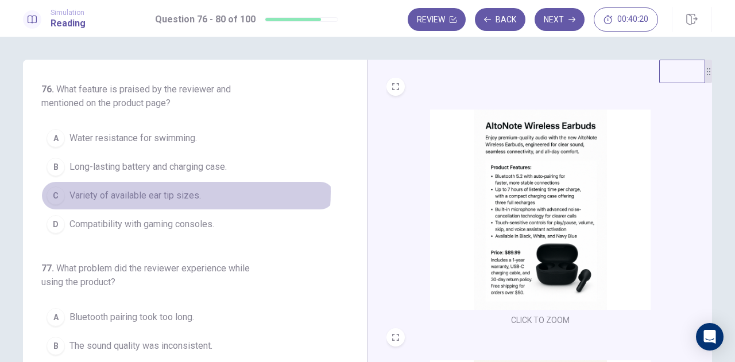
click at [148, 191] on span "Variety of available ear tip sizes." at bounding box center [135, 196] width 132 height 14
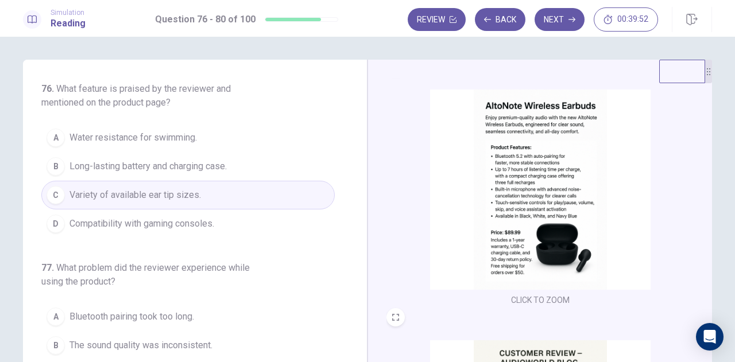
scroll to position [22, 0]
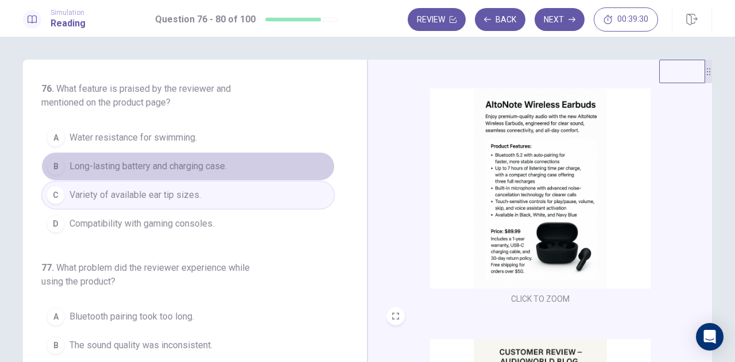
click at [241, 164] on button "B Long-lasting battery and charging case." at bounding box center [188, 166] width 294 height 29
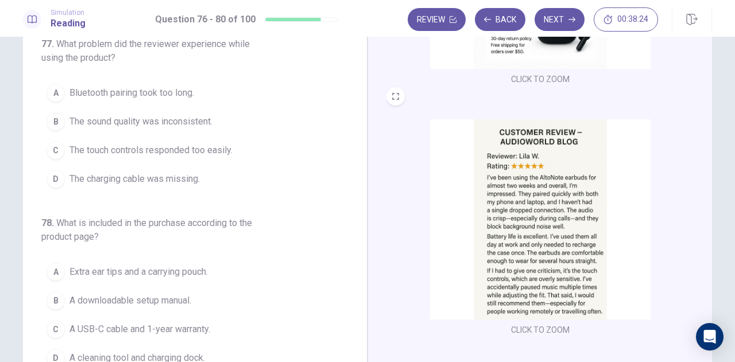
scroll to position [70, 0]
click at [167, 149] on span "The touch controls responded too easily." at bounding box center [150, 151] width 163 height 14
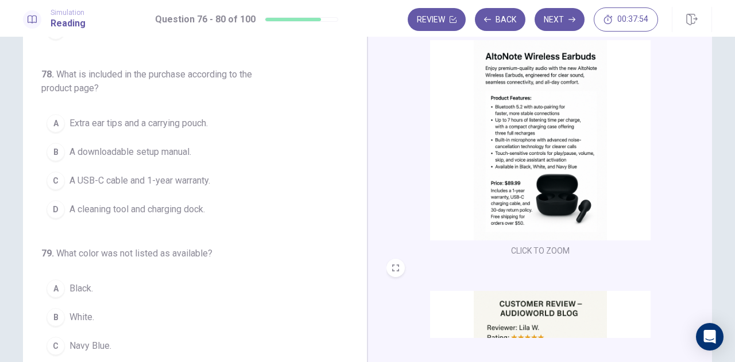
scroll to position [0, 0]
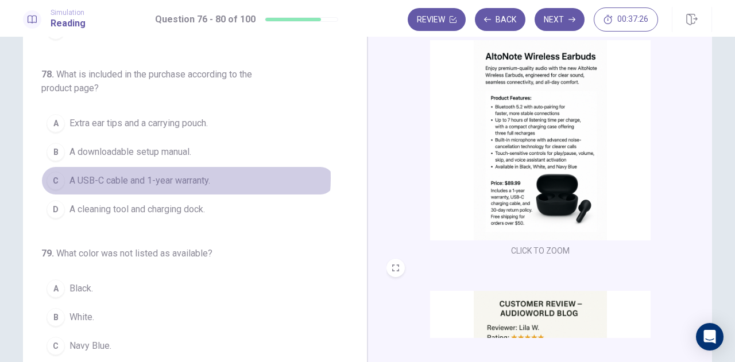
click at [172, 174] on span "A USB-C cable and 1-year warranty." at bounding box center [139, 181] width 141 height 14
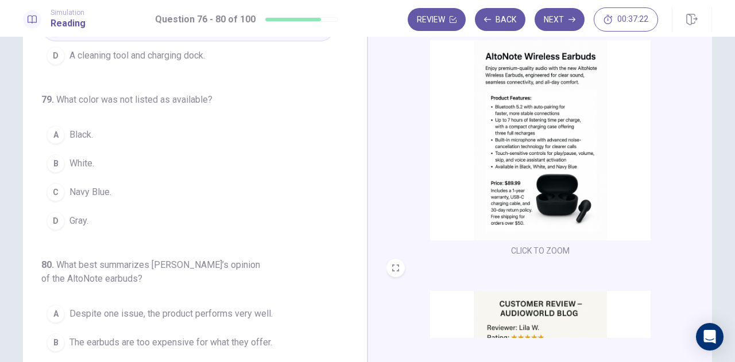
scroll to position [461, 0]
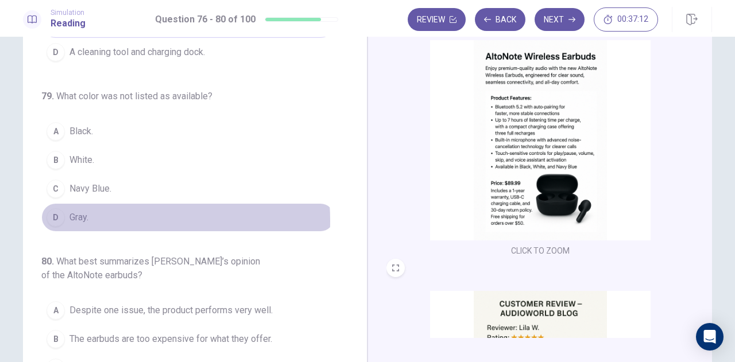
click at [88, 215] on button "D Gray." at bounding box center [188, 217] width 294 height 29
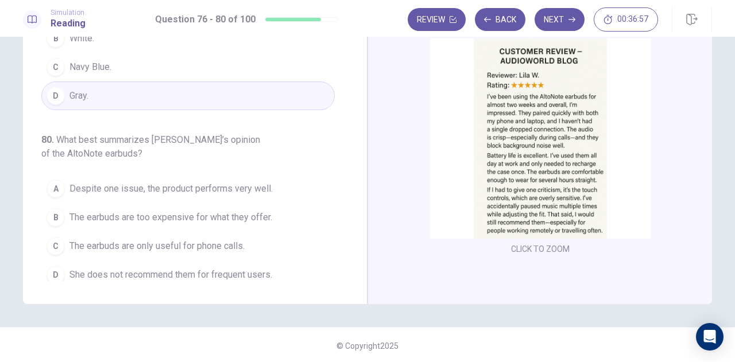
scroll to position [171, 0]
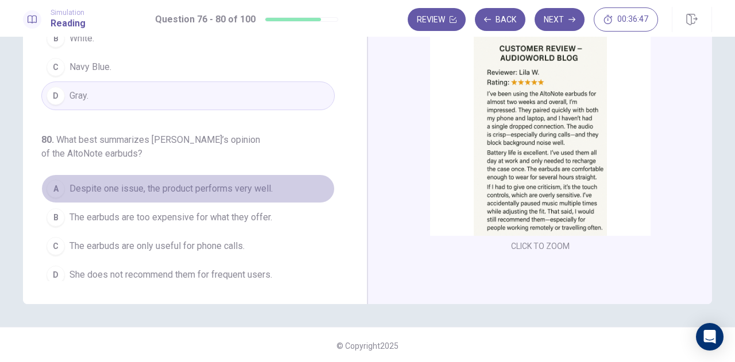
click at [241, 188] on span "Despite one issue, the product performs very well." at bounding box center [170, 189] width 203 height 14
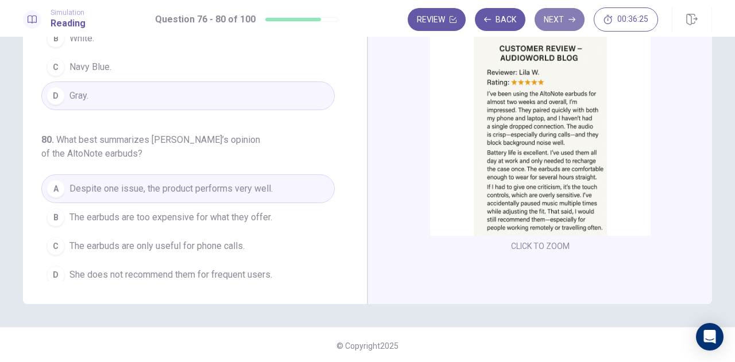
click at [563, 25] on button "Next" at bounding box center [560, 19] width 50 height 23
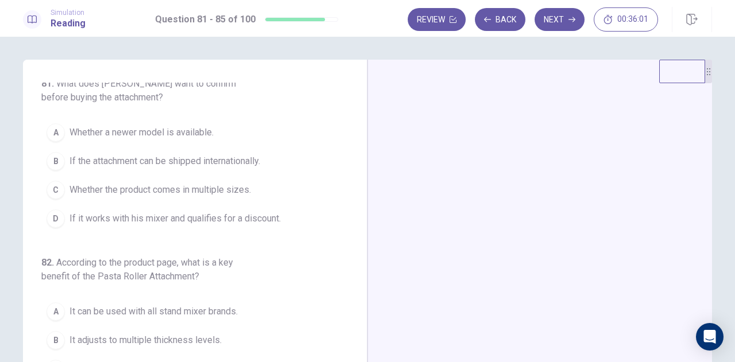
scroll to position [0, 0]
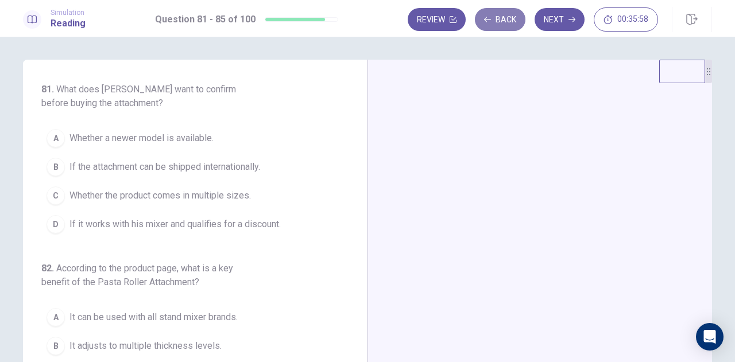
click at [519, 22] on button "Back" at bounding box center [500, 19] width 51 height 23
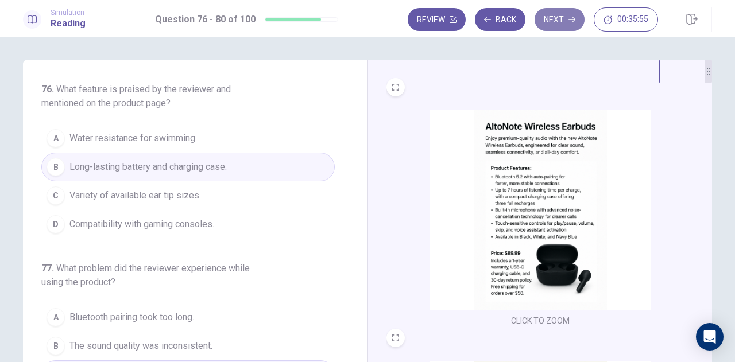
click at [554, 30] on button "Next" at bounding box center [560, 19] width 50 height 23
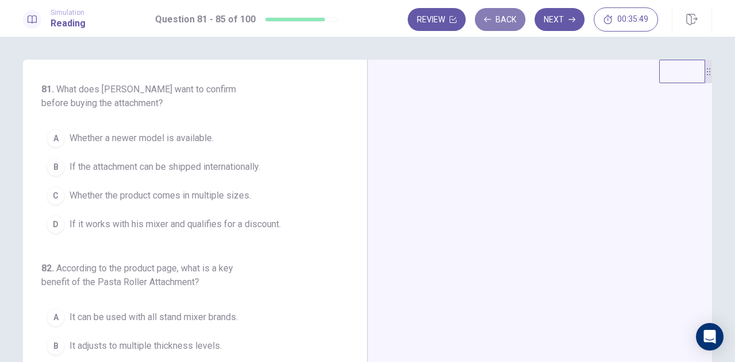
click at [520, 16] on button "Back" at bounding box center [500, 19] width 51 height 23
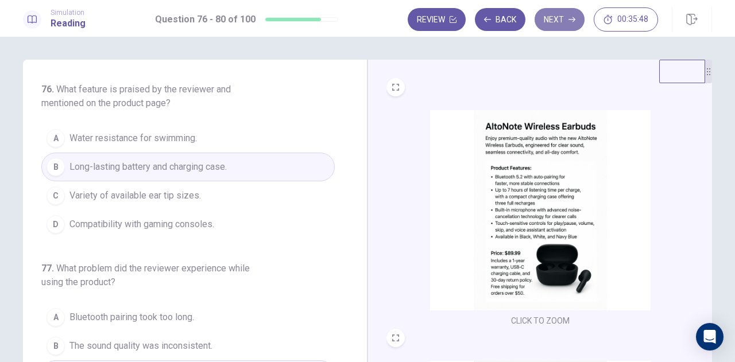
click at [556, 21] on button "Next" at bounding box center [560, 19] width 50 height 23
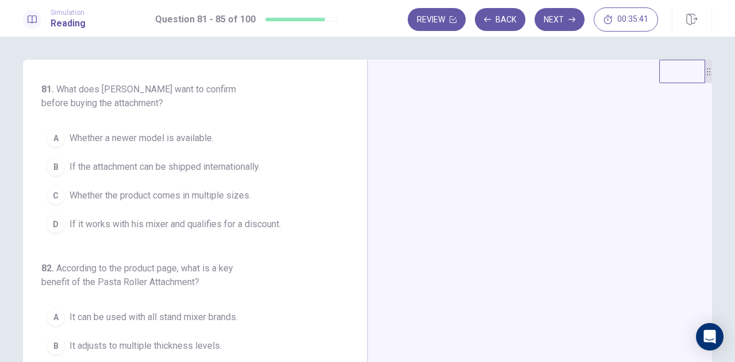
click at [513, 173] on div at bounding box center [540, 259] width 345 height 399
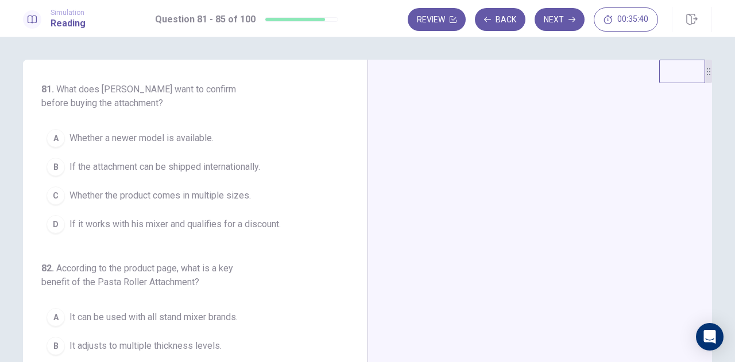
click at [513, 173] on div at bounding box center [540, 259] width 345 height 399
click at [574, 30] on button "Next" at bounding box center [560, 19] width 50 height 23
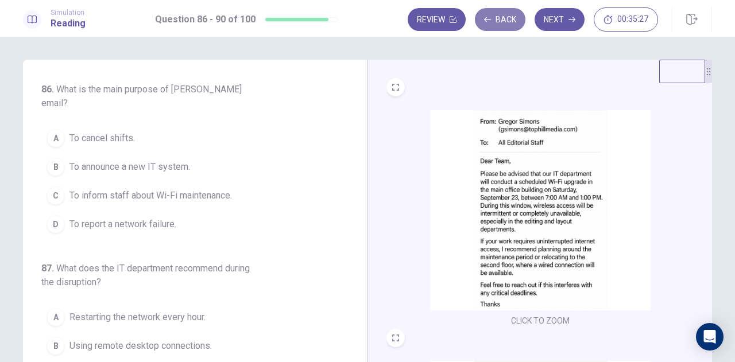
click at [507, 26] on button "Back" at bounding box center [500, 19] width 51 height 23
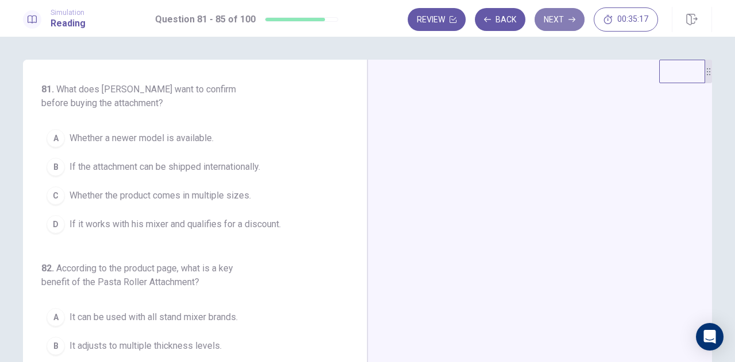
click at [560, 14] on button "Next" at bounding box center [560, 19] width 50 height 23
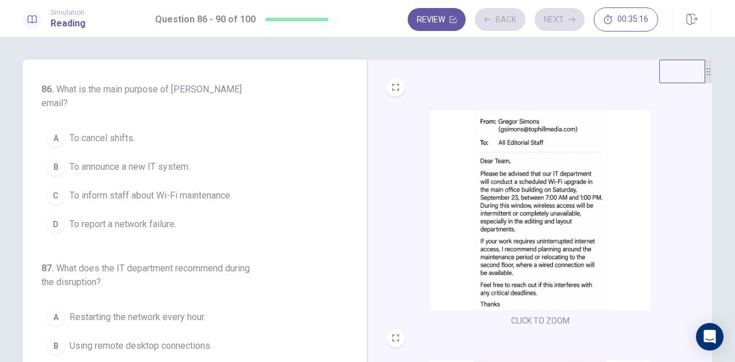
click at [497, 17] on div "Review Back Next 00:35:16" at bounding box center [533, 19] width 250 height 24
click at [497, 17] on button "Back" at bounding box center [500, 19] width 51 height 23
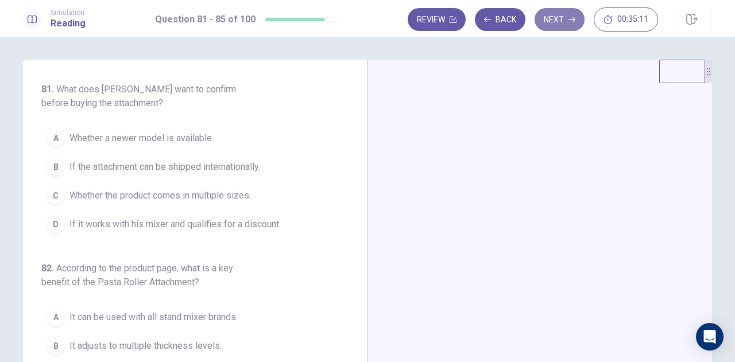
click at [551, 24] on button "Next" at bounding box center [560, 19] width 50 height 23
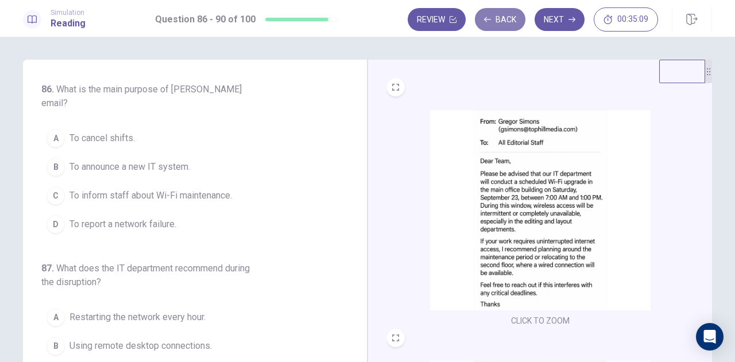
click at [510, 21] on button "Back" at bounding box center [500, 19] width 51 height 23
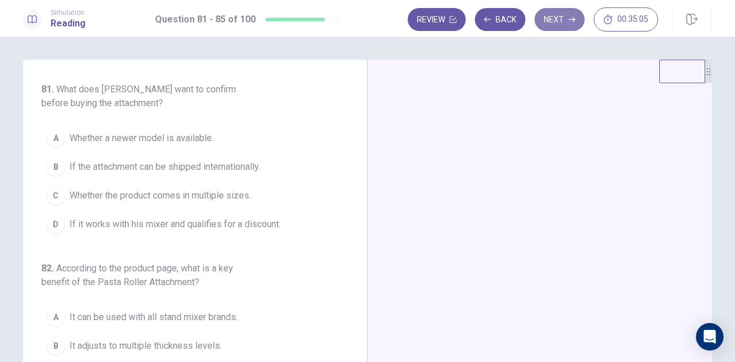
click at [559, 16] on button "Next" at bounding box center [560, 19] width 50 height 23
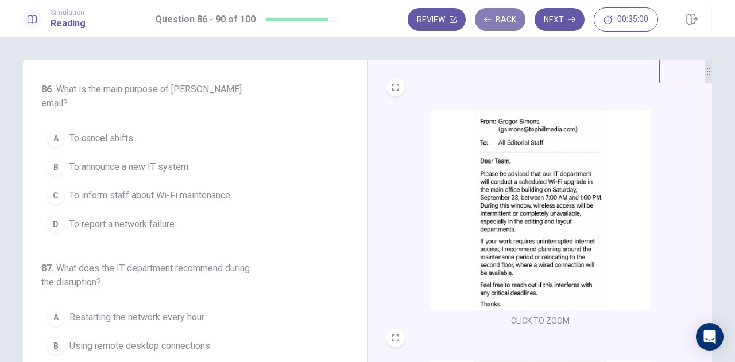
click at [496, 20] on button "Back" at bounding box center [500, 19] width 51 height 23
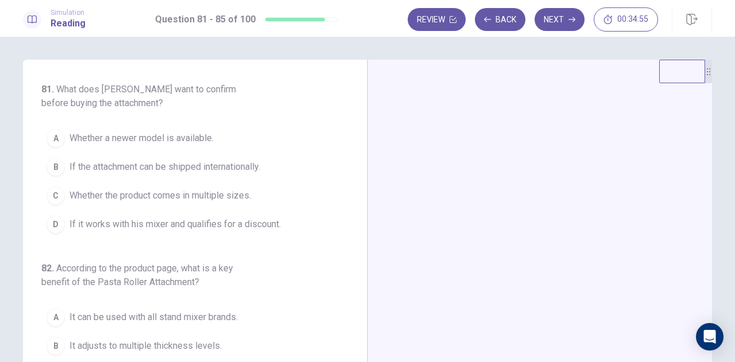
click at [518, 169] on div at bounding box center [540, 259] width 345 height 399
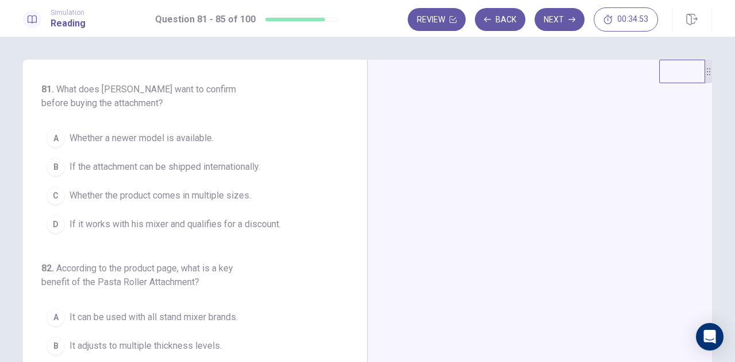
drag, startPoint x: 680, startPoint y: 74, endPoint x: 714, endPoint y: 63, distance: 35.8
drag, startPoint x: 690, startPoint y: 88, endPoint x: 701, endPoint y: 159, distance: 70.8
drag, startPoint x: 709, startPoint y: 76, endPoint x: 710, endPoint y: 22, distance: 54.0
click at [710, 22] on div "Simulation Reading Question 81 - 85 of 100 Review Back Next 00:34:48 Question 8…" at bounding box center [367, 181] width 735 height 362
click at [557, 24] on button "Next" at bounding box center [560, 19] width 50 height 23
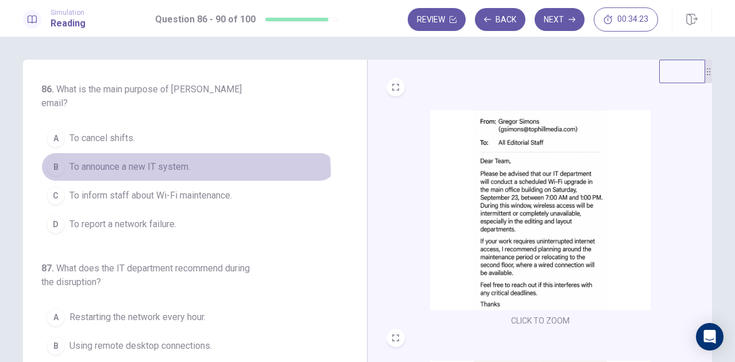
click at [173, 160] on span "To announce a new IT system." at bounding box center [129, 167] width 121 height 14
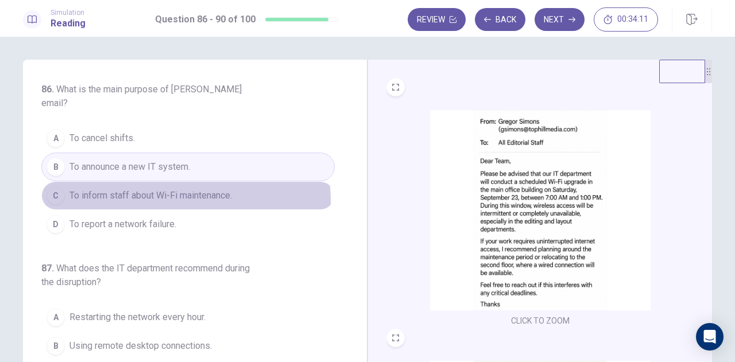
click at [172, 189] on span "To inform staff about Wi-Fi maintenance." at bounding box center [150, 196] width 163 height 14
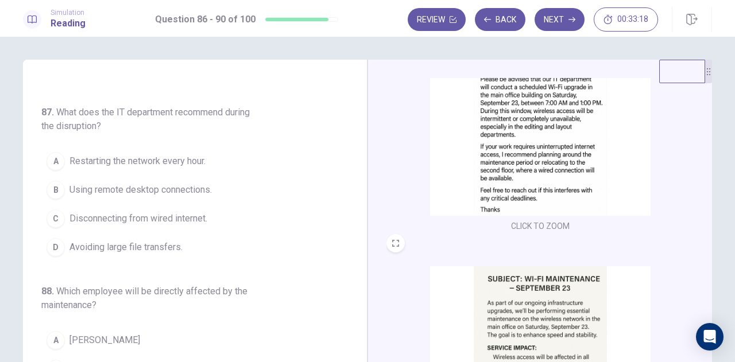
scroll to position [91, 0]
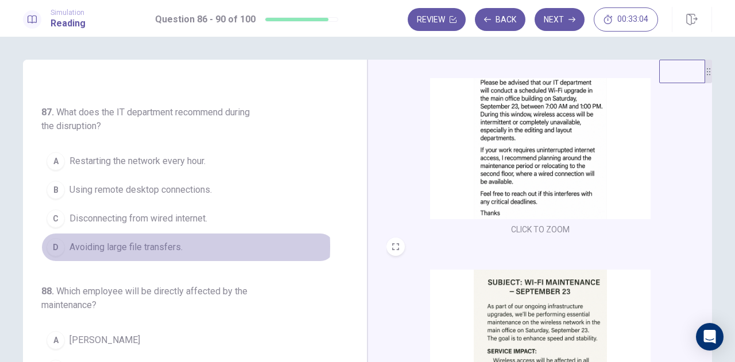
click at [139, 241] on span "Avoiding large file transfers." at bounding box center [125, 248] width 113 height 14
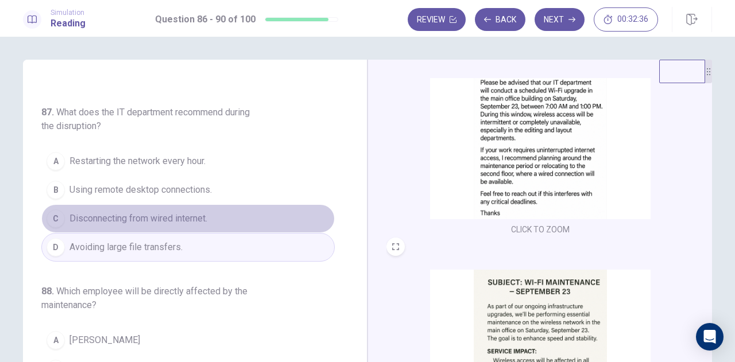
click at [237, 204] on button "C Disconnecting from wired internet." at bounding box center [188, 218] width 294 height 29
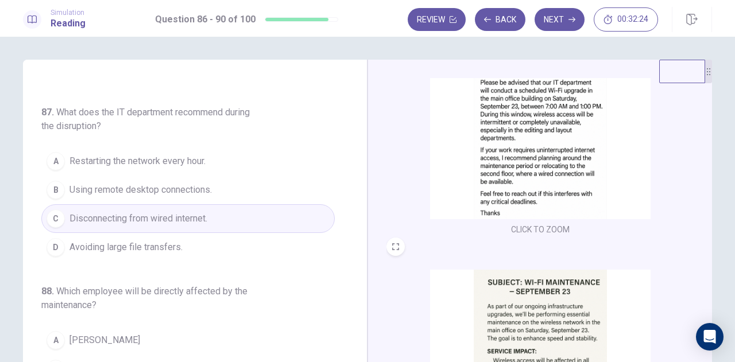
click at [228, 176] on button "B Using remote desktop connections." at bounding box center [188, 190] width 294 height 29
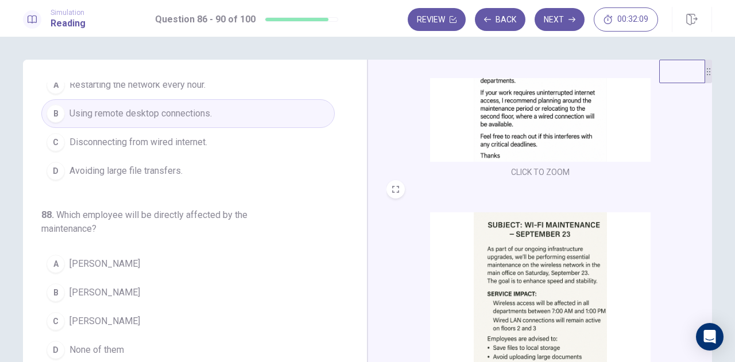
scroll to position [234, 0]
click at [501, 20] on button "Back" at bounding box center [500, 19] width 51 height 23
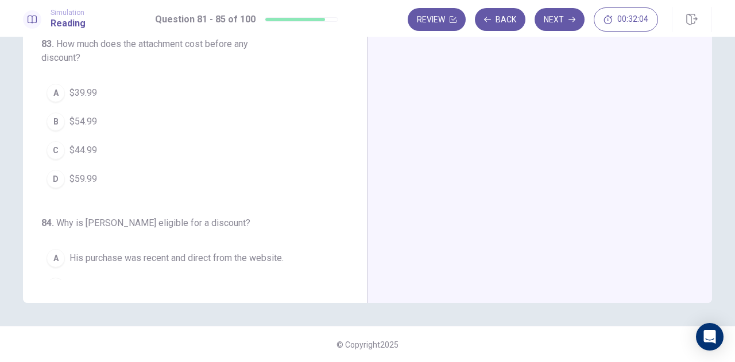
scroll to position [0, 0]
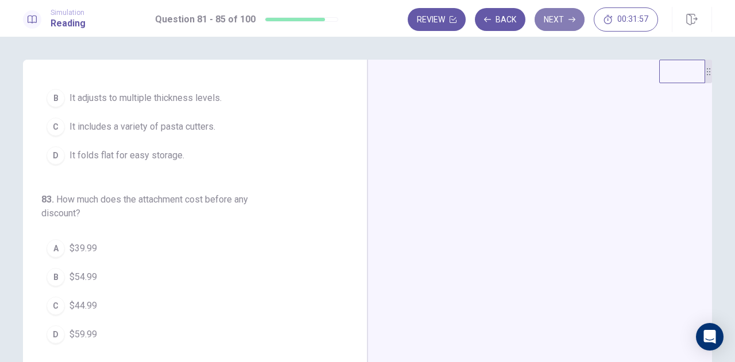
click at [552, 16] on button "Next" at bounding box center [560, 19] width 50 height 23
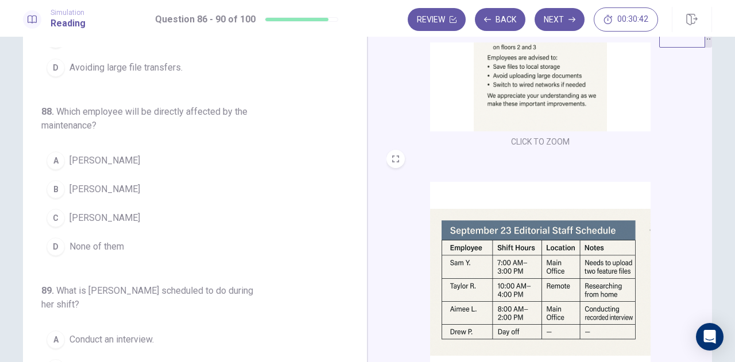
scroll to position [392, 0]
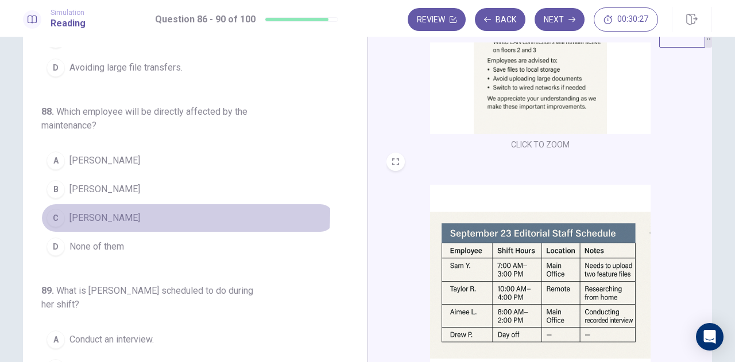
click at [71, 211] on span "[PERSON_NAME]" at bounding box center [104, 218] width 71 height 14
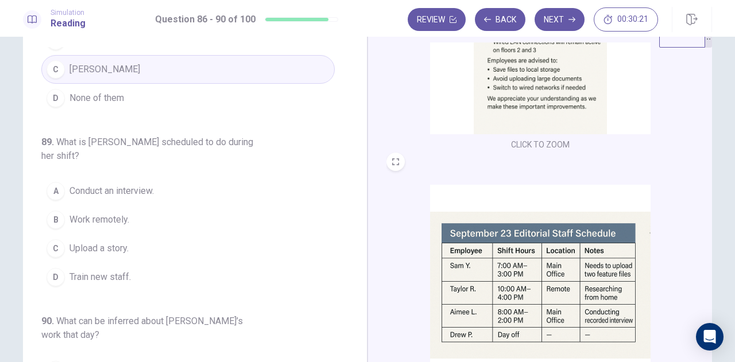
scroll to position [450, 0]
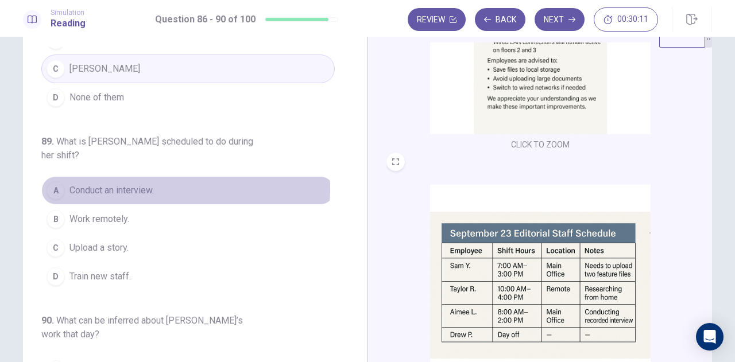
click at [132, 184] on span "Conduct an interview." at bounding box center [111, 191] width 84 height 14
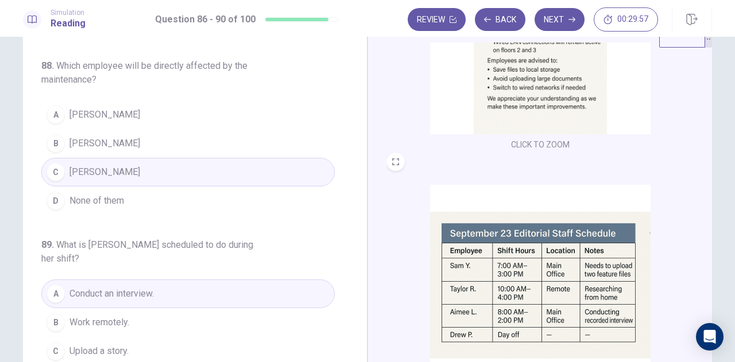
scroll to position [346, 0]
click at [208, 187] on button "D None of them" at bounding box center [188, 201] width 294 height 29
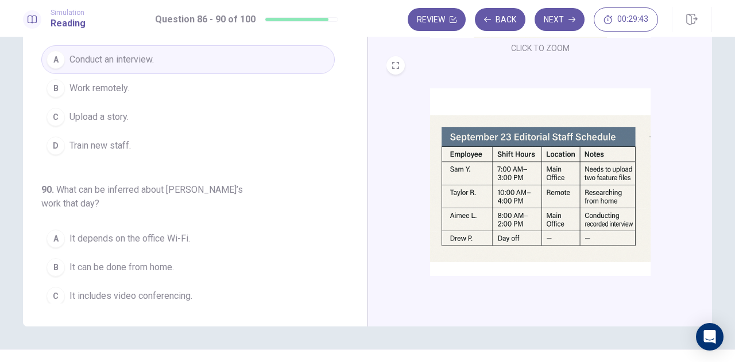
scroll to position [132, 0]
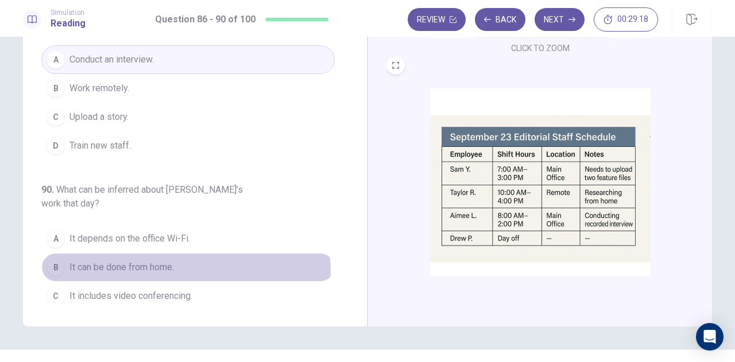
click at [163, 261] on span "It can be done from home." at bounding box center [121, 268] width 105 height 14
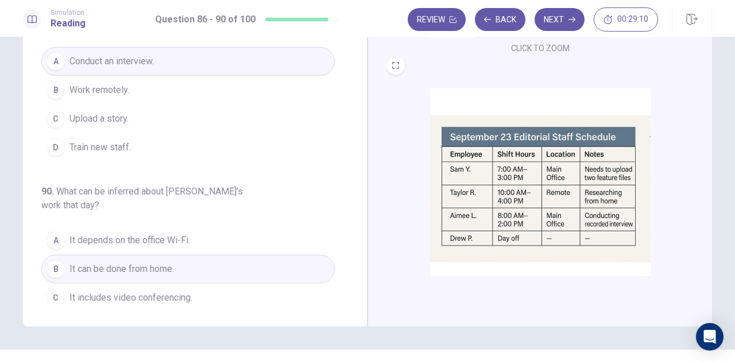
scroll to position [484, 0]
click at [568, 25] on button "Next" at bounding box center [560, 19] width 50 height 23
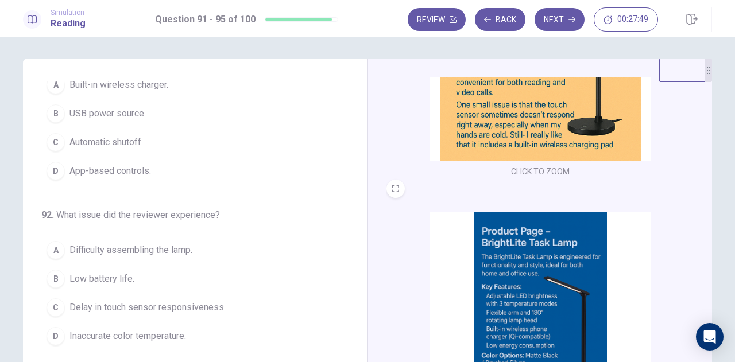
scroll to position [148, 0]
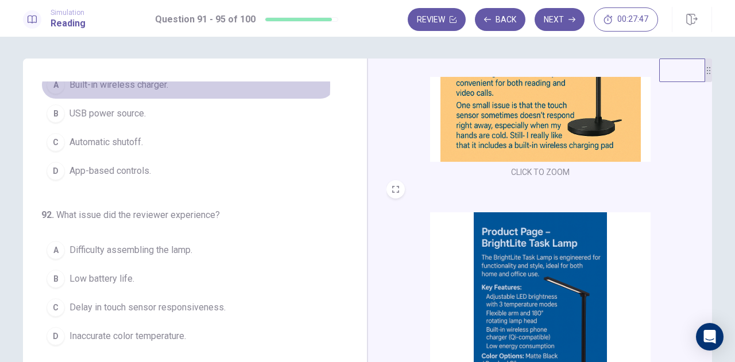
click at [164, 86] on span "Built-in wireless charger." at bounding box center [118, 85] width 99 height 14
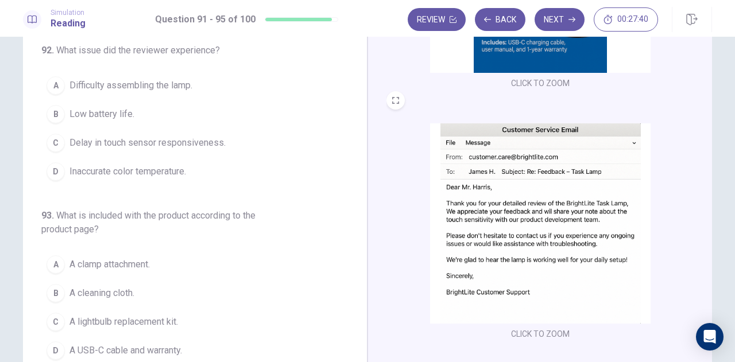
scroll to position [65, 0]
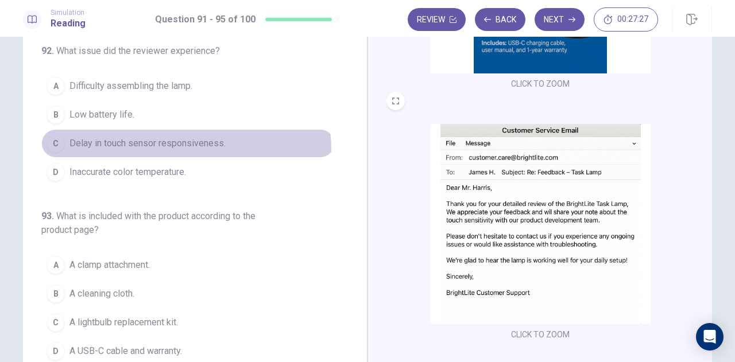
click at [171, 148] on span "Delay in touch sensor responsiveness." at bounding box center [147, 144] width 156 height 14
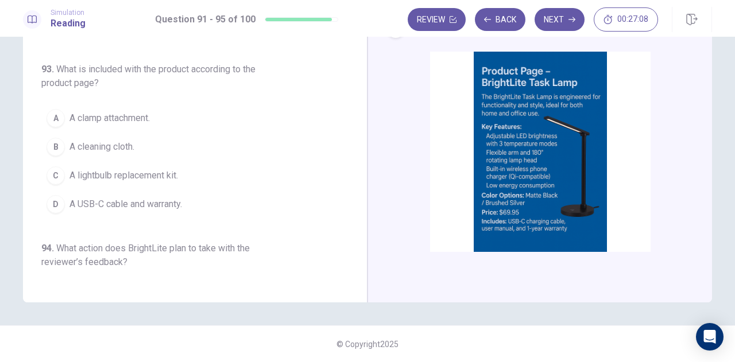
scroll to position [153, 0]
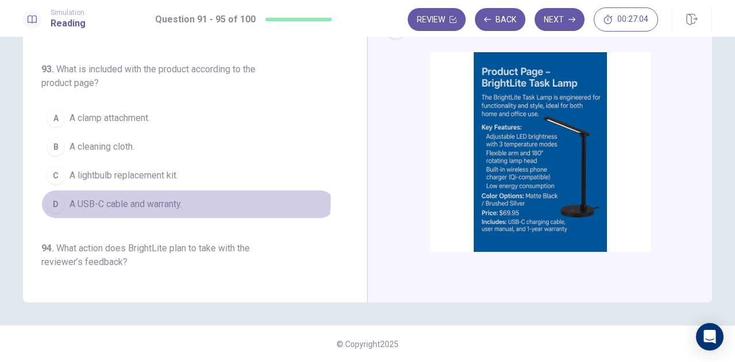
click at [152, 198] on span "A USB-C cable and warranty." at bounding box center [125, 205] width 113 height 14
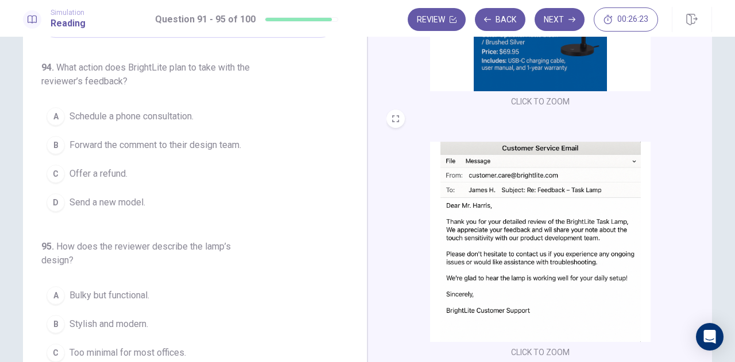
scroll to position [55, 0]
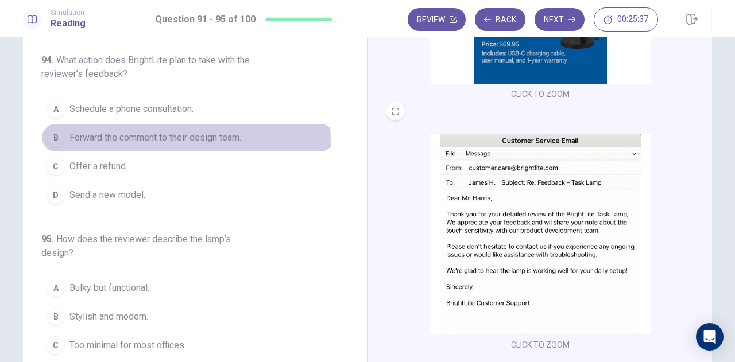
click at [167, 138] on span "Forward the comment to their design team." at bounding box center [155, 138] width 172 height 14
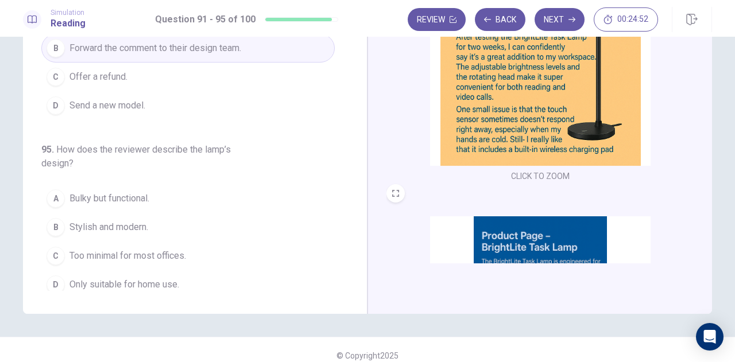
scroll to position [144, 0]
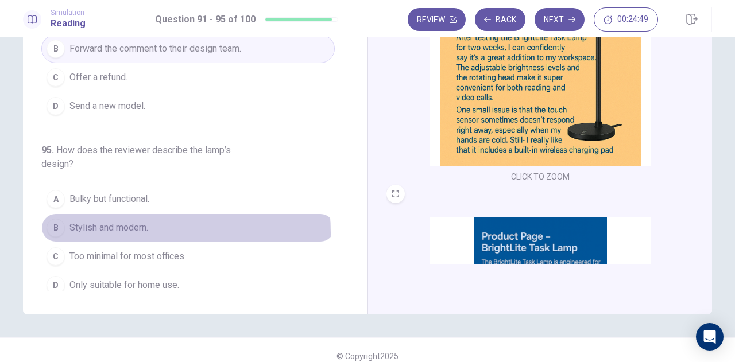
click at [121, 226] on span "Stylish and modern." at bounding box center [108, 228] width 79 height 14
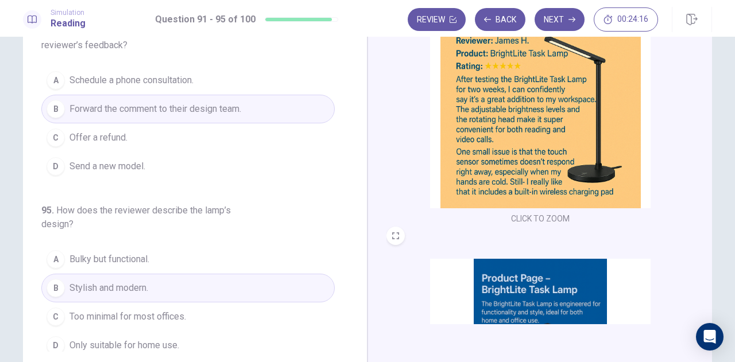
scroll to position [83, 0]
click at [557, 15] on button "Next" at bounding box center [560, 19] width 50 height 23
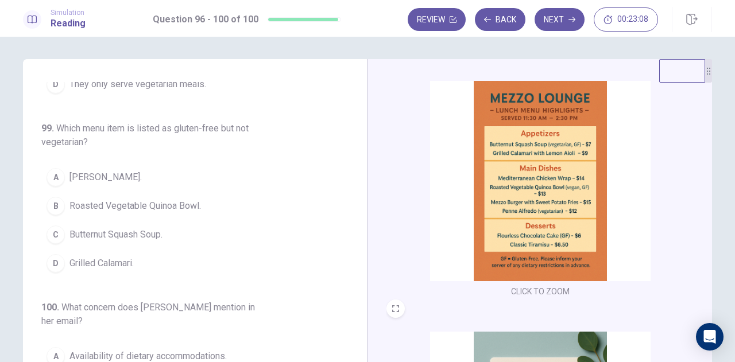
scroll to position [279, 0]
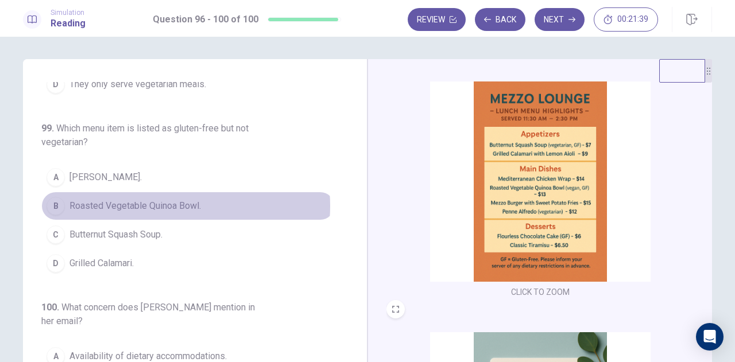
click at [153, 199] on span "Roasted Vegetable Quinoa Bowl." at bounding box center [135, 206] width 132 height 14
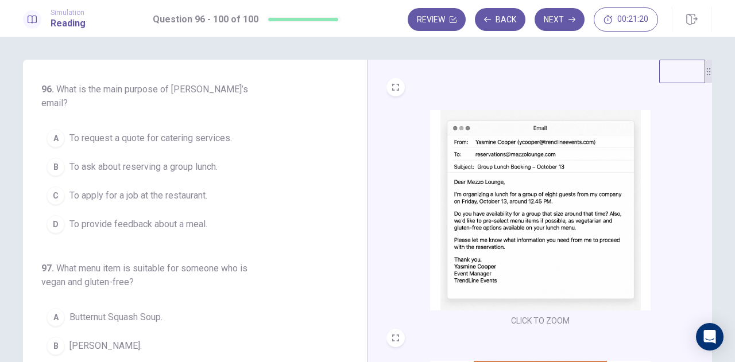
scroll to position [1, 0]
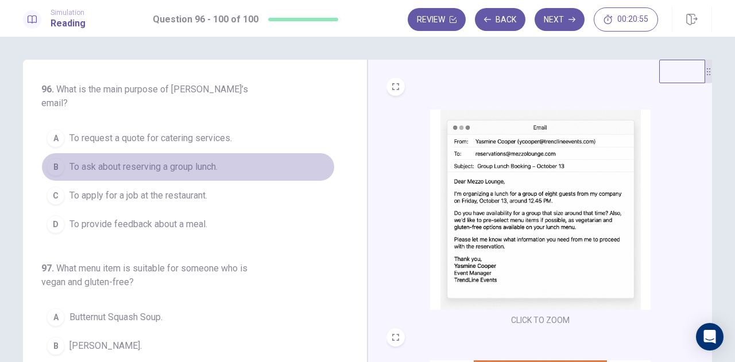
click at [186, 160] on span "To ask about reserving a group lunch." at bounding box center [143, 167] width 148 height 14
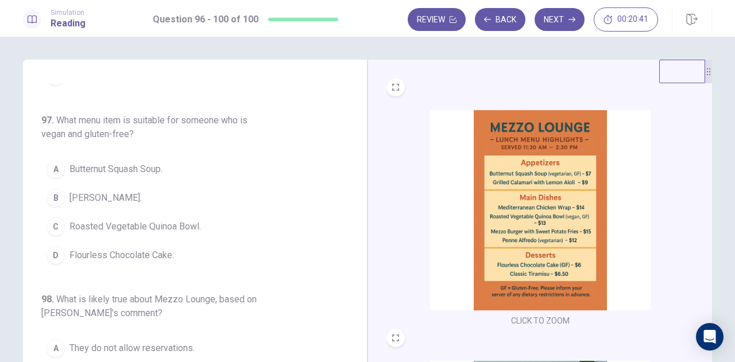
scroll to position [252, 0]
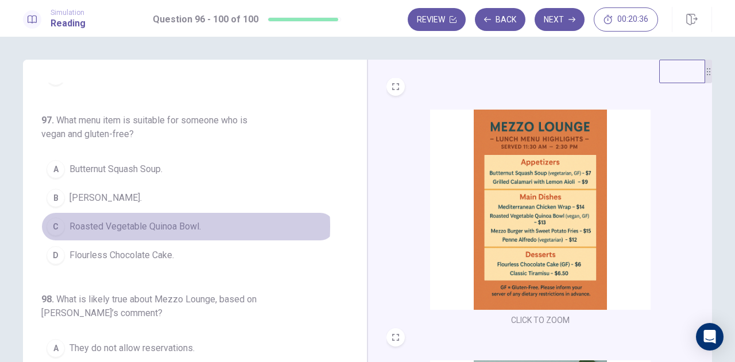
click at [153, 220] on span "Roasted Vegetable Quinoa Bowl." at bounding box center [135, 227] width 132 height 14
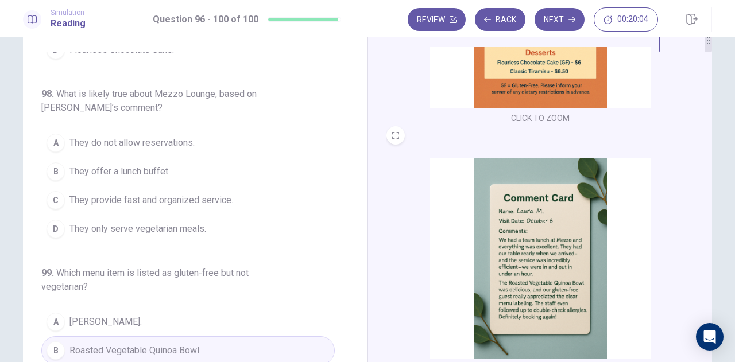
scroll to position [32, 0]
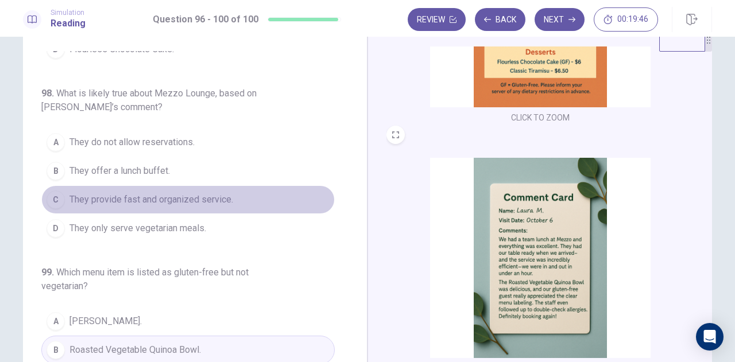
click at [202, 193] on span "They provide fast and organized service." at bounding box center [151, 200] width 164 height 14
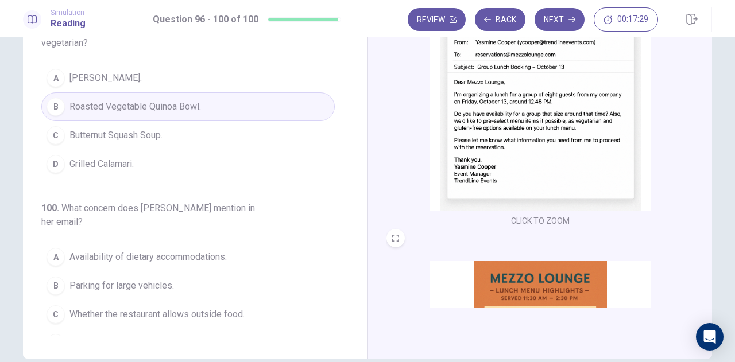
scroll to position [102, 0]
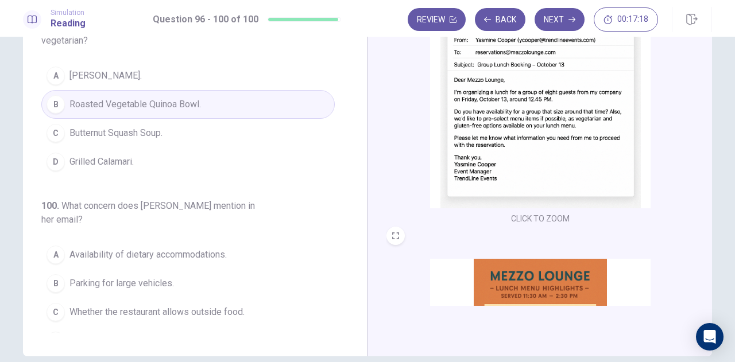
click at [159, 244] on button "A Availability of dietary accommodations." at bounding box center [188, 255] width 294 height 29
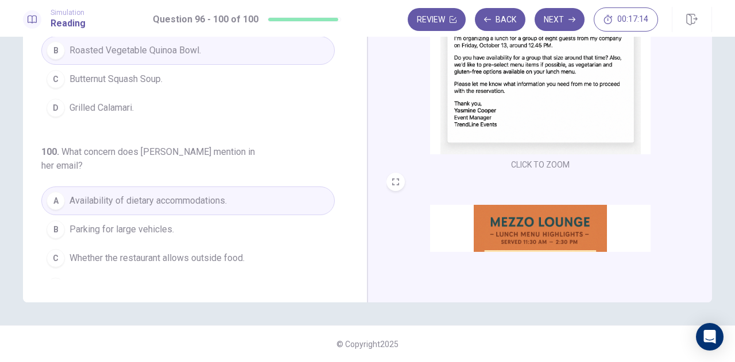
scroll to position [0, 0]
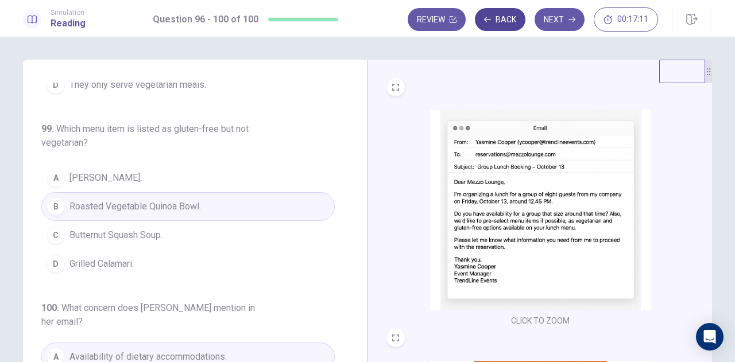
click at [500, 28] on button "Back" at bounding box center [500, 19] width 51 height 23
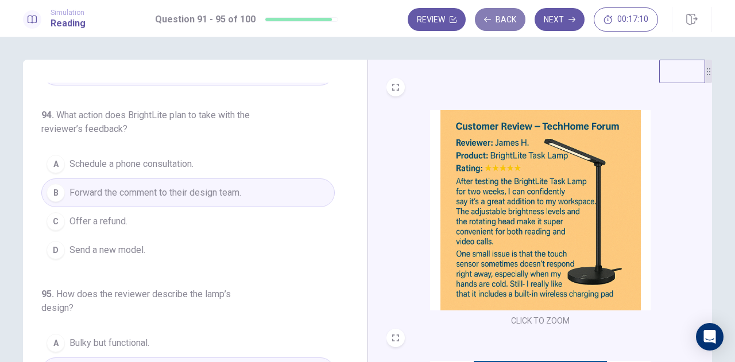
click at [500, 28] on button "Back" at bounding box center [500, 19] width 51 height 23
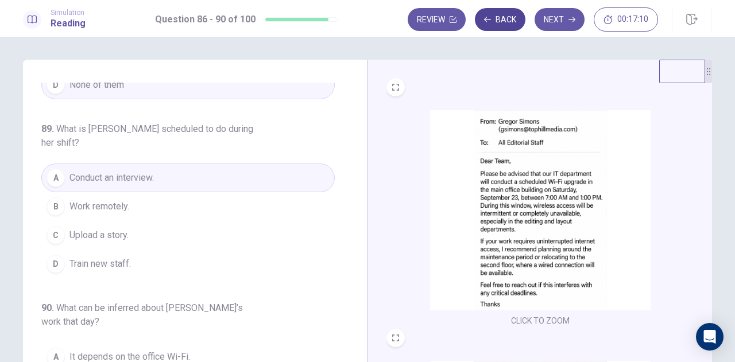
scroll to position [484, 0]
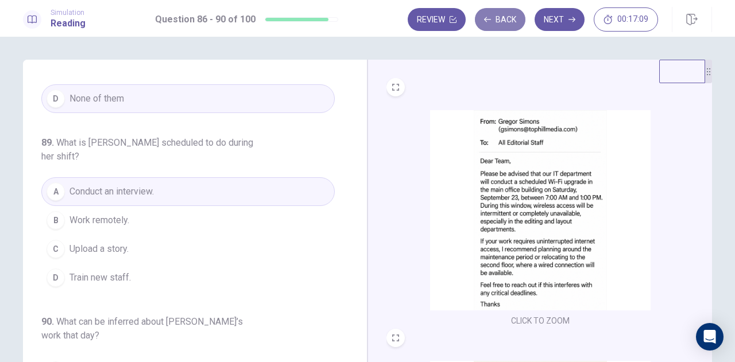
click at [500, 28] on button "Back" at bounding box center [500, 19] width 51 height 23
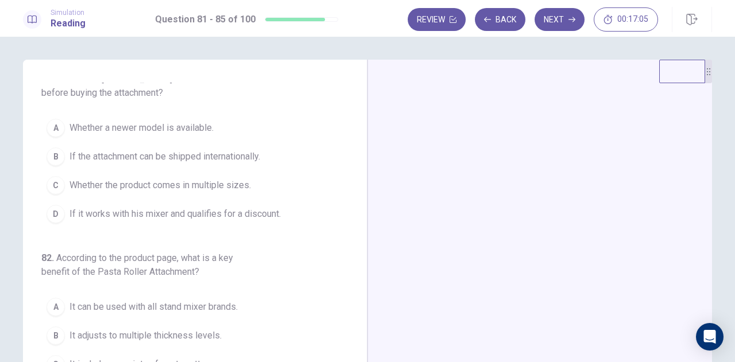
scroll to position [0, 0]
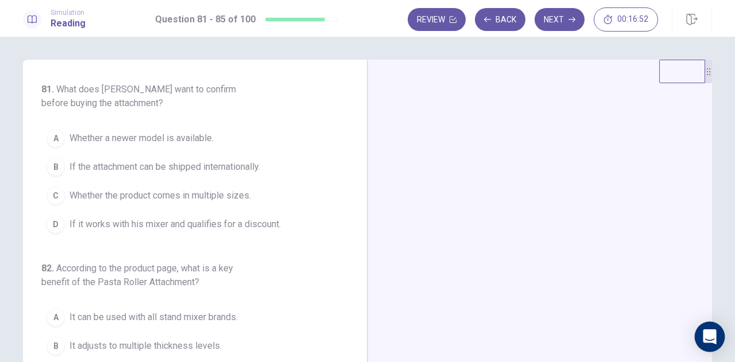
click at [706, 346] on div "Open Intercom Messenger" at bounding box center [710, 337] width 30 height 30
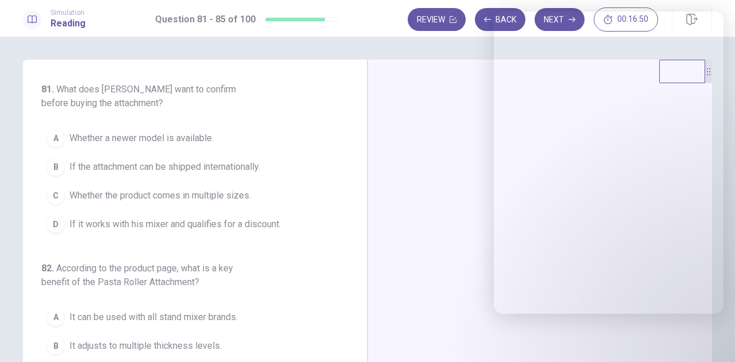
click at [472, 252] on div at bounding box center [540, 259] width 345 height 399
click at [423, 230] on div at bounding box center [540, 259] width 345 height 399
click at [442, 157] on div at bounding box center [540, 259] width 345 height 399
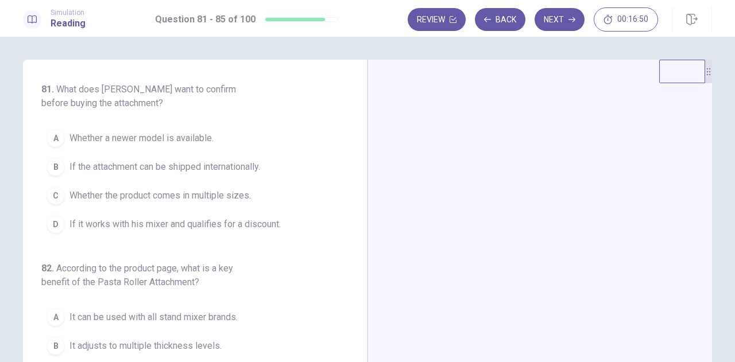
click at [435, 104] on div at bounding box center [540, 259] width 345 height 399
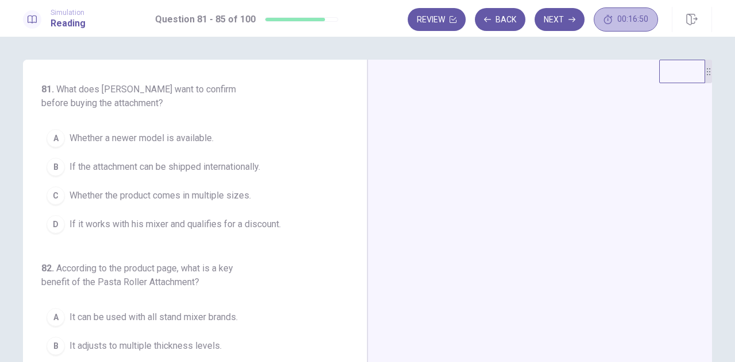
click at [633, 21] on span "00:16:50" at bounding box center [632, 19] width 31 height 9
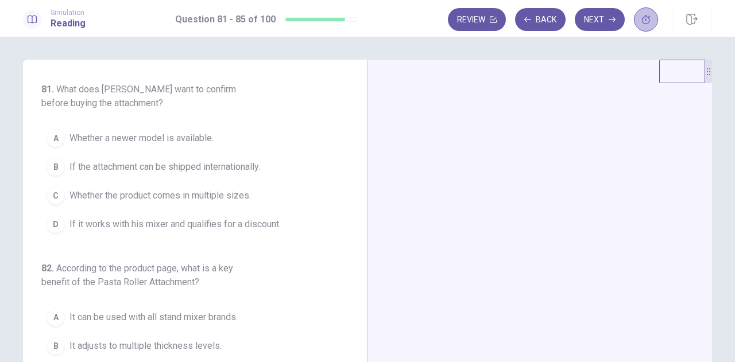
click at [643, 21] on icon "button" at bounding box center [646, 19] width 9 height 9
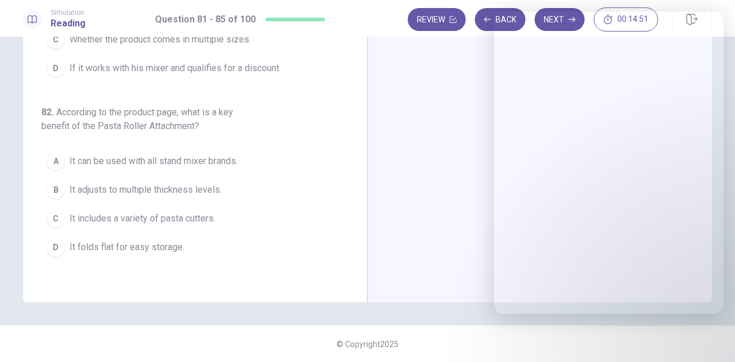
click at [376, 157] on div at bounding box center [540, 103] width 345 height 399
click at [460, 199] on div at bounding box center [540, 103] width 345 height 399
click at [430, 186] on div at bounding box center [540, 103] width 345 height 399
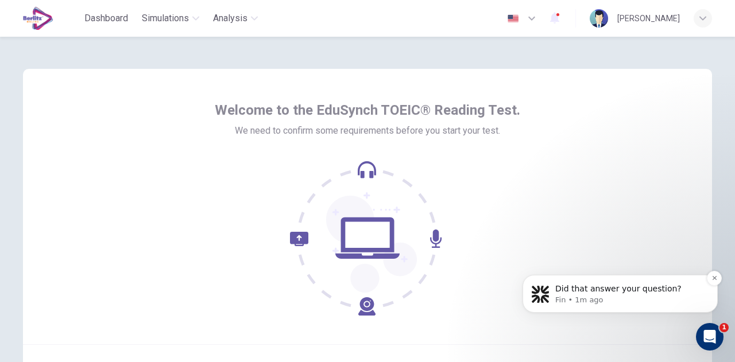
click at [625, 287] on p "Did that answer your question?" at bounding box center [629, 289] width 148 height 11
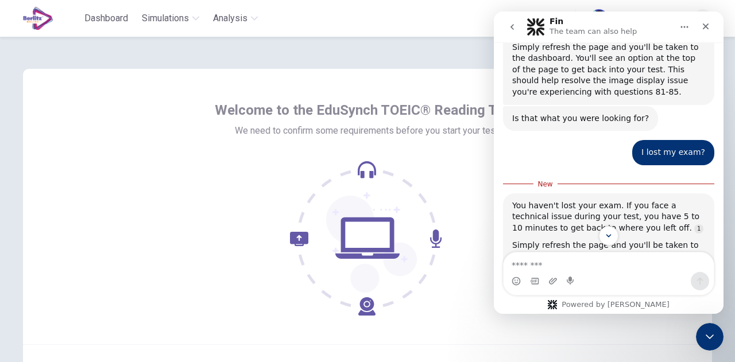
scroll to position [621, 0]
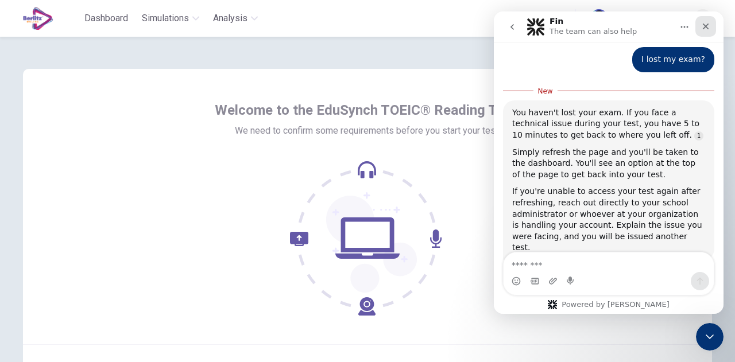
click at [704, 30] on icon "Close" at bounding box center [705, 26] width 9 height 9
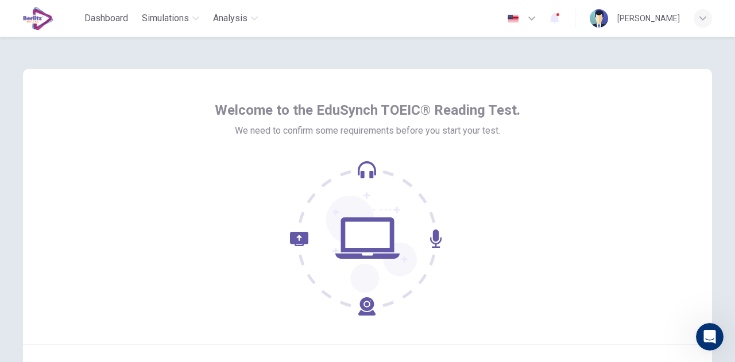
scroll to position [607, 0]
click at [704, 13] on div "button" at bounding box center [703, 18] width 18 height 18
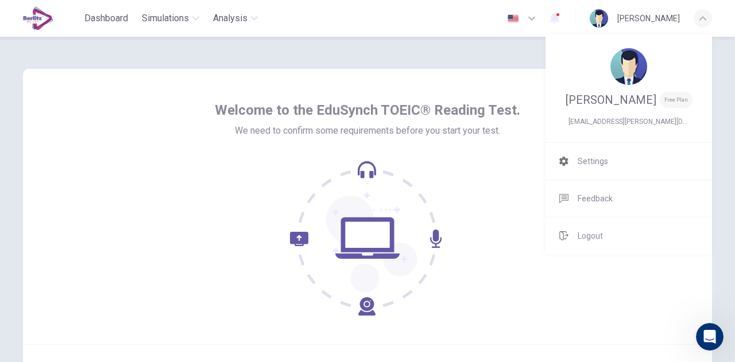
click at [109, 18] on div at bounding box center [367, 181] width 735 height 362
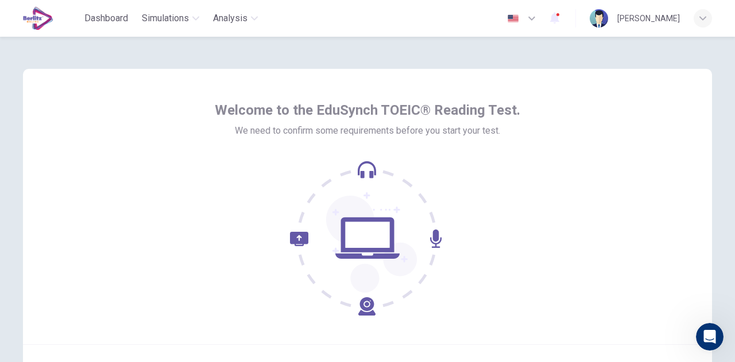
click at [26, 18] on img at bounding box center [38, 18] width 30 height 23
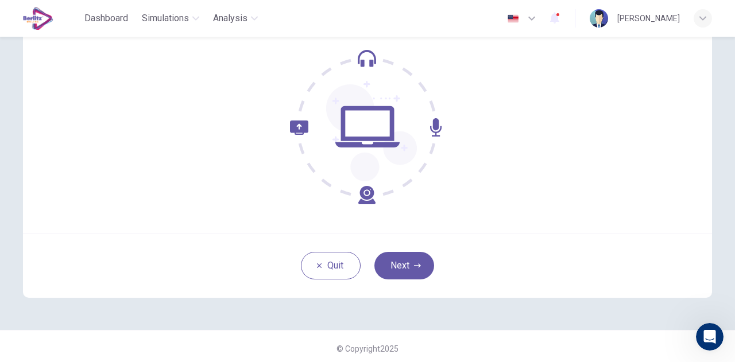
scroll to position [115, 0]
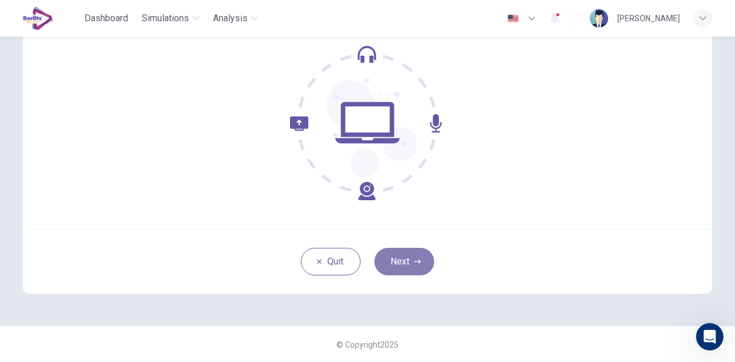
click at [412, 267] on button "Next" at bounding box center [404, 262] width 60 height 28
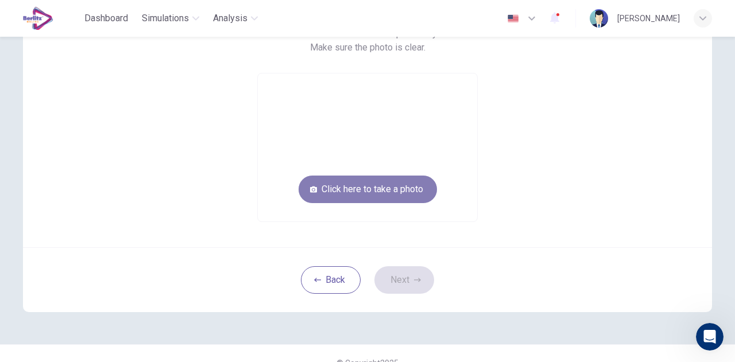
click at [400, 188] on button "Click here to take a photo" at bounding box center [368, 190] width 138 height 28
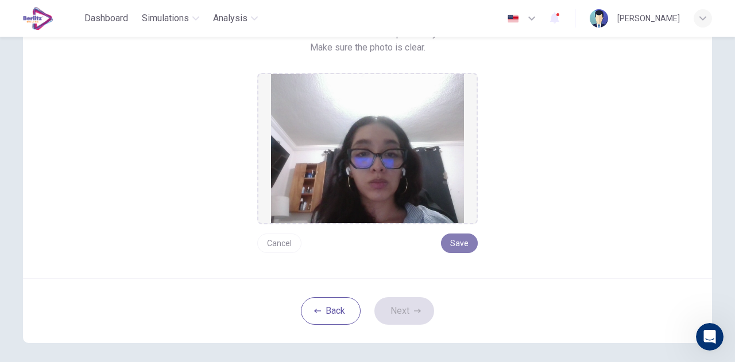
click at [457, 249] on button "Save" at bounding box center [459, 244] width 37 height 20
click at [416, 300] on button "Next" at bounding box center [404, 312] width 60 height 28
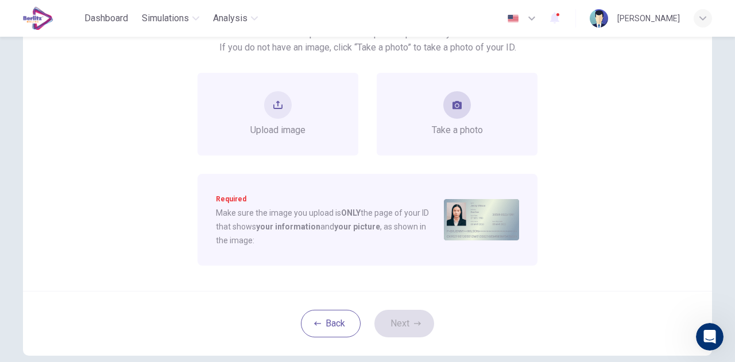
click at [464, 109] on button "take photo" at bounding box center [457, 105] width 28 height 28
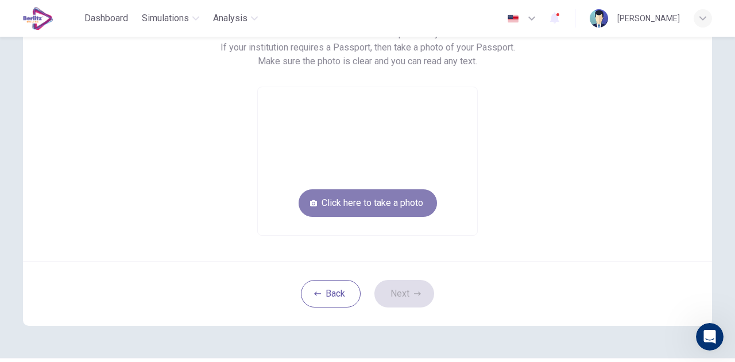
click at [401, 194] on button "Click here to take a photo" at bounding box center [368, 204] width 138 height 28
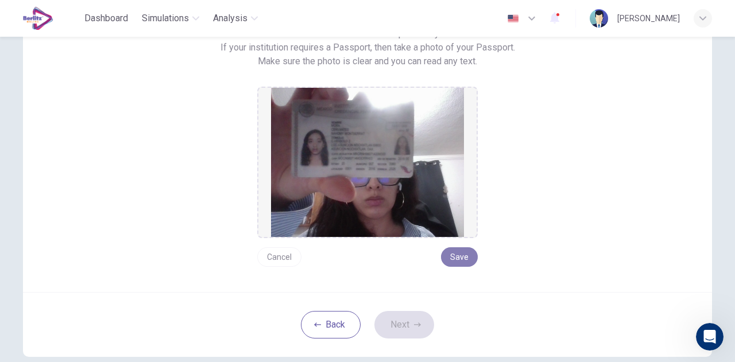
click at [456, 252] on button "Save" at bounding box center [459, 258] width 37 height 20
click at [400, 331] on button "Next" at bounding box center [404, 325] width 60 height 28
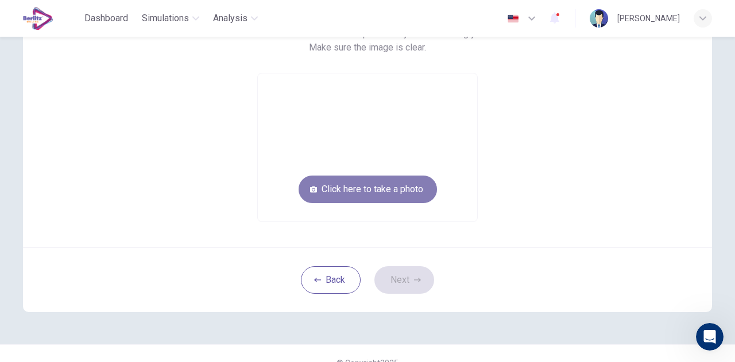
click at [355, 199] on button "Click here to take a photo" at bounding box center [368, 190] width 138 height 28
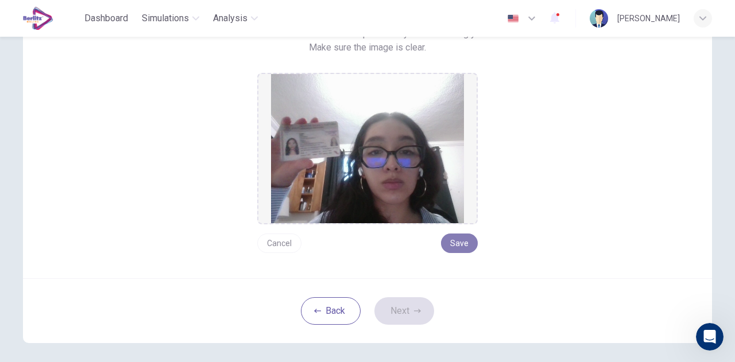
click at [463, 249] on button "Save" at bounding box center [459, 244] width 37 height 20
click at [408, 300] on button "Next" at bounding box center [404, 312] width 60 height 28
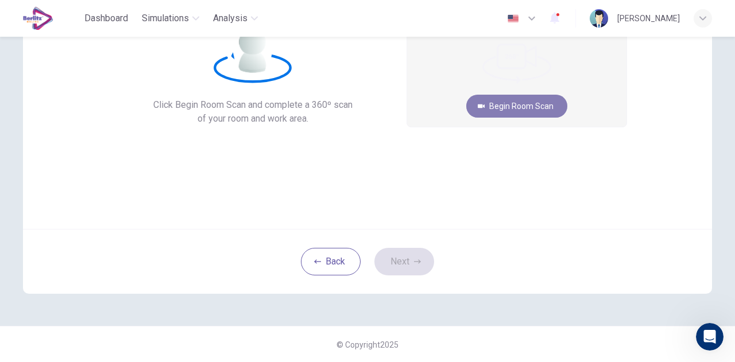
click at [503, 112] on button "Begin Room Scan" at bounding box center [516, 106] width 101 height 23
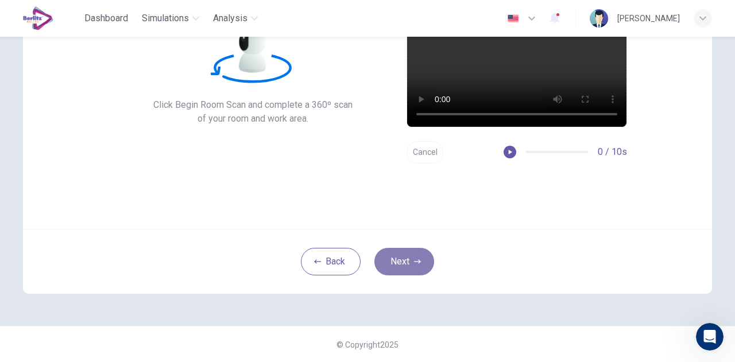
click at [397, 274] on button "Next" at bounding box center [404, 262] width 60 height 28
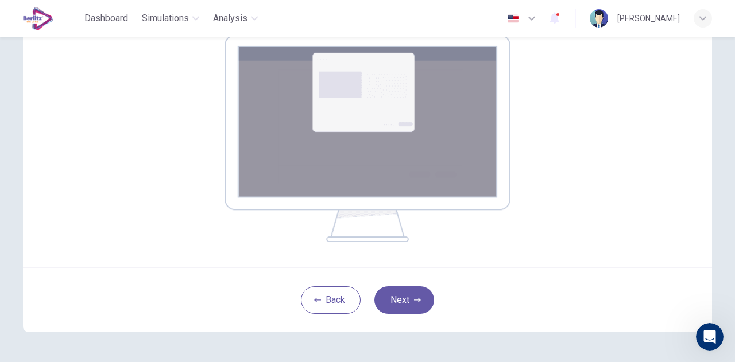
scroll to position [195, 0]
click at [414, 301] on icon "button" at bounding box center [417, 299] width 7 height 7
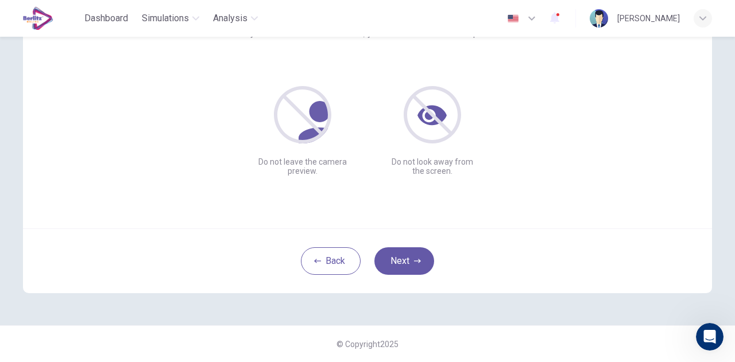
scroll to position [115, 0]
click at [391, 258] on button "Next" at bounding box center [404, 262] width 60 height 28
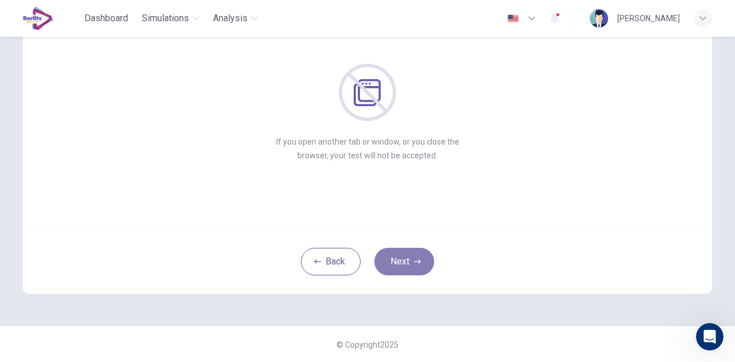
click at [391, 258] on button "Next" at bounding box center [404, 262] width 60 height 28
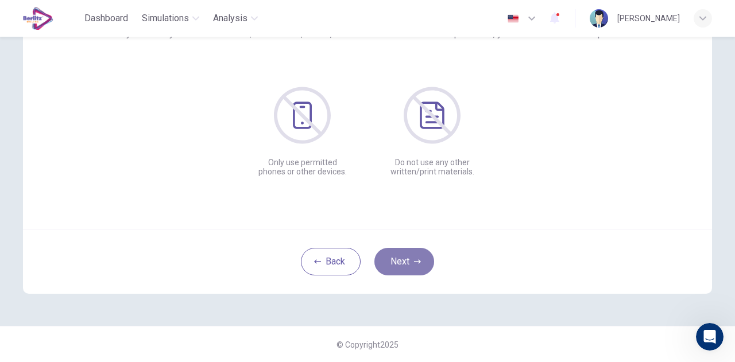
click at [391, 258] on button "Next" at bounding box center [404, 262] width 60 height 28
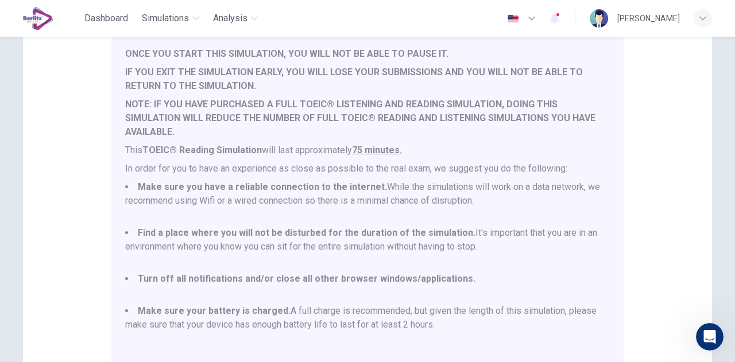
scroll to position [276, 0]
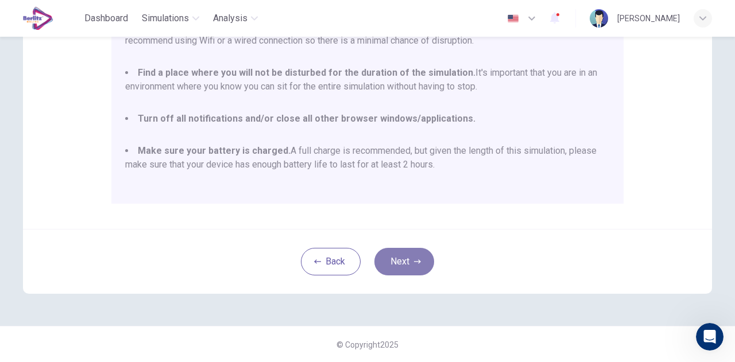
click at [391, 260] on button "Next" at bounding box center [404, 262] width 60 height 28
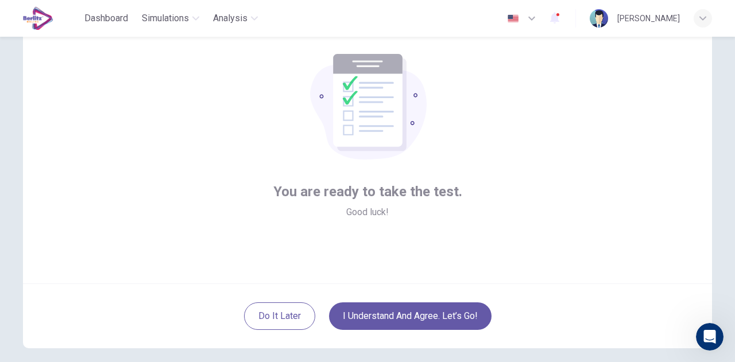
scroll to position [115, 0]
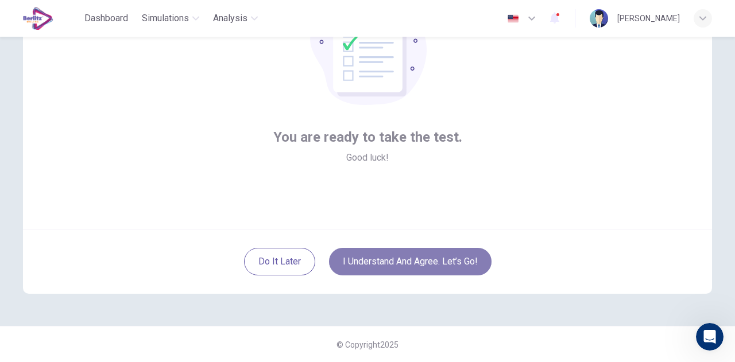
click at [439, 256] on button "I understand and agree. Let’s go!" at bounding box center [410, 262] width 163 height 28
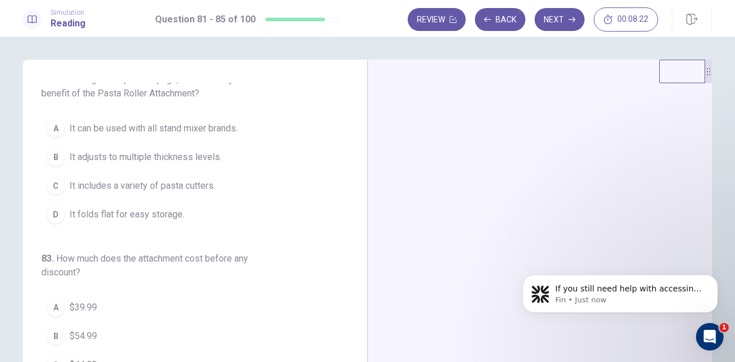
scroll to position [678, 0]
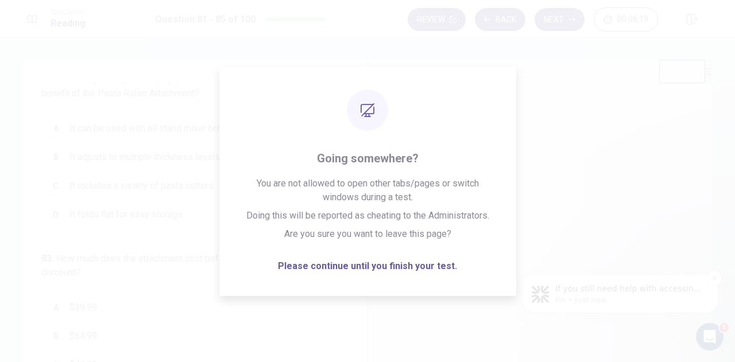
click at [655, 294] on p "If you still need help with accessing your exam or resolving the image issue, I…" at bounding box center [629, 289] width 148 height 11
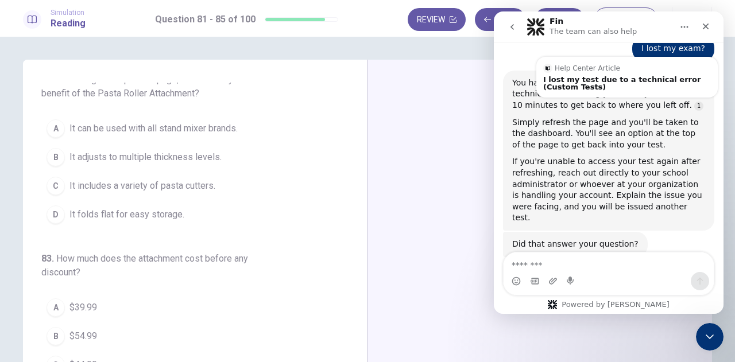
scroll to position [697, 0]
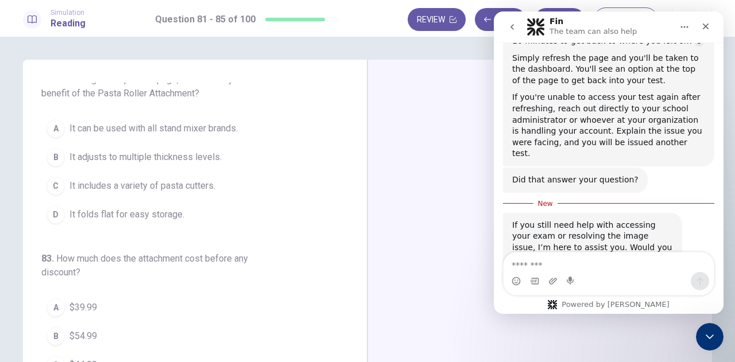
click at [613, 268] on textarea "Message…" at bounding box center [609, 263] width 210 height 20
type textarea "*"
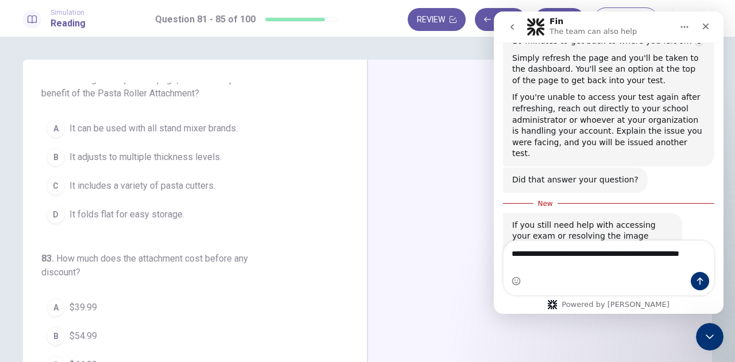
scroll to position [708, 0]
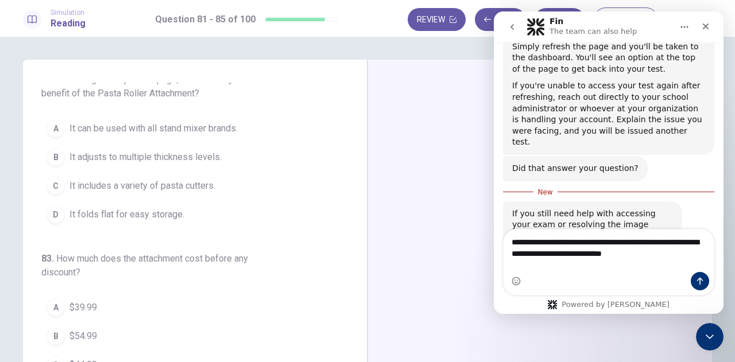
type textarea "**********"
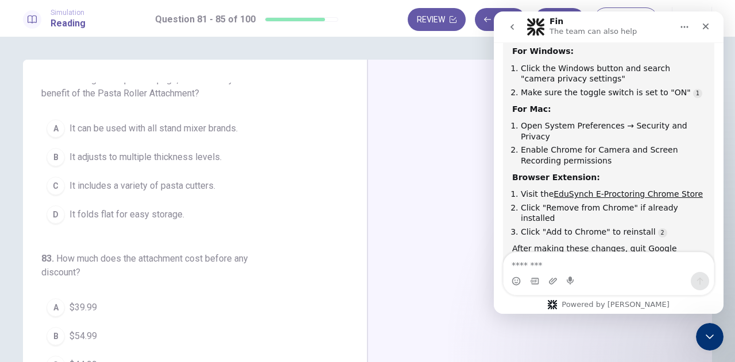
scroll to position [1052, 0]
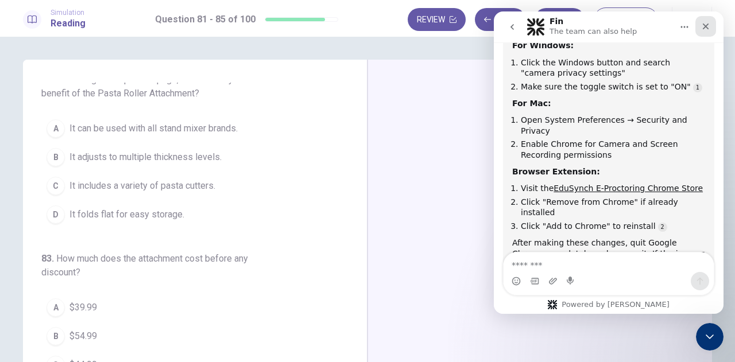
click at [704, 28] on icon "Close" at bounding box center [706, 27] width 6 height 6
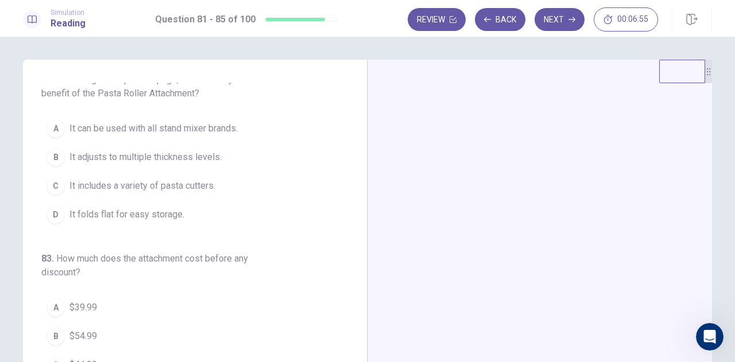
click at [424, 146] on div at bounding box center [540, 259] width 345 height 399
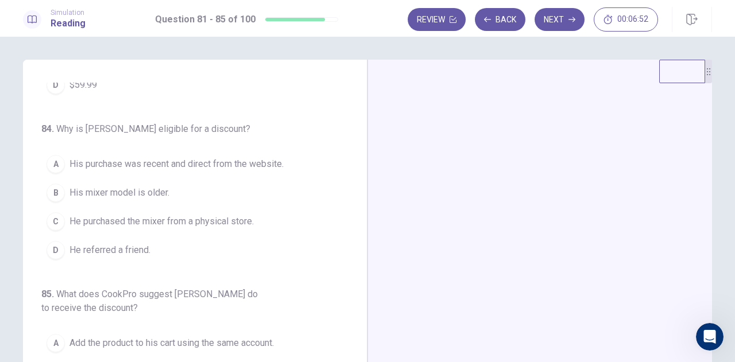
scroll to position [156, 0]
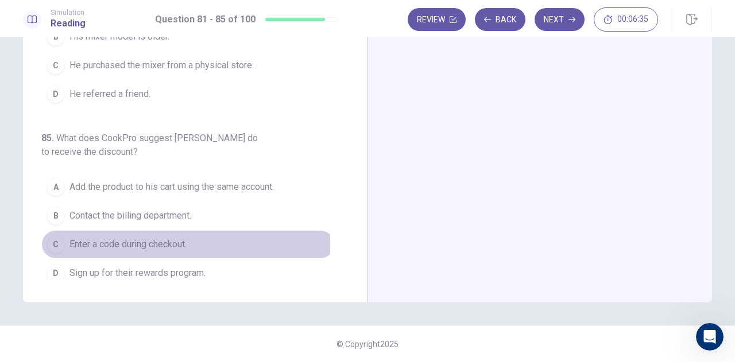
click at [53, 235] on div "C" at bounding box center [56, 244] width 18 height 18
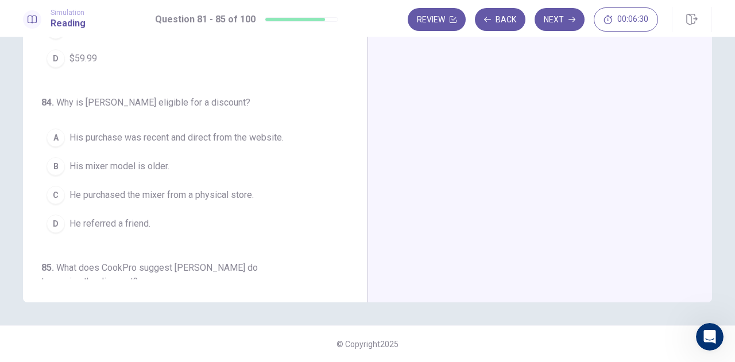
scroll to position [369, 0]
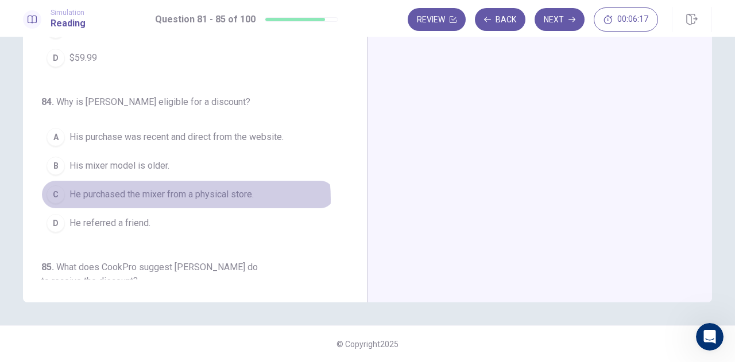
click at [169, 194] on span "He purchased the mixer from a physical store." at bounding box center [161, 195] width 184 height 14
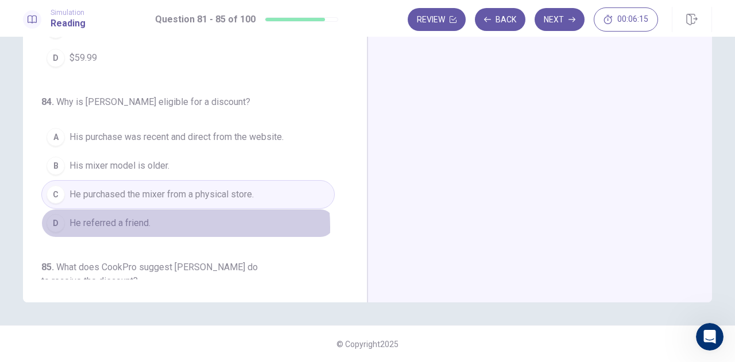
click at [129, 221] on span "He referred a friend." at bounding box center [109, 224] width 81 height 14
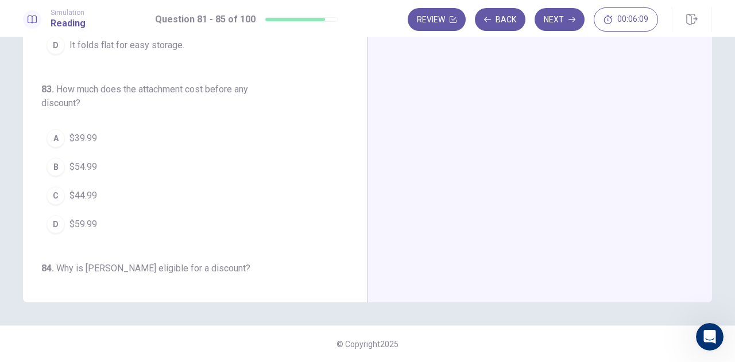
scroll to position [202, 0]
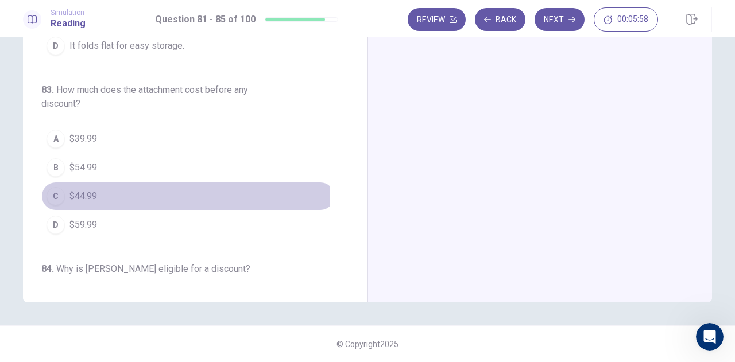
click at [83, 190] on span "$44.99" at bounding box center [83, 197] width 28 height 14
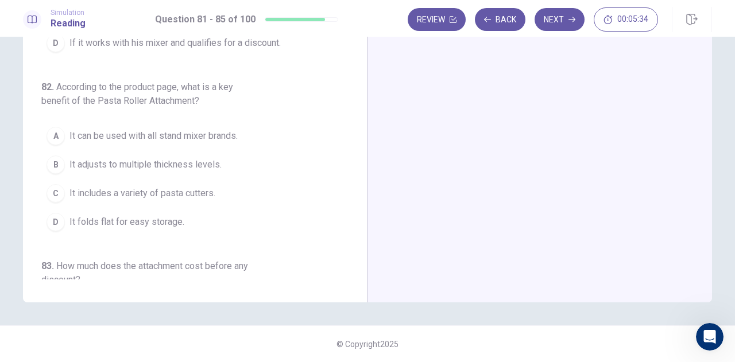
scroll to position [0, 0]
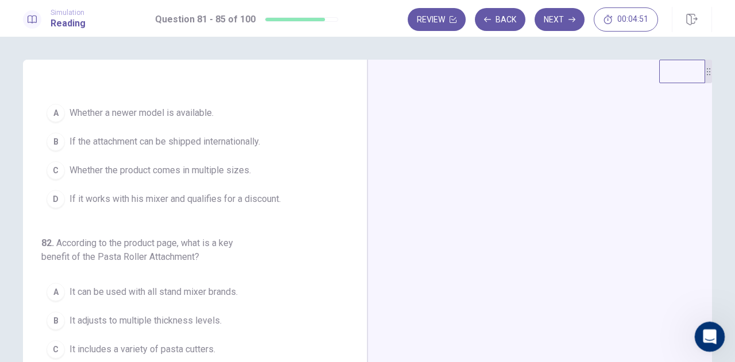
click at [716, 338] on div "Open Intercom Messenger" at bounding box center [708, 335] width 38 height 38
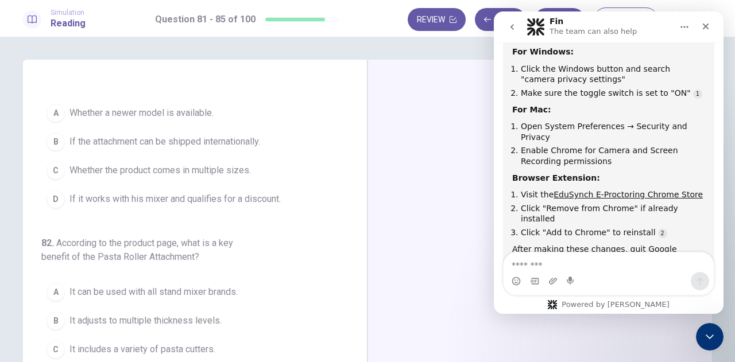
scroll to position [1033, 0]
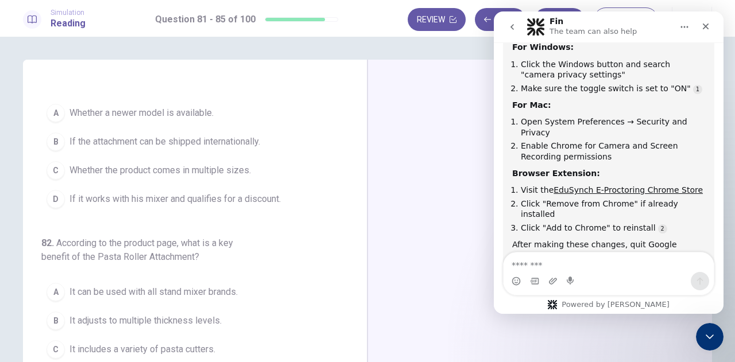
click at [450, 178] on div at bounding box center [540, 259] width 345 height 399
click at [706, 29] on icon "Close" at bounding box center [705, 26] width 9 height 9
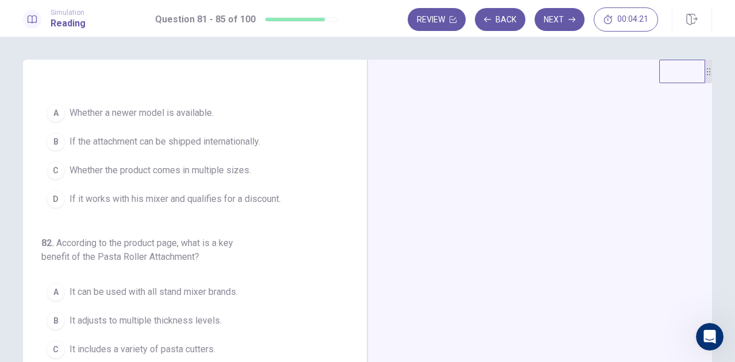
scroll to position [0, 0]
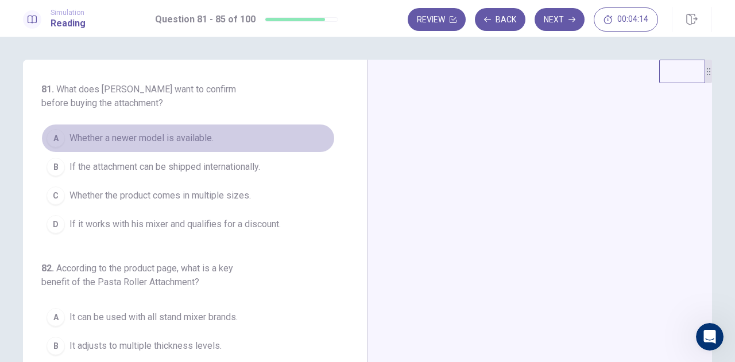
click at [187, 134] on span "Whether a newer model is available." at bounding box center [141, 139] width 144 height 14
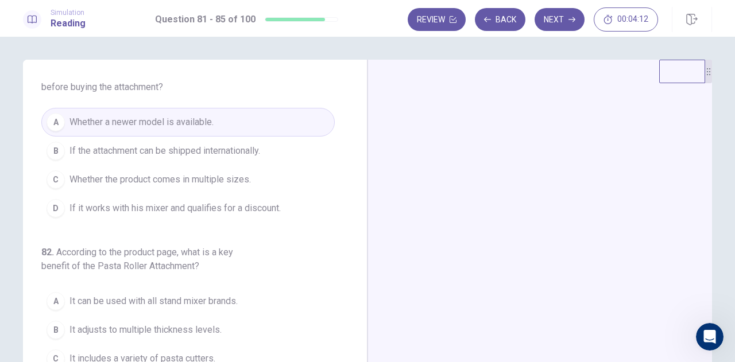
scroll to position [29, 0]
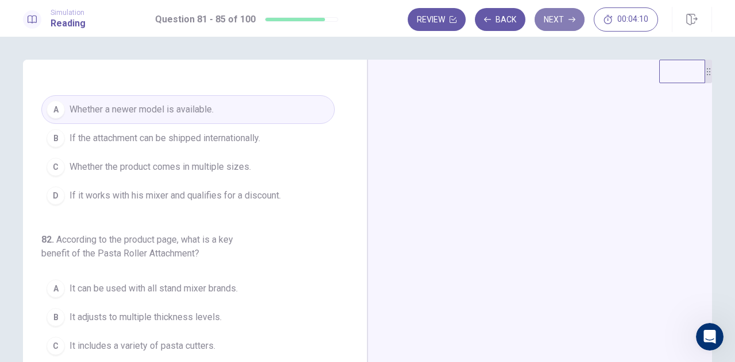
click at [564, 28] on button "Next" at bounding box center [560, 19] width 50 height 23
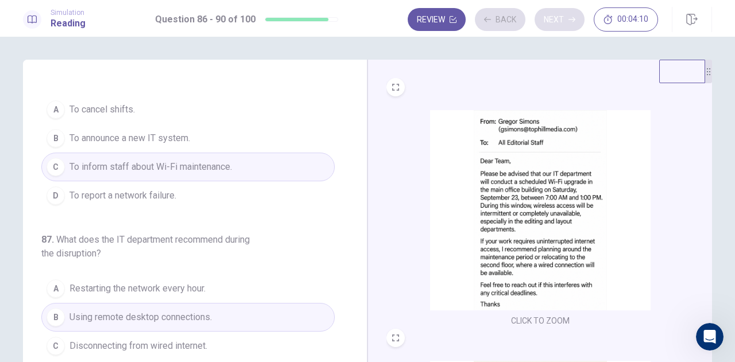
scroll to position [15, 0]
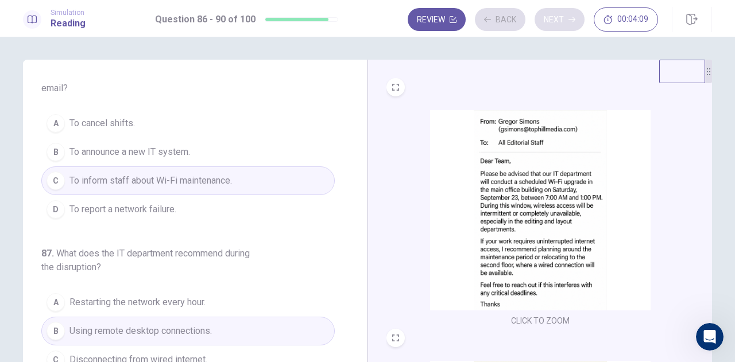
click at [564, 28] on div "Review Back Next 00:04:09" at bounding box center [533, 19] width 250 height 24
click at [564, 28] on button "Next" at bounding box center [560, 19] width 50 height 23
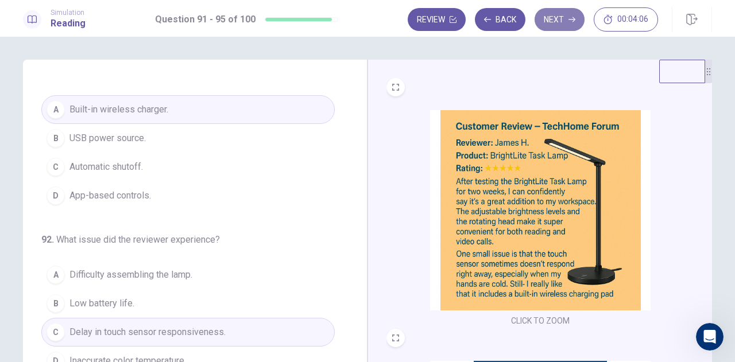
click at [564, 28] on button "Next" at bounding box center [560, 19] width 50 height 23
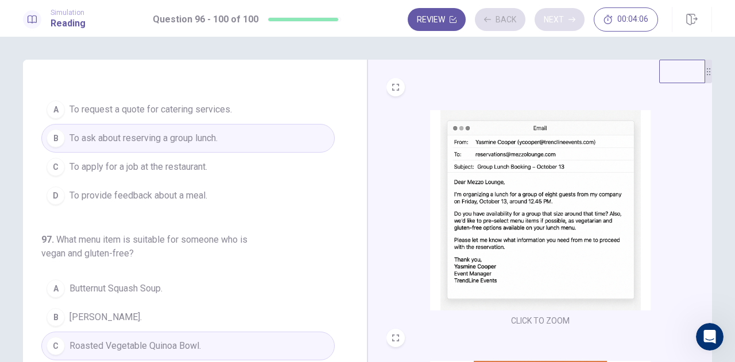
scroll to position [15, 0]
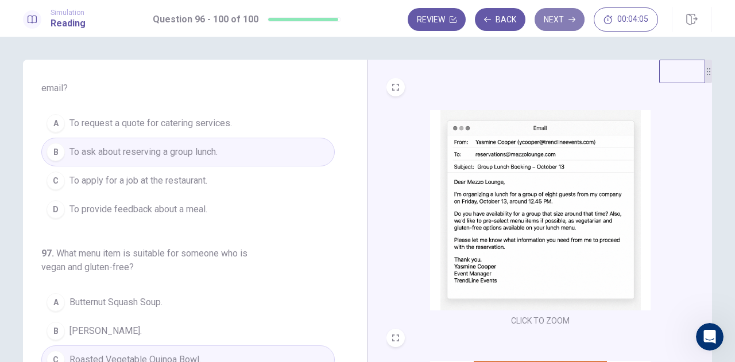
click at [564, 28] on button "Next" at bounding box center [560, 19] width 50 height 23
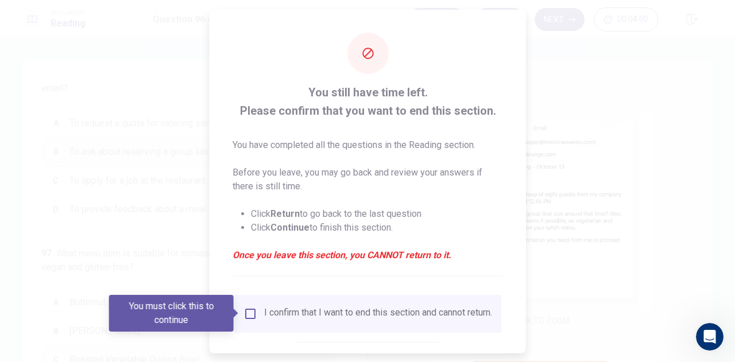
click at [326, 321] on div "I confirm that I want to end this section and cannot return." at bounding box center [378, 314] width 228 height 14
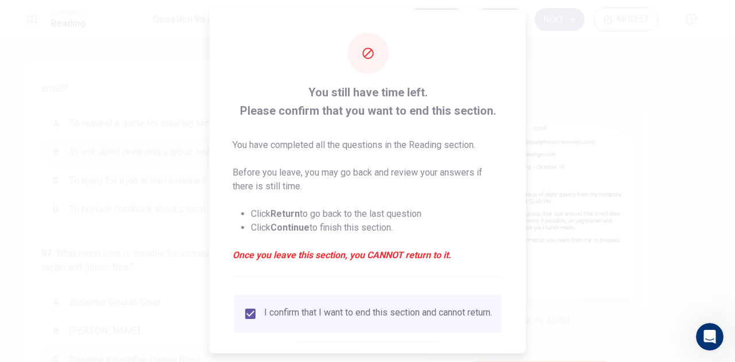
scroll to position [65, 0]
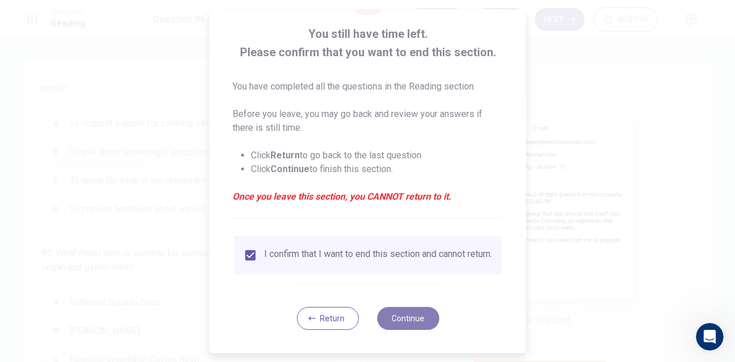
click at [401, 322] on button "Continue" at bounding box center [408, 318] width 62 height 23
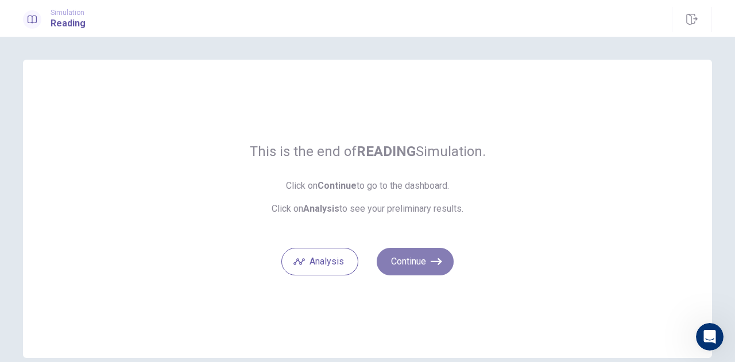
click at [401, 263] on button "Continue" at bounding box center [415, 262] width 77 height 28
